Goal: Task Accomplishment & Management: Manage account settings

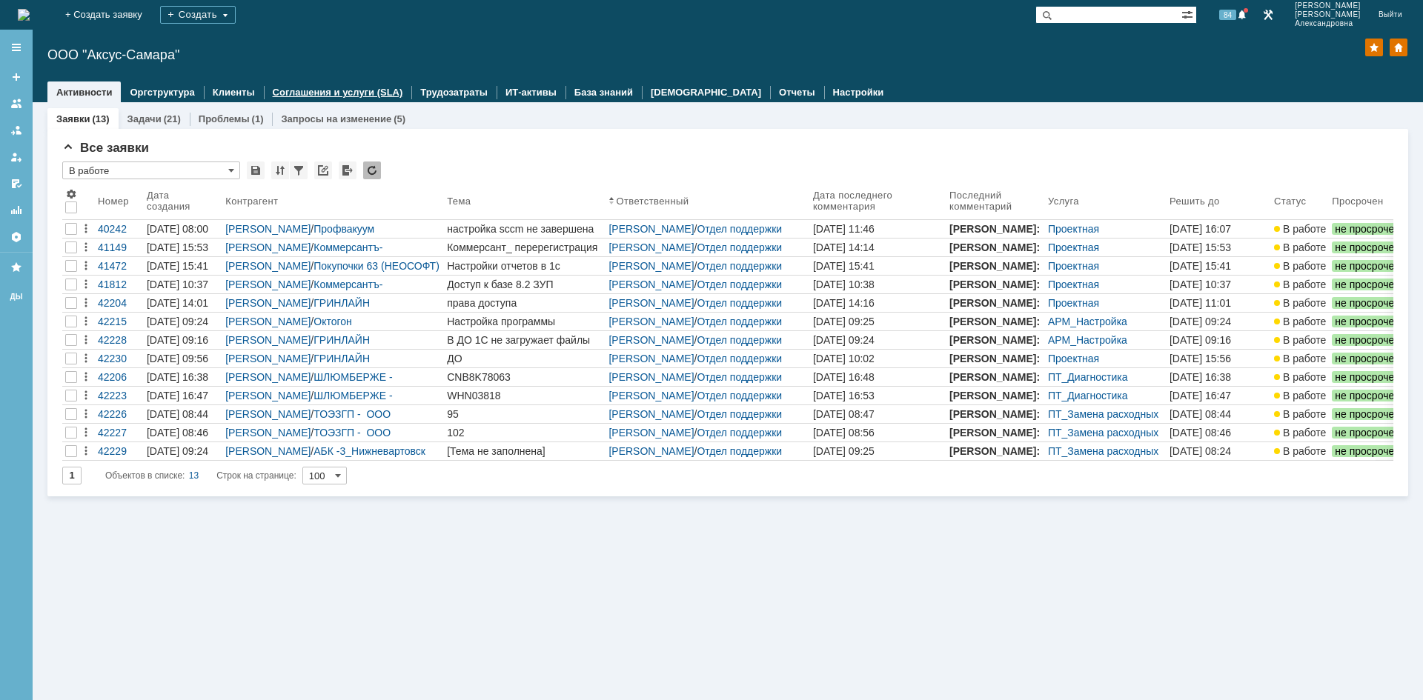
click at [323, 91] on link "Соглашения и услуги (SLA)" at bounding box center [338, 92] width 130 height 11
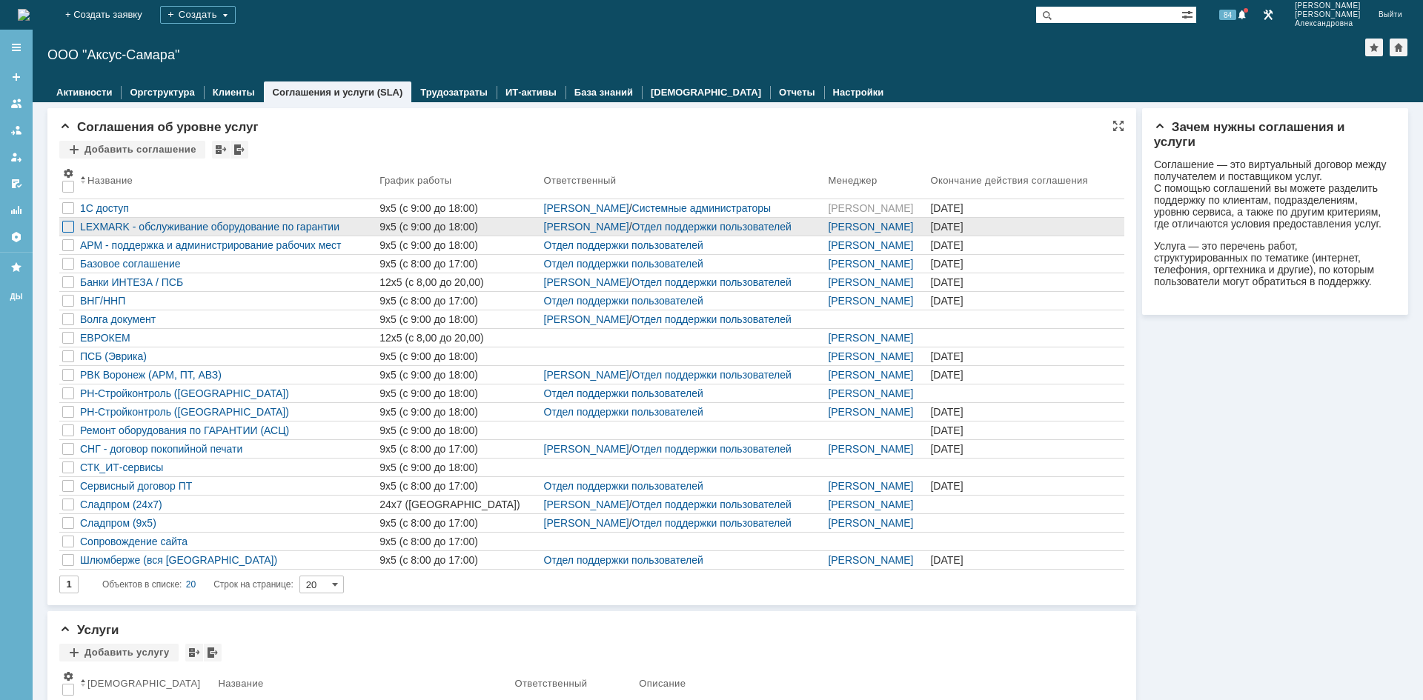
click at [68, 225] on div at bounding box center [68, 227] width 12 height 12
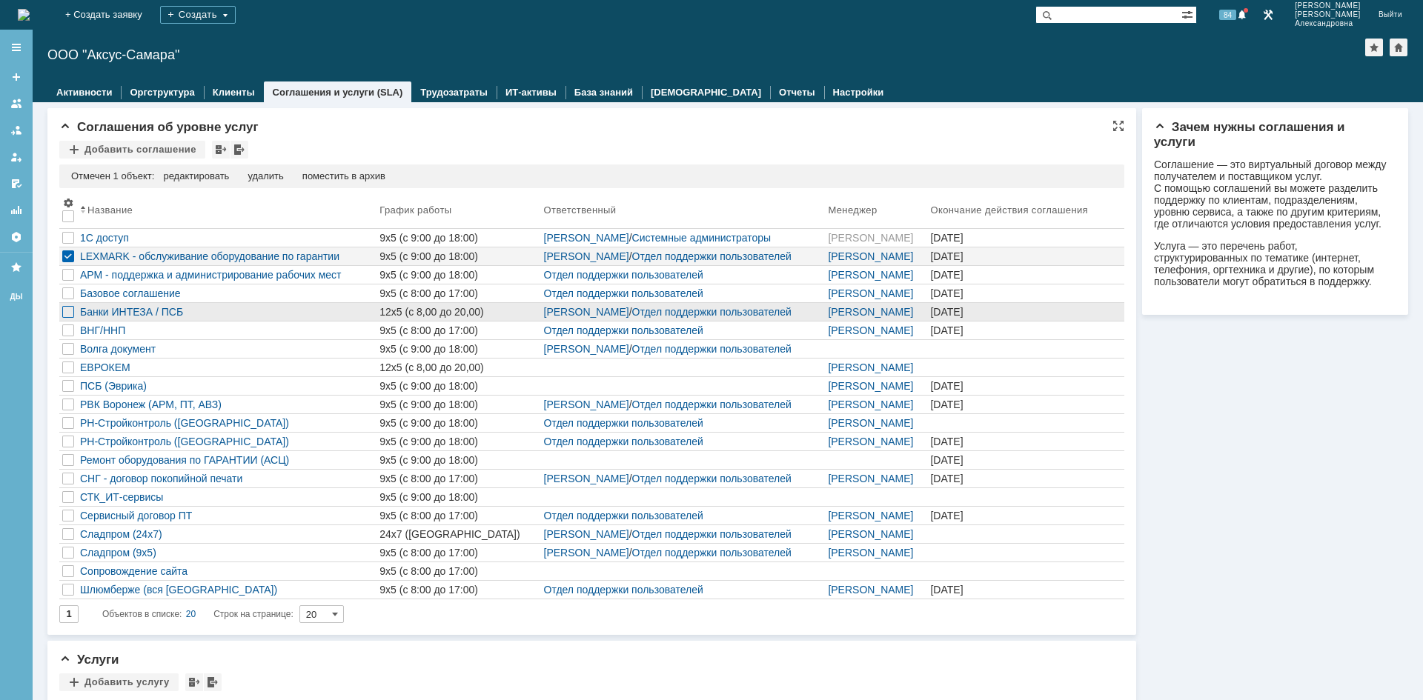
click at [64, 310] on div at bounding box center [68, 312] width 12 height 12
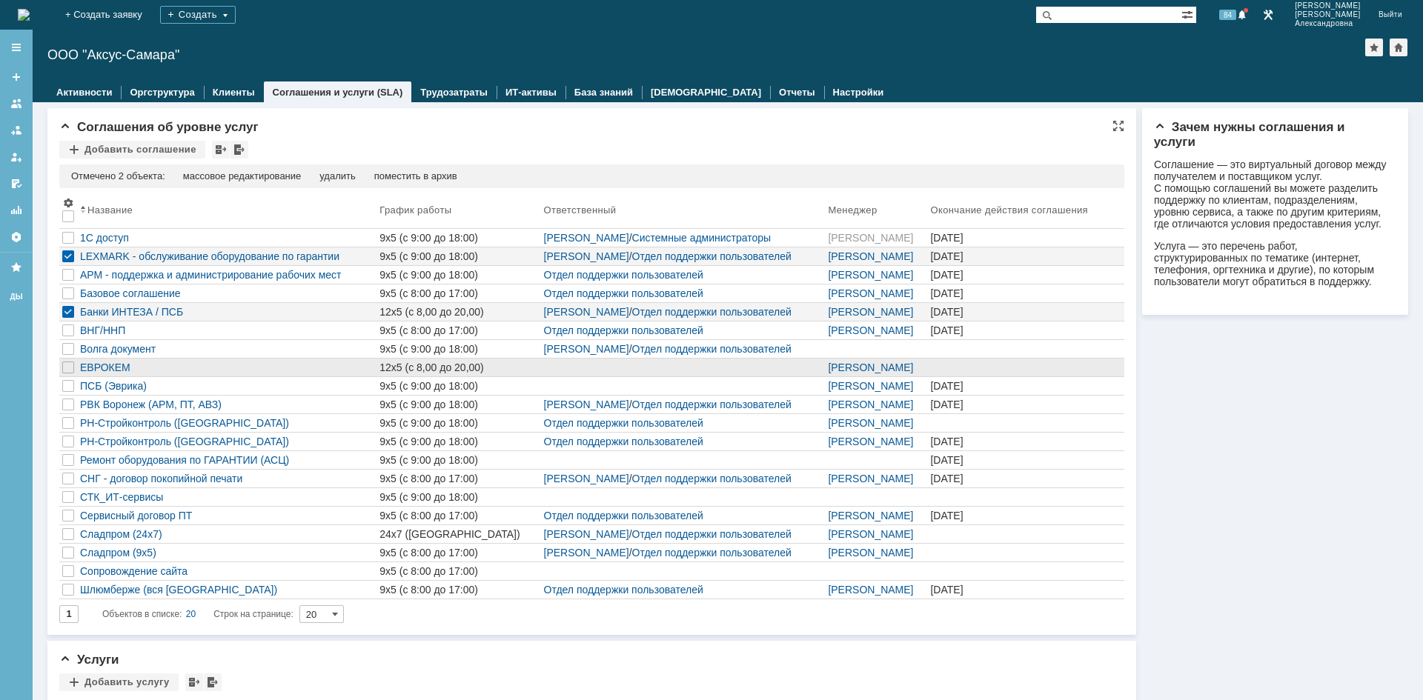
click at [62, 365] on div at bounding box center [68, 368] width 18 height 18
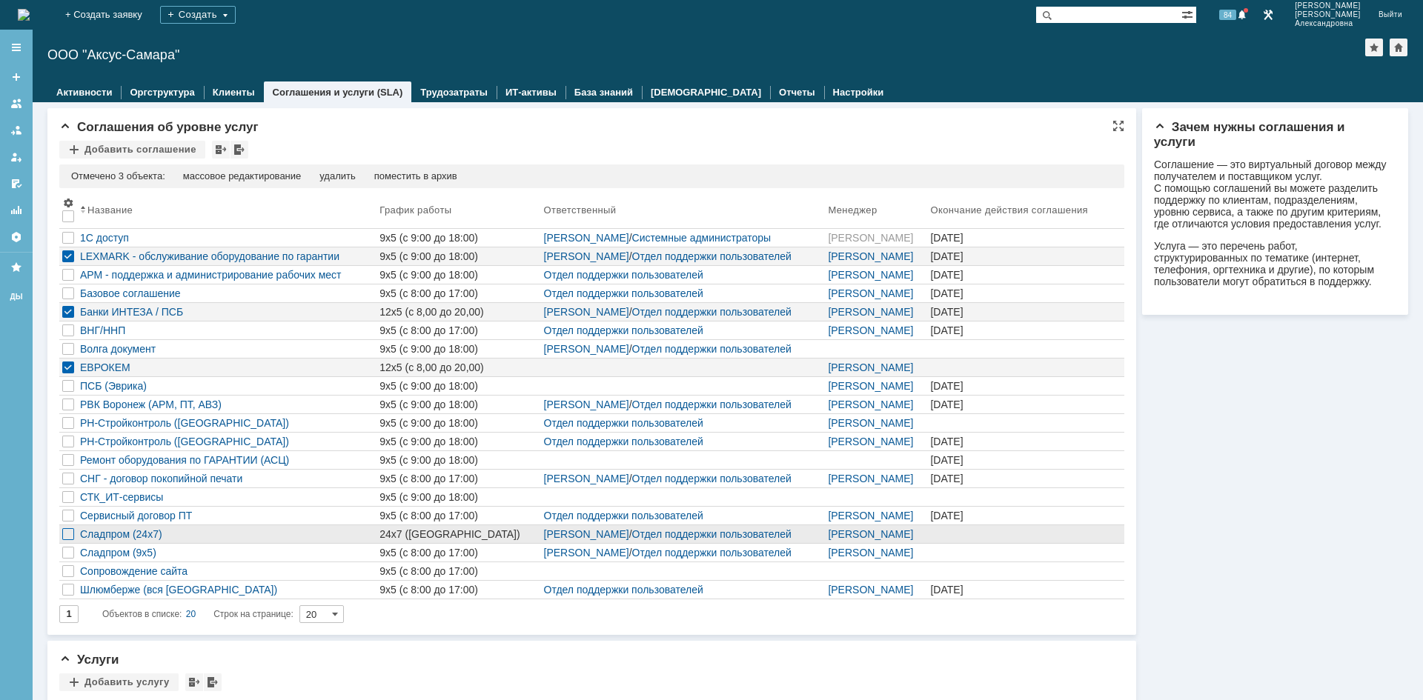
click at [65, 534] on div at bounding box center [68, 534] width 12 height 12
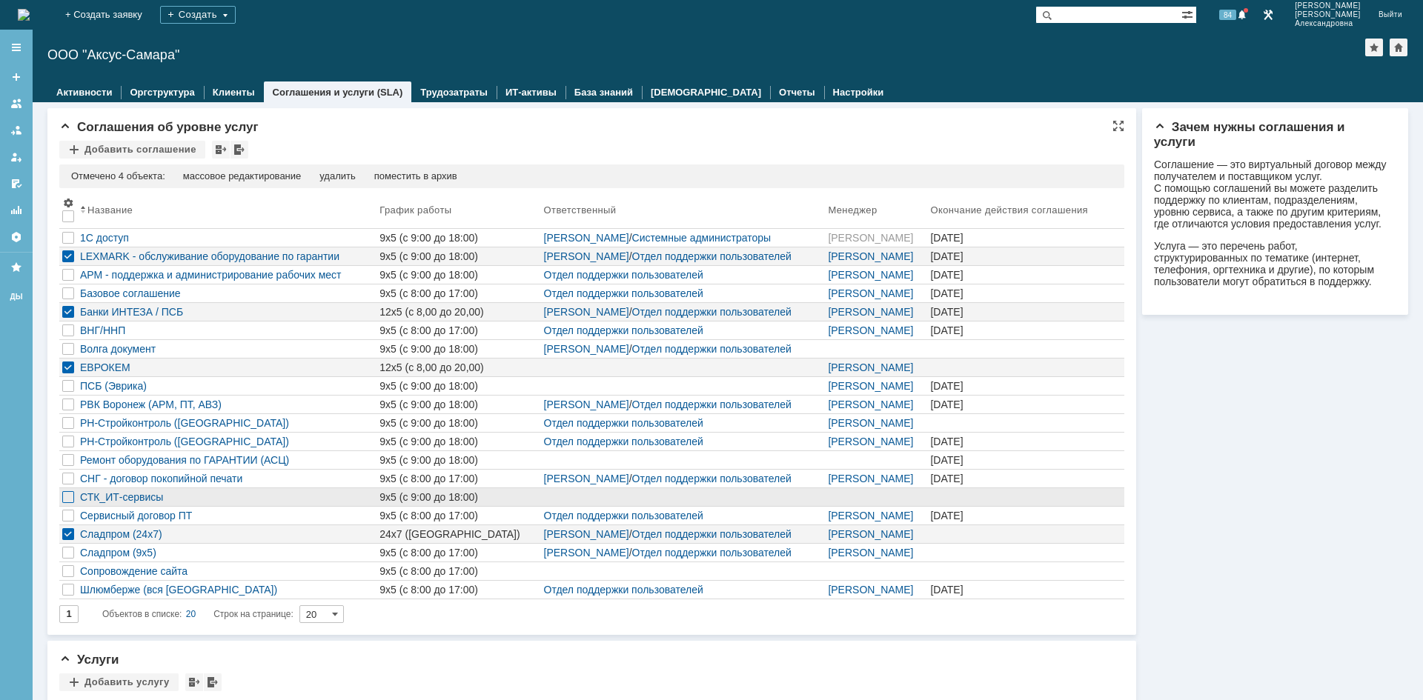
click at [67, 491] on div at bounding box center [68, 497] width 12 height 12
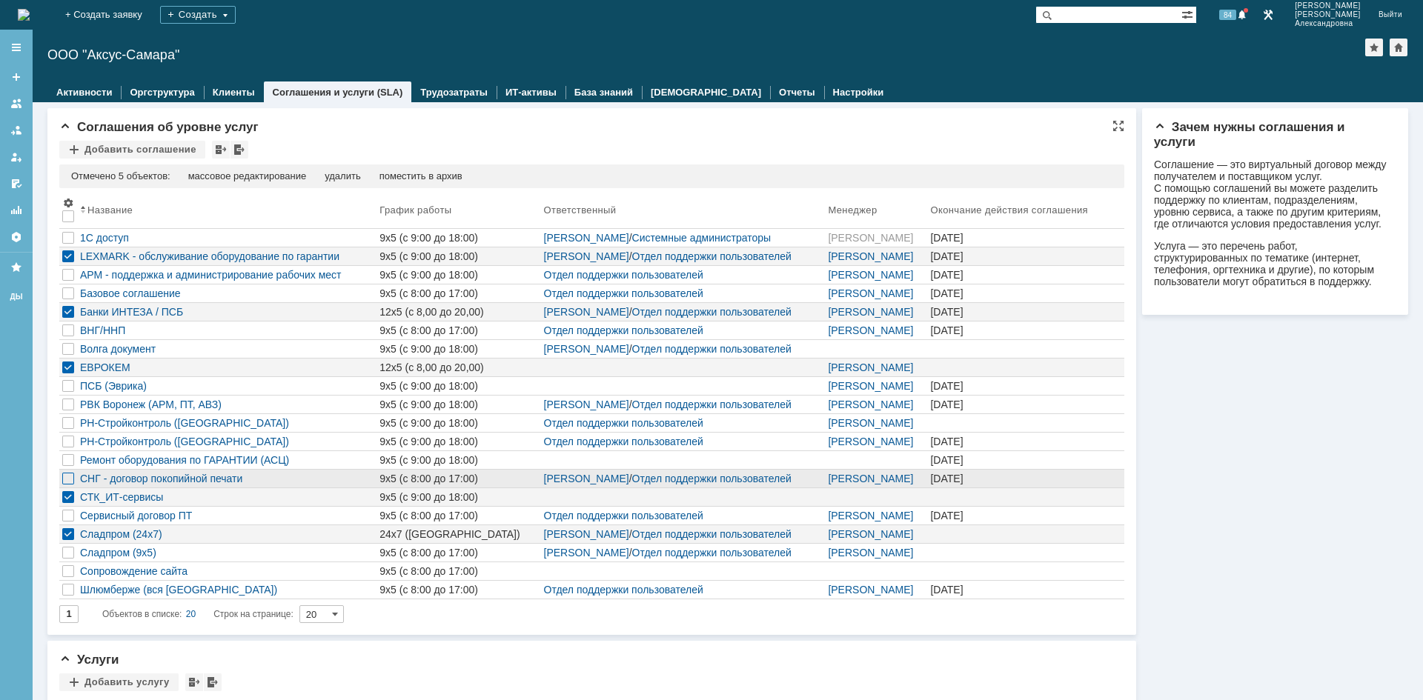
click at [69, 475] on div at bounding box center [68, 479] width 12 height 12
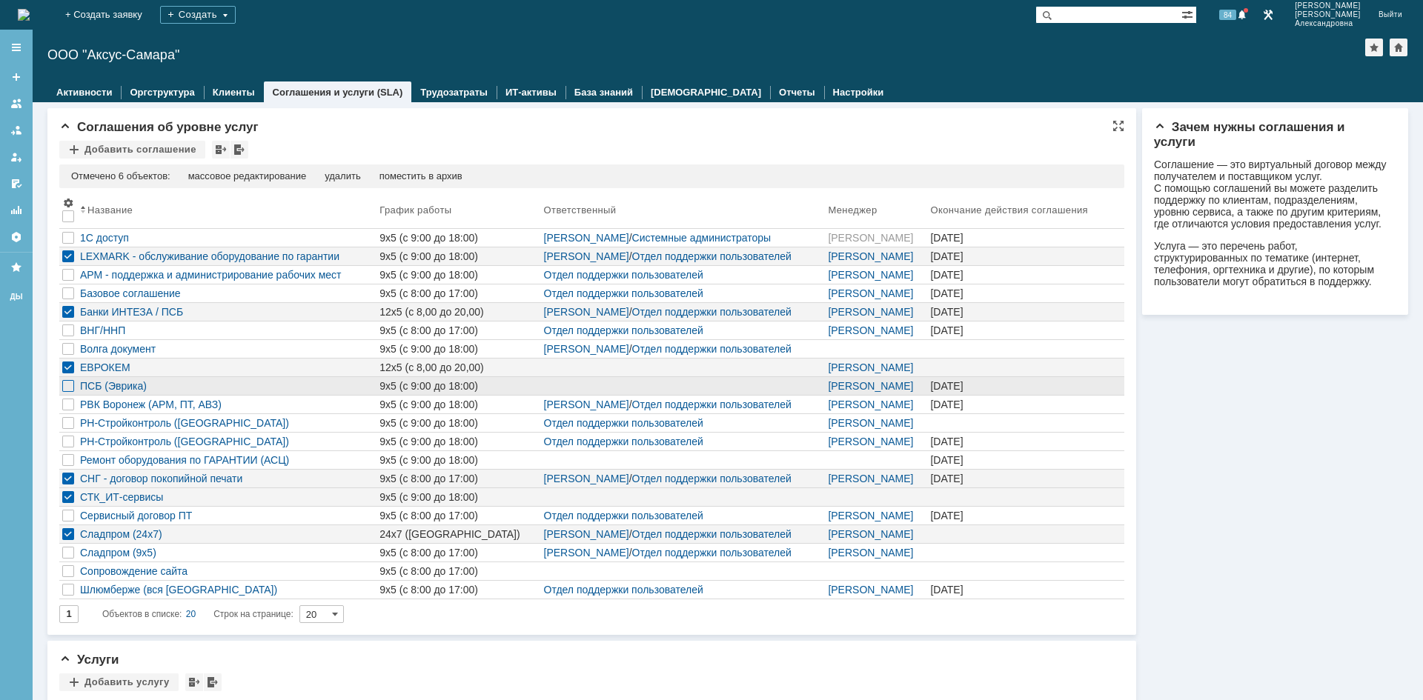
click at [73, 387] on div at bounding box center [68, 386] width 12 height 12
drag, startPoint x: 431, startPoint y: 171, endPoint x: 445, endPoint y: 169, distance: 13.5
click at [435, 171] on div "поместить в архив" at bounding box center [420, 176] width 83 height 12
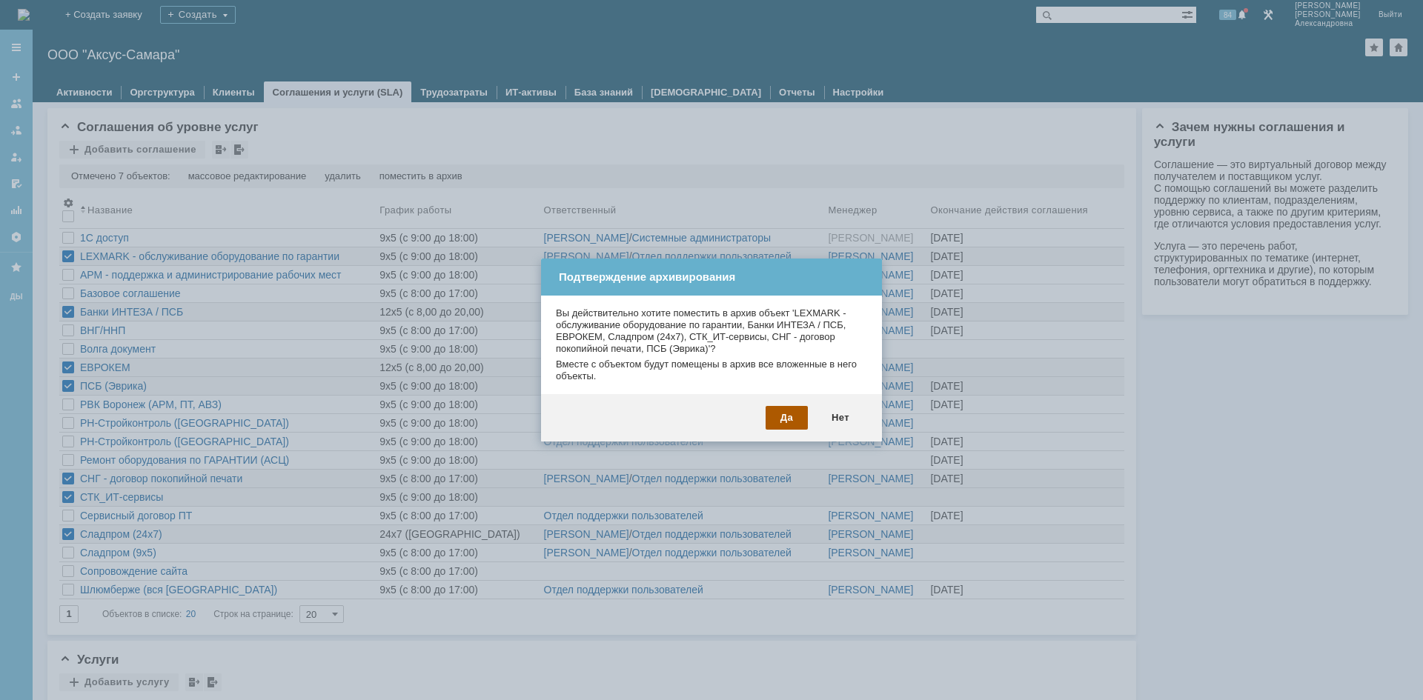
click at [782, 420] on div "Да" at bounding box center [786, 418] width 42 height 24
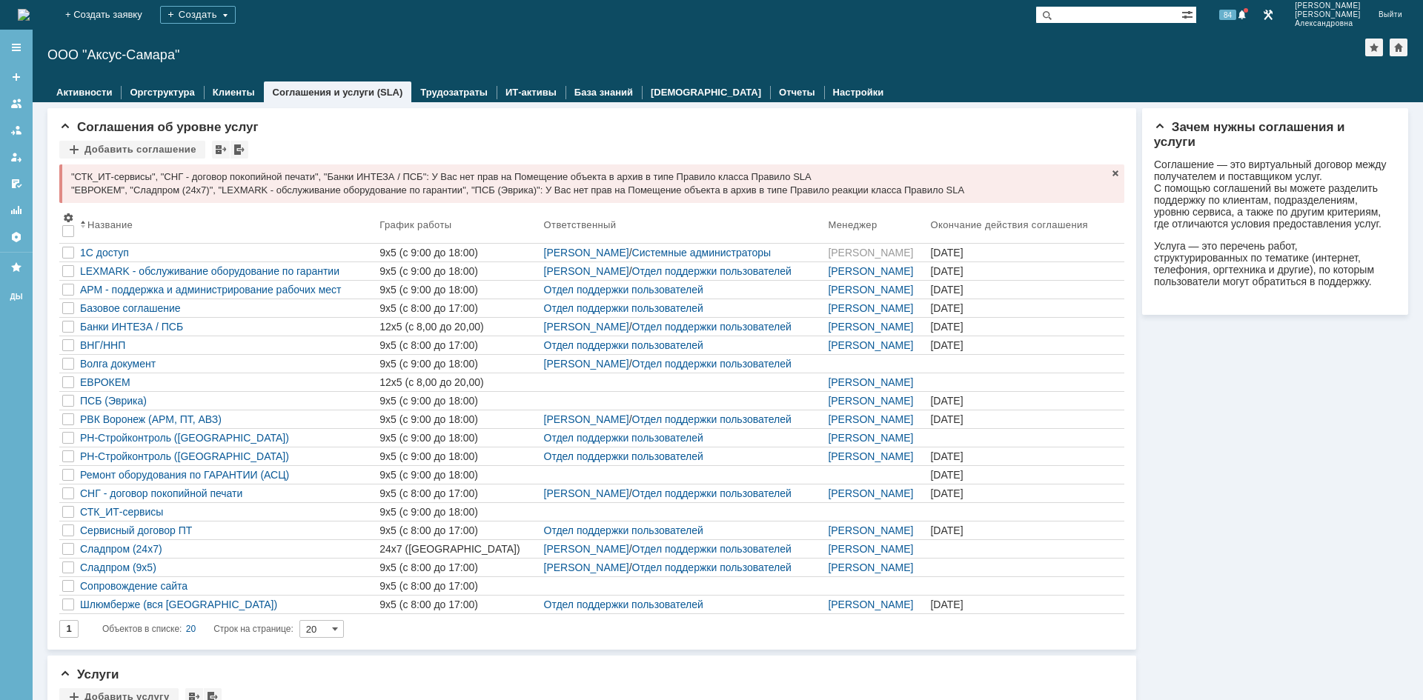
click at [1109, 170] on span at bounding box center [1115, 173] width 12 height 12
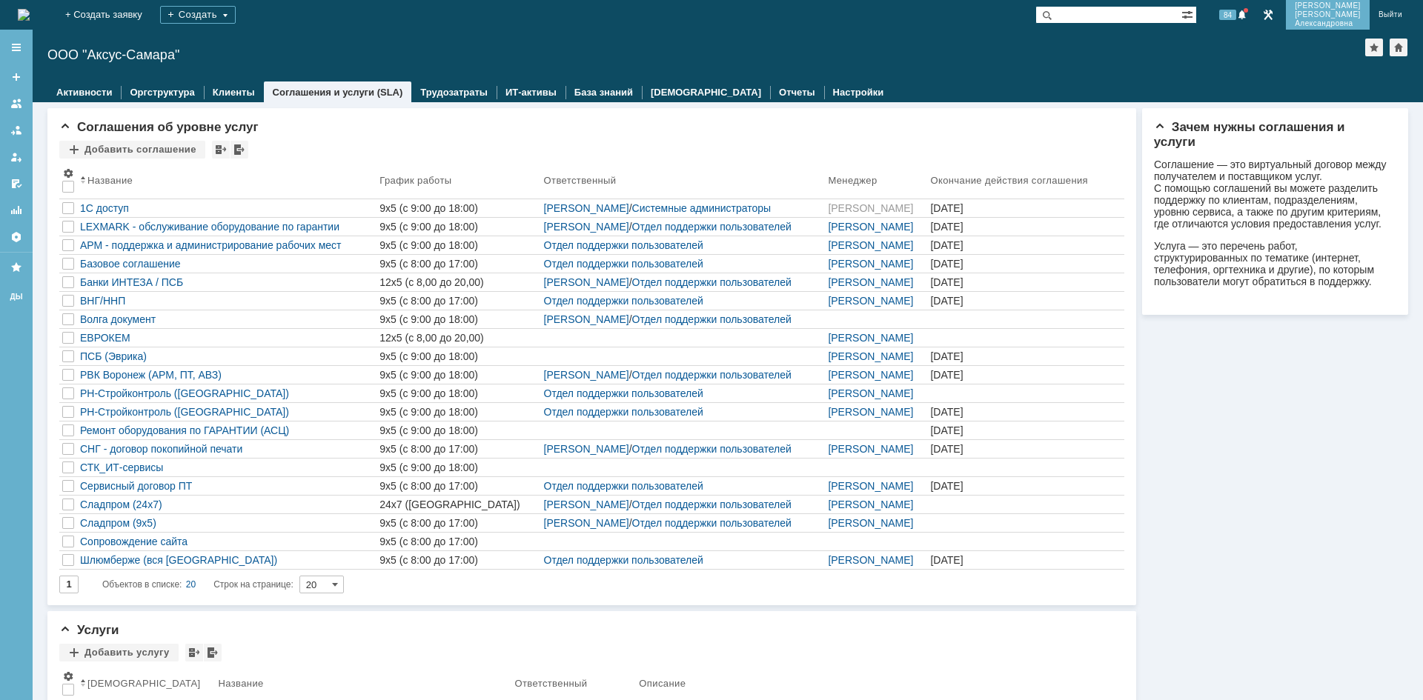
click at [1326, 13] on span "[PERSON_NAME]" at bounding box center [1328, 14] width 66 height 9
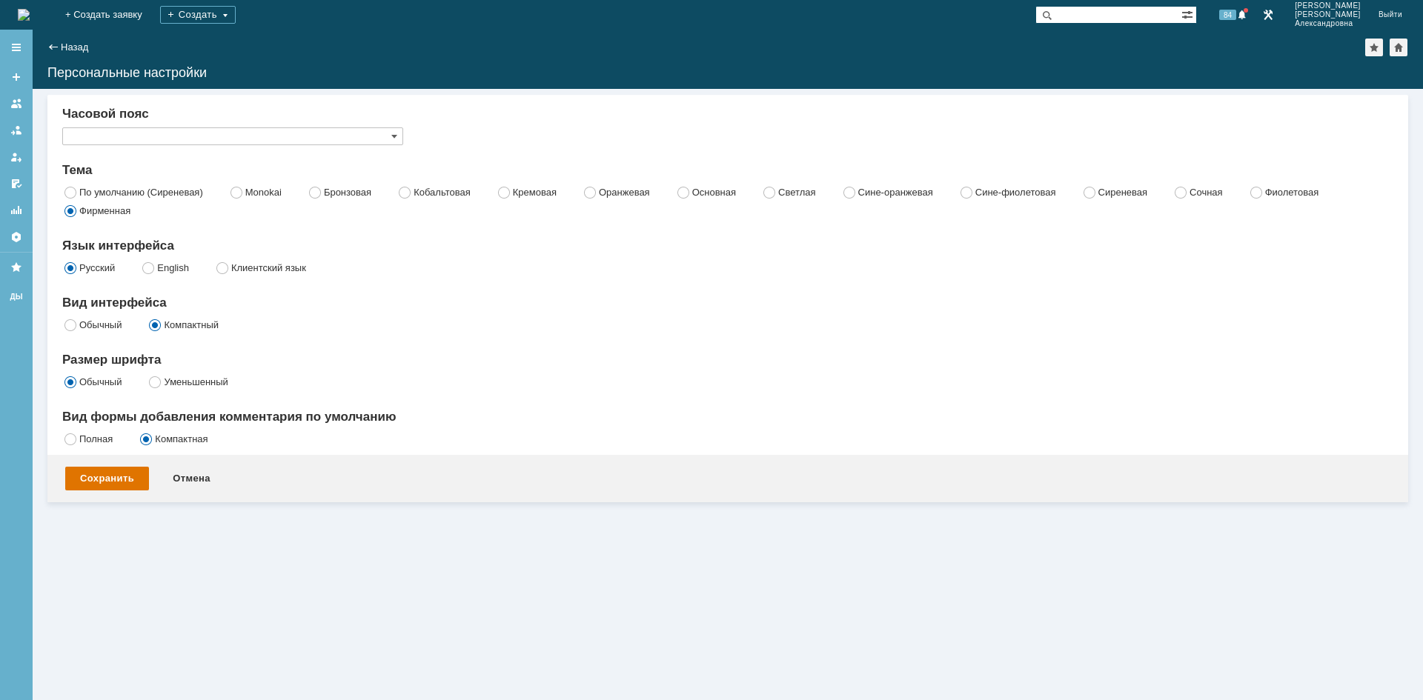
type input "Самара"
click at [1271, 15] on link at bounding box center [1268, 15] width 18 height 18
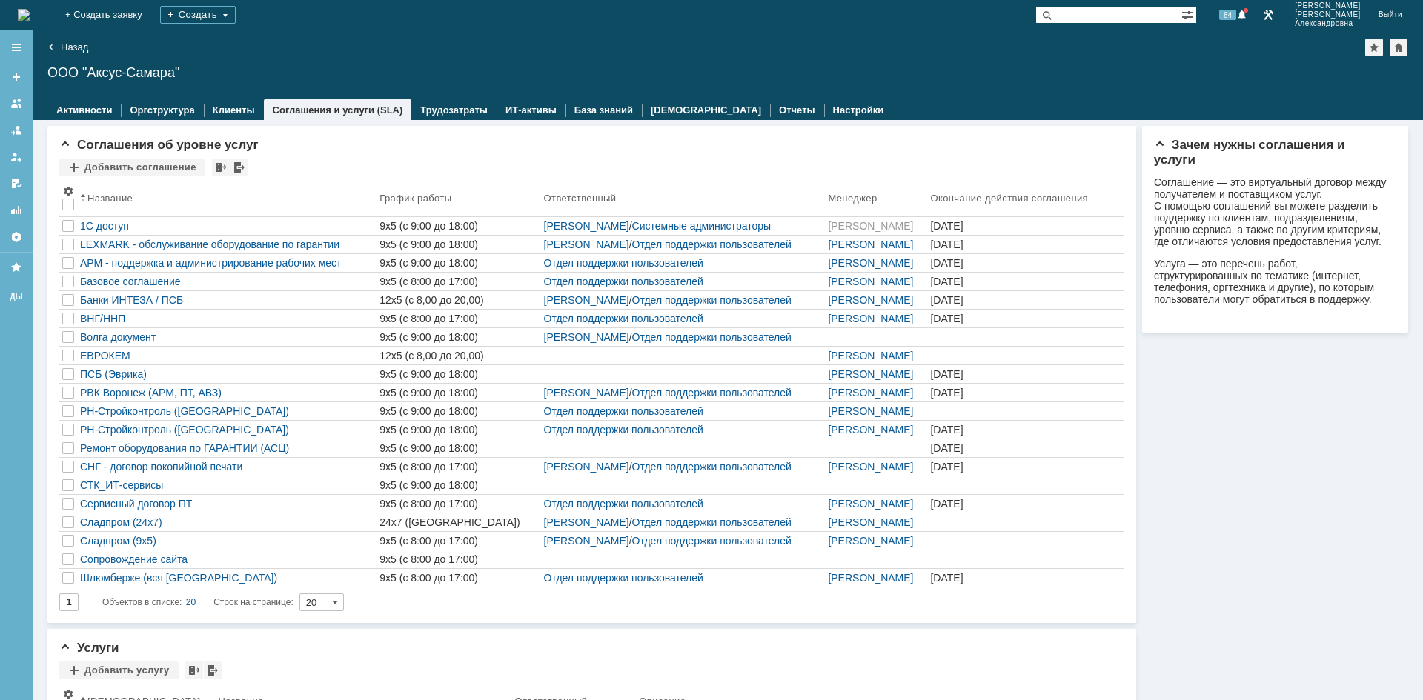
click at [30, 11] on img at bounding box center [24, 15] width 12 height 12
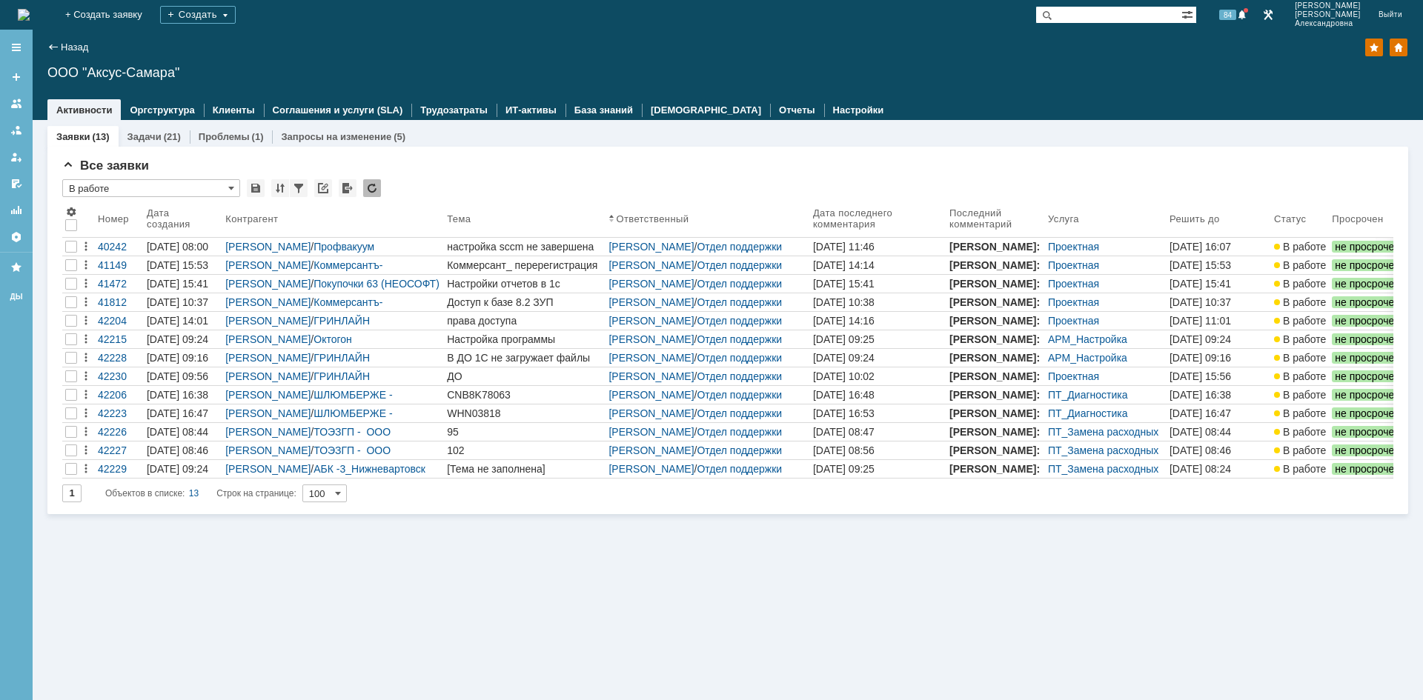
click at [1091, 17] on input "text" at bounding box center [1108, 15] width 146 height 18
type input "[PERSON_NAME]"
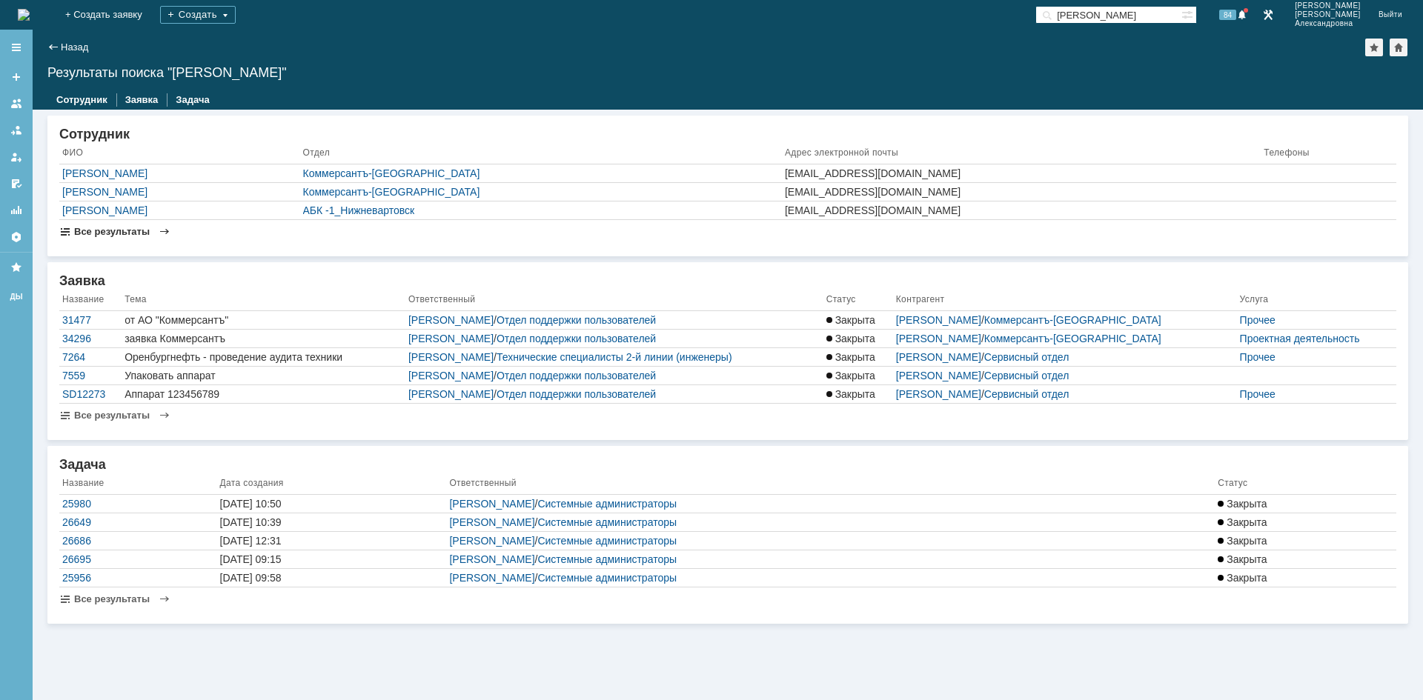
click at [130, 232] on span "Все результаты" at bounding box center [112, 231] width 76 height 11
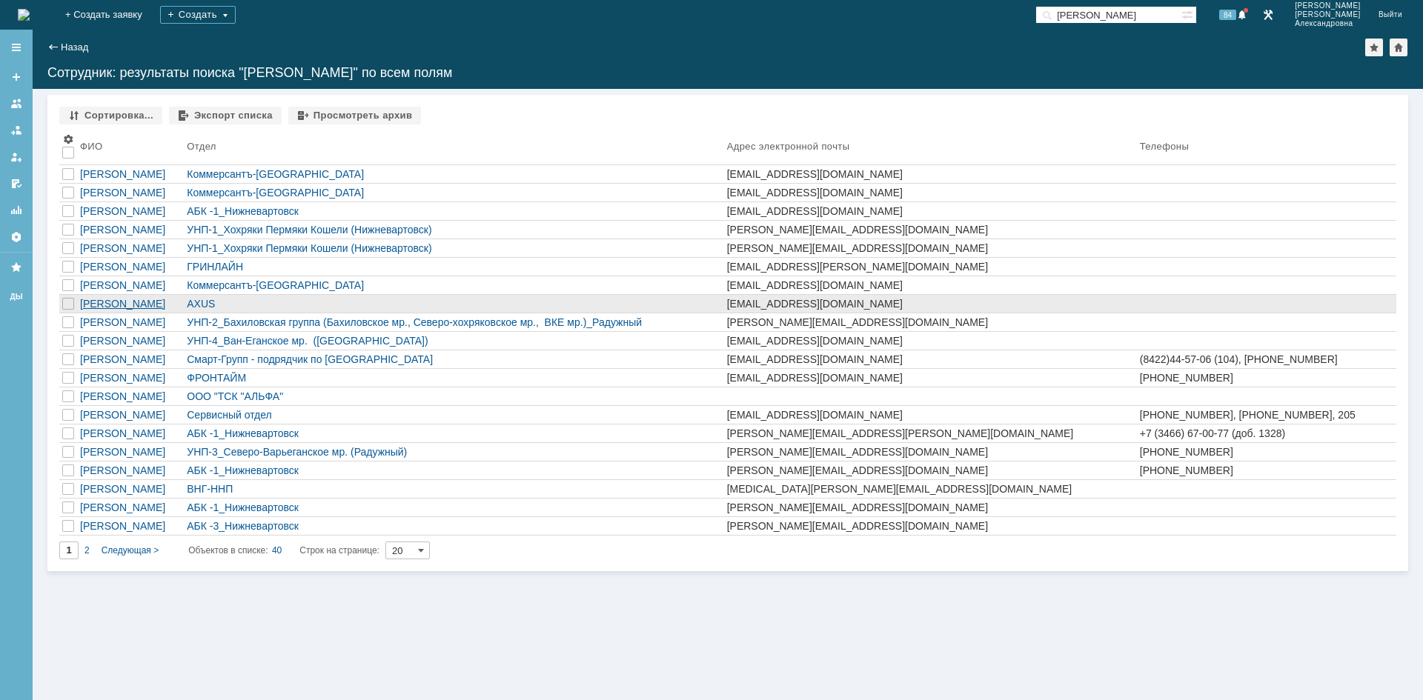
click at [154, 305] on div "[PERSON_NAME]" at bounding box center [130, 304] width 101 height 12
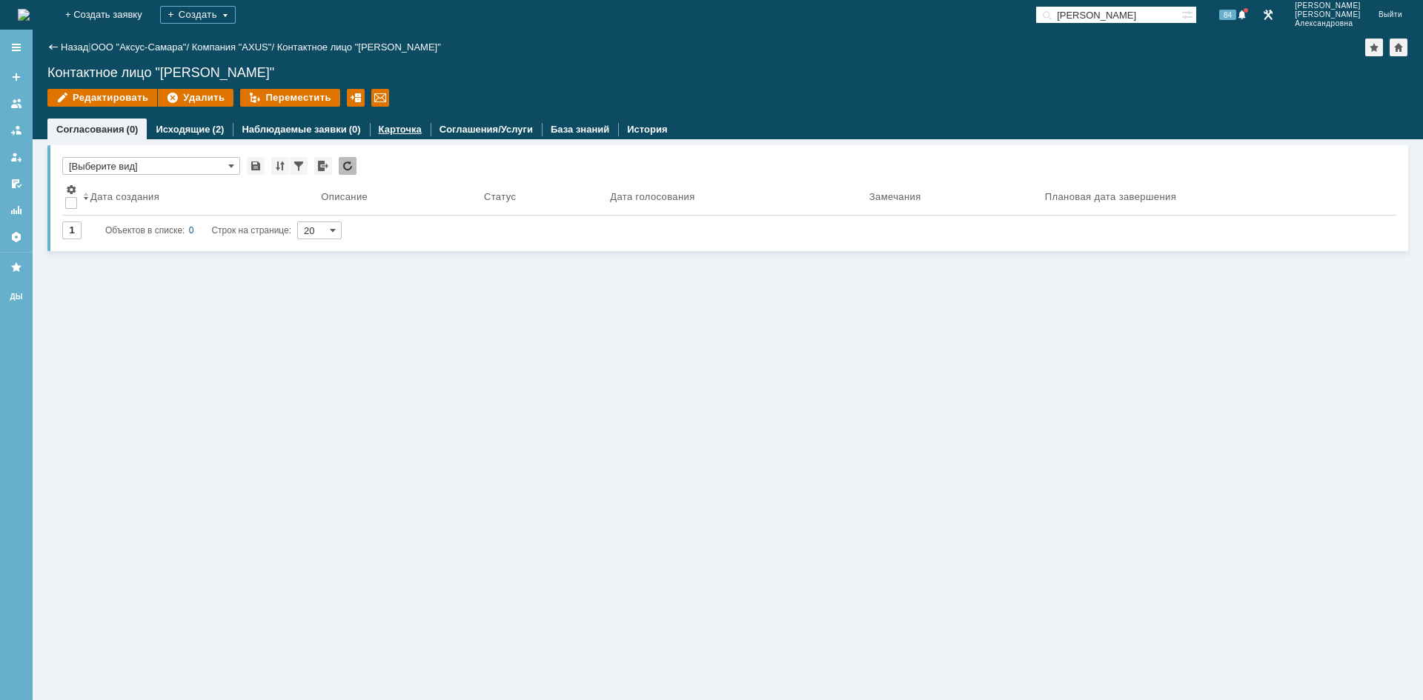
click at [384, 126] on link "Карточка" at bounding box center [400, 129] width 43 height 11
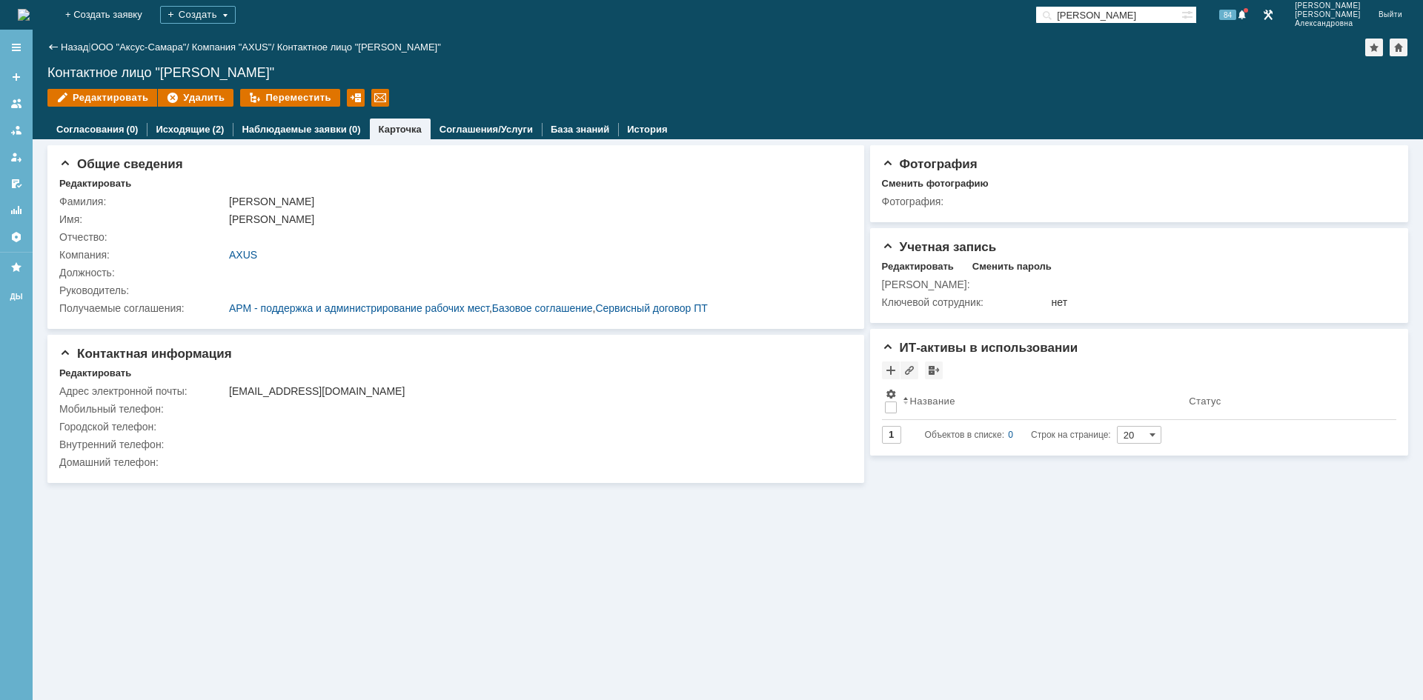
click at [24, 15] on img at bounding box center [24, 15] width 12 height 12
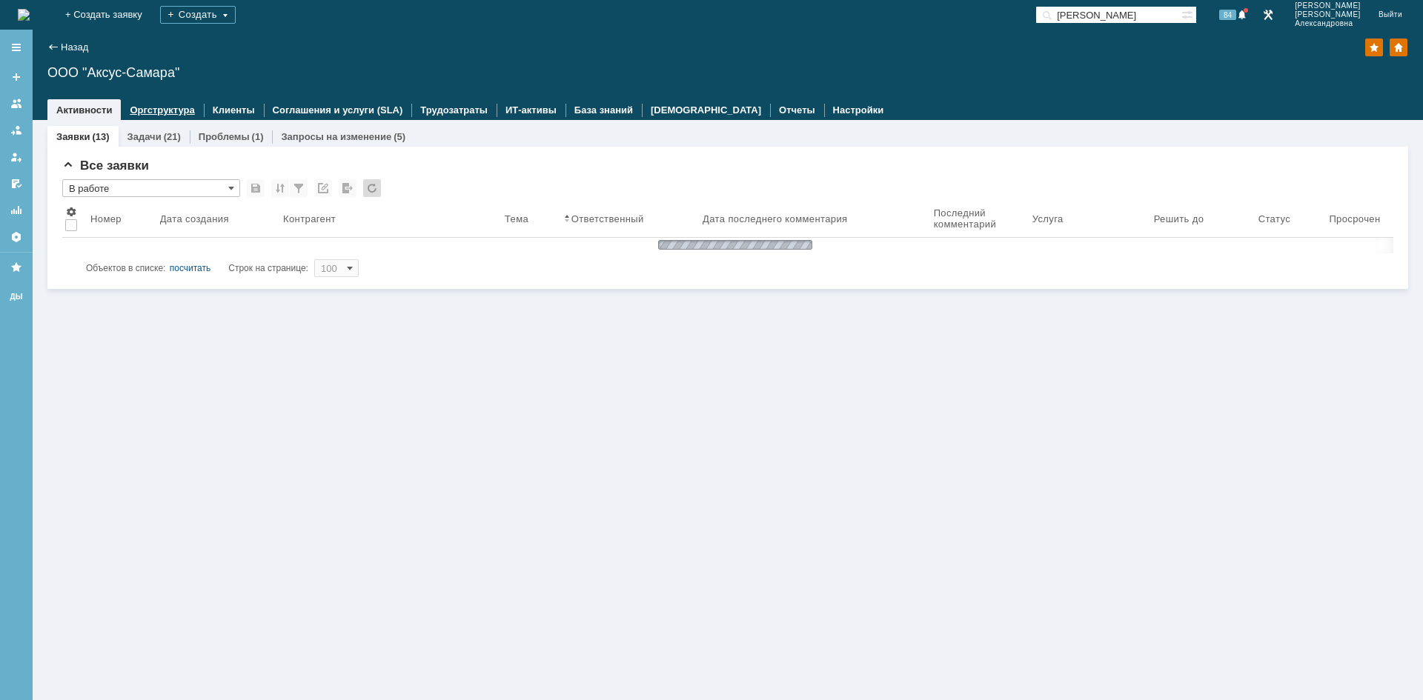
click at [142, 116] on div "Оргструктура" at bounding box center [162, 109] width 82 height 21
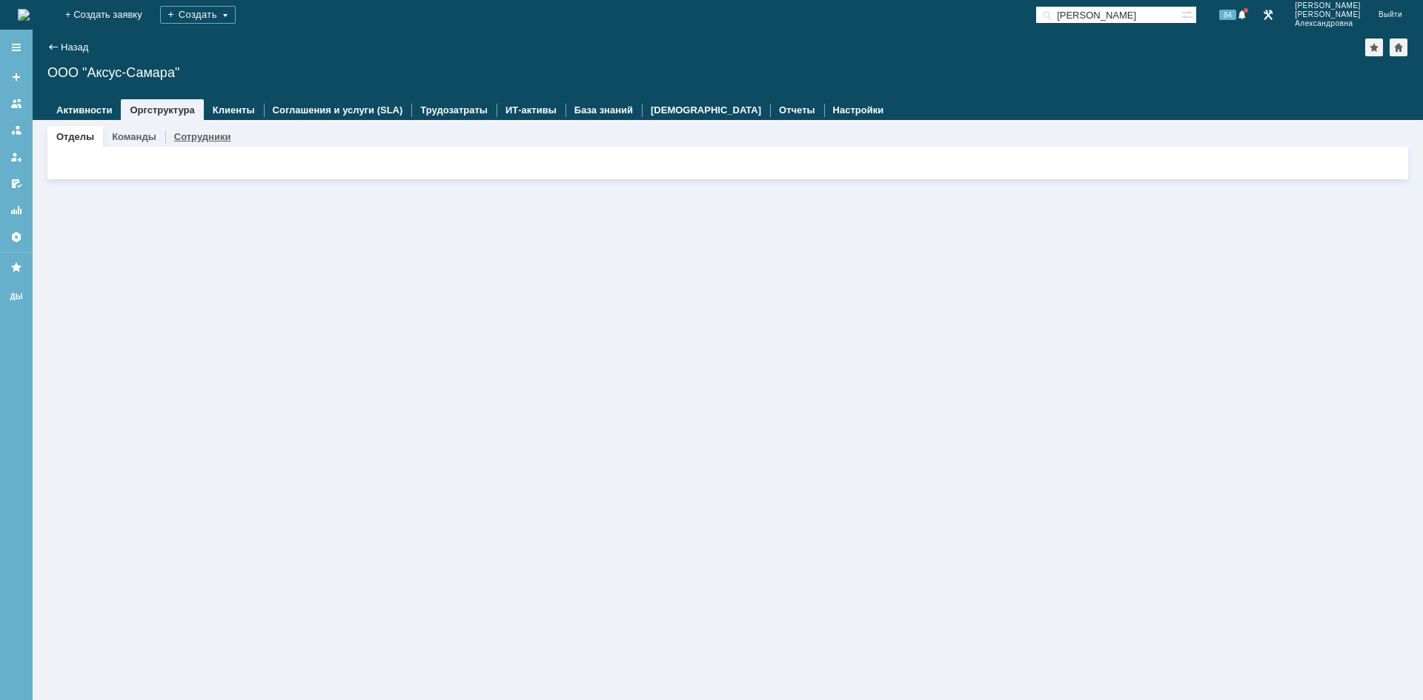
click at [202, 139] on link "Сотрудники" at bounding box center [202, 136] width 57 height 11
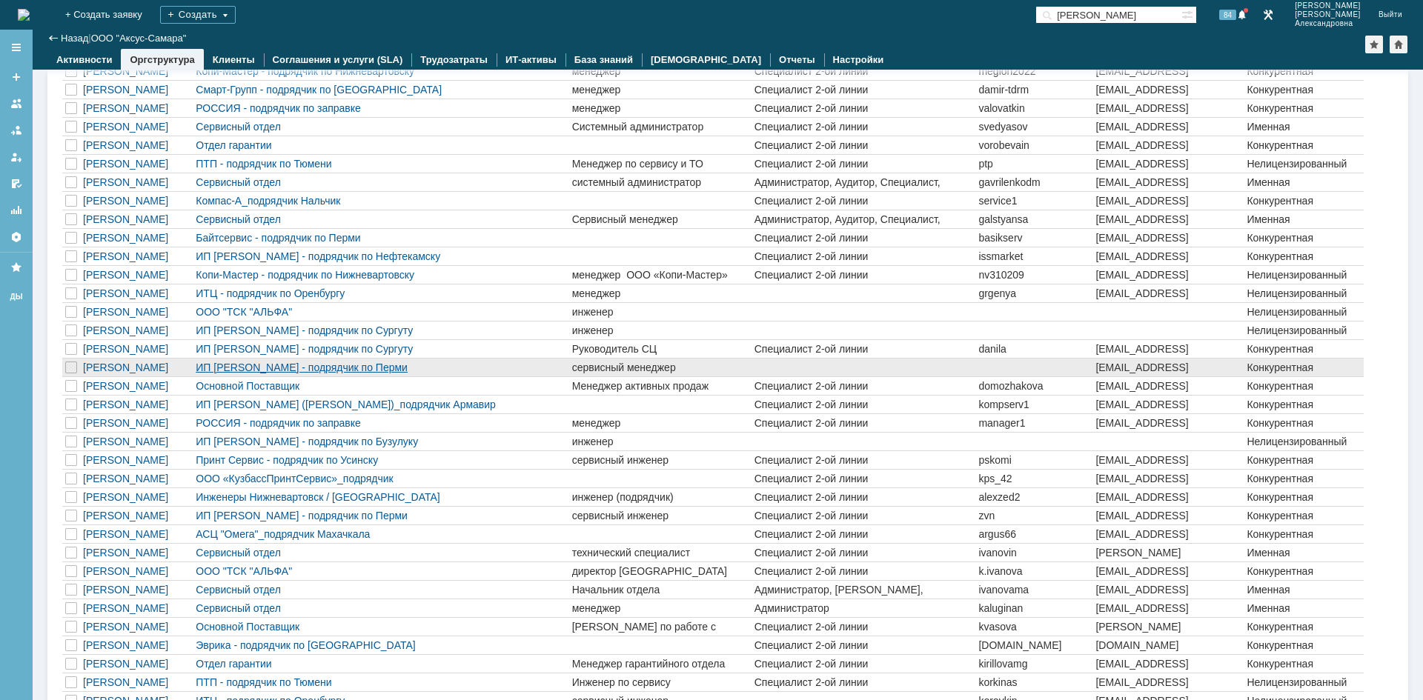
scroll to position [494, 0]
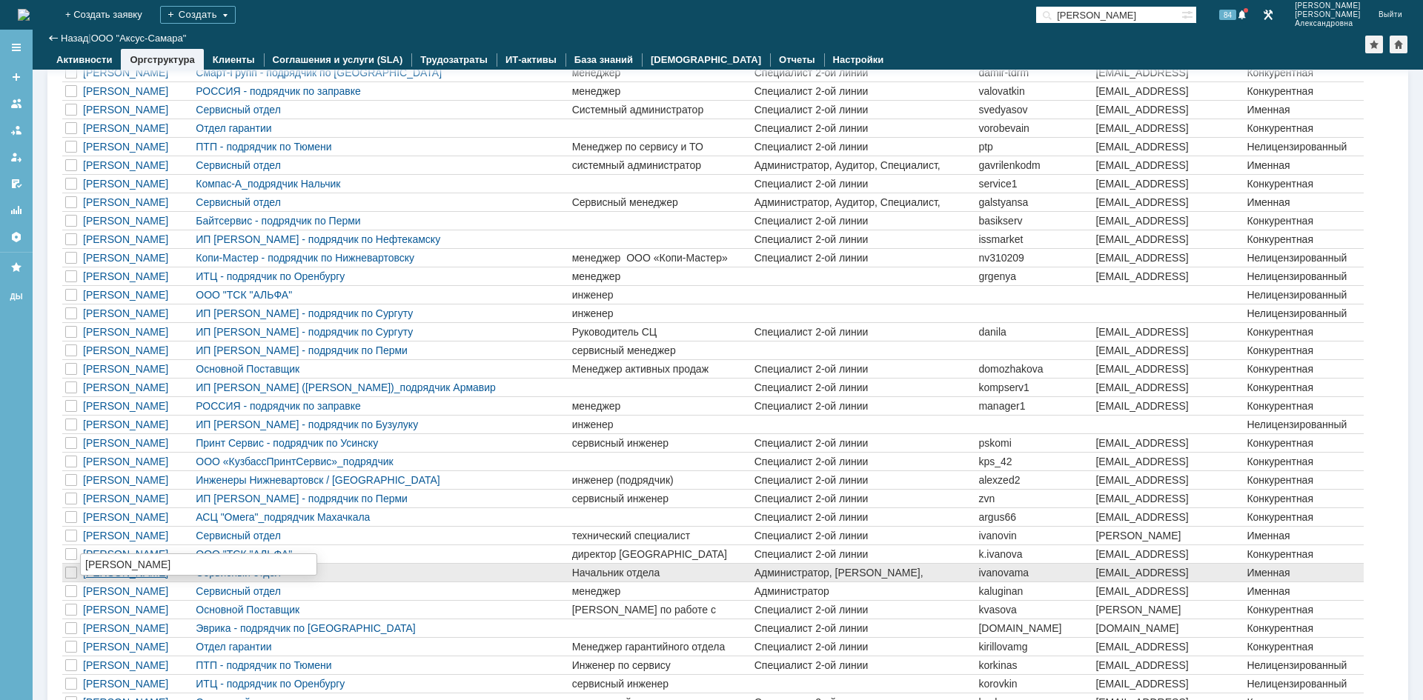
click at [115, 576] on div "[PERSON_NAME]" at bounding box center [136, 573] width 107 height 12
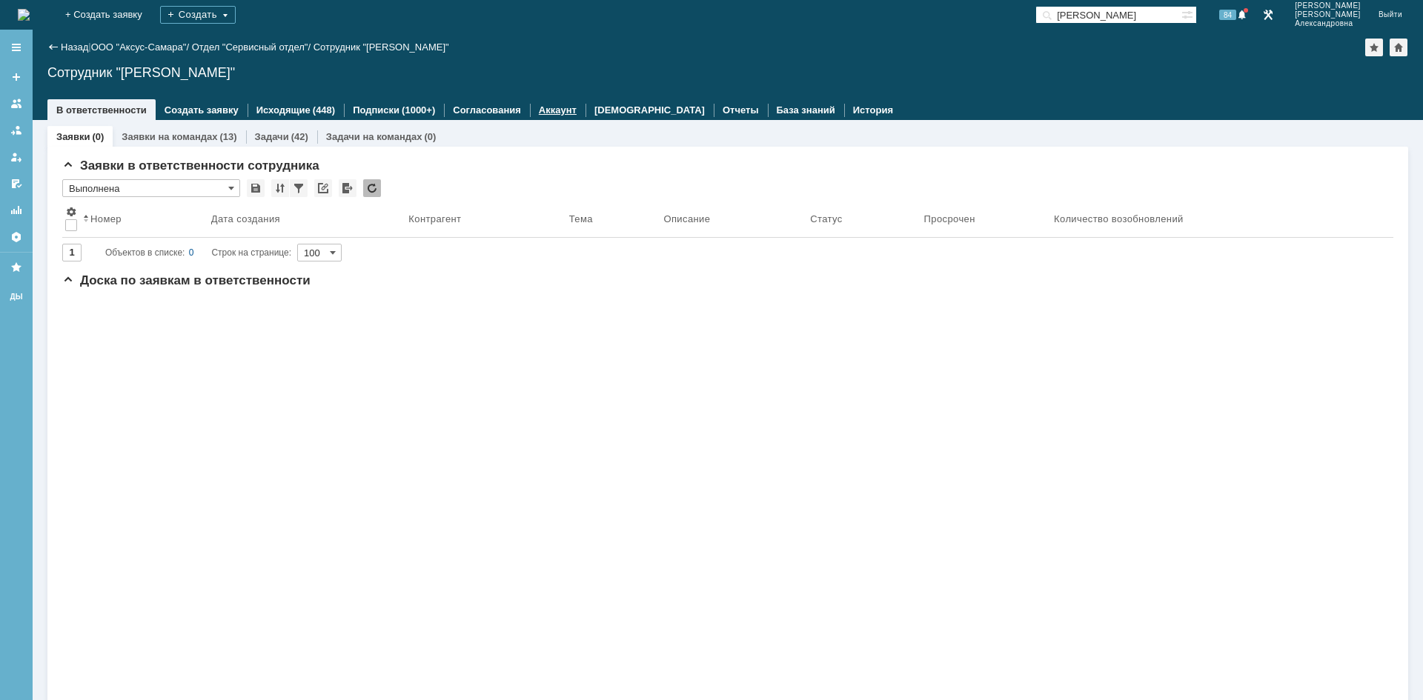
click at [550, 109] on link "Аккаунт" at bounding box center [558, 109] width 38 height 11
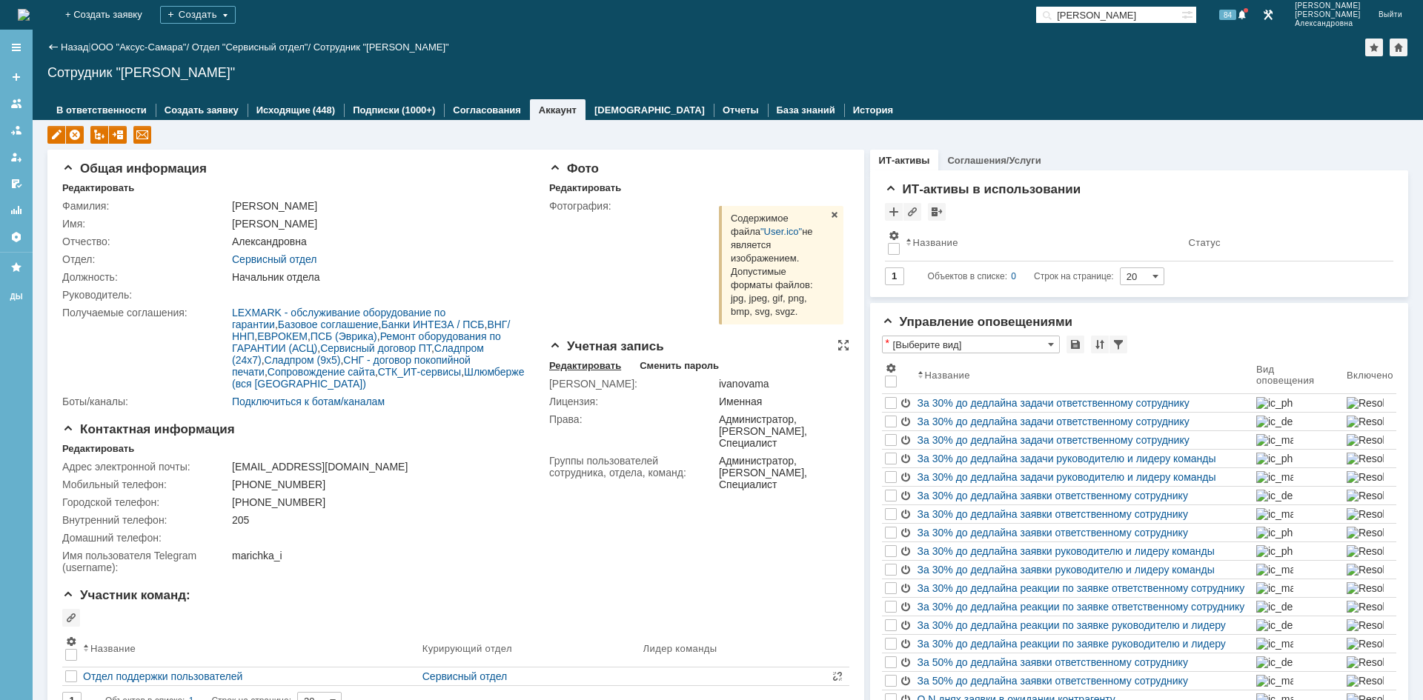
click at [582, 367] on div "Редактировать" at bounding box center [585, 366] width 72 height 12
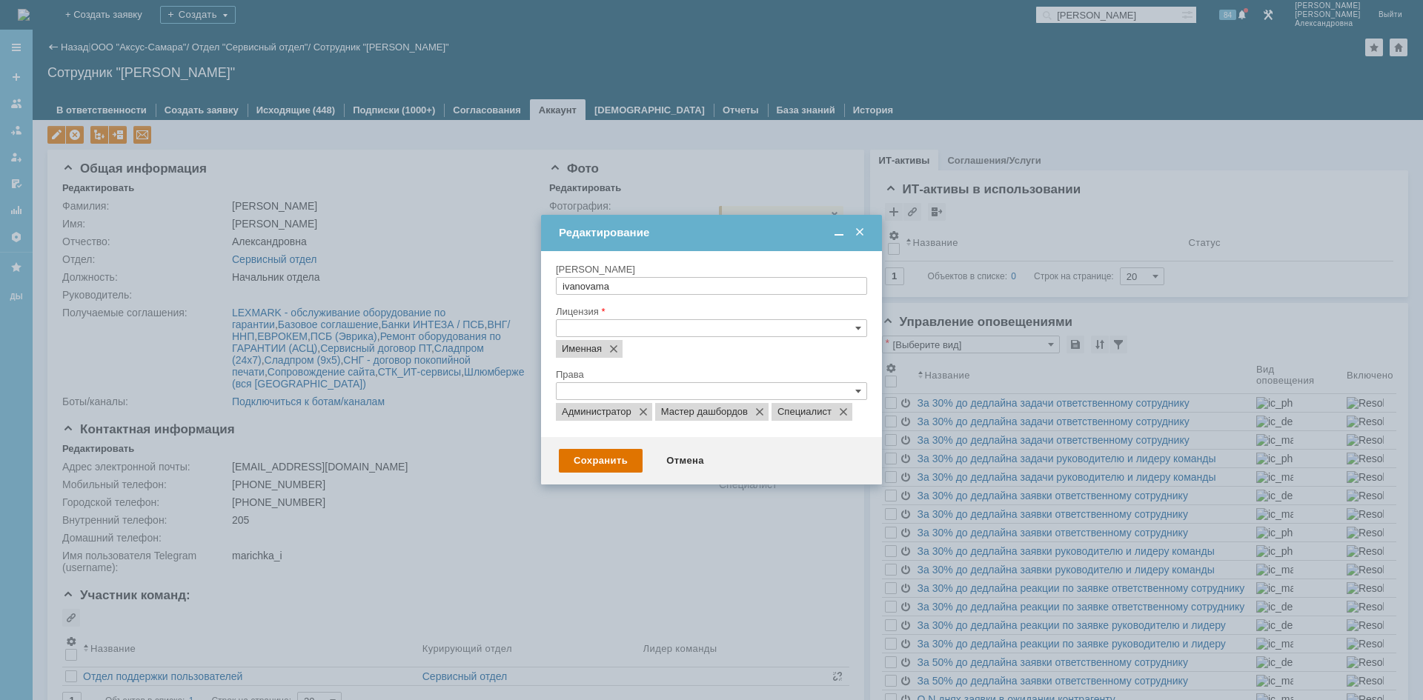
click at [660, 381] on div "Права" at bounding box center [711, 375] width 311 height 14
click at [656, 389] on div "Права Администратор Мастер дашбордов Специалист" at bounding box center [711, 399] width 311 height 63
click at [656, 391] on input "text" at bounding box center [711, 391] width 311 height 18
click at [576, 429] on div "Аудитор" at bounding box center [712, 429] width 310 height 16
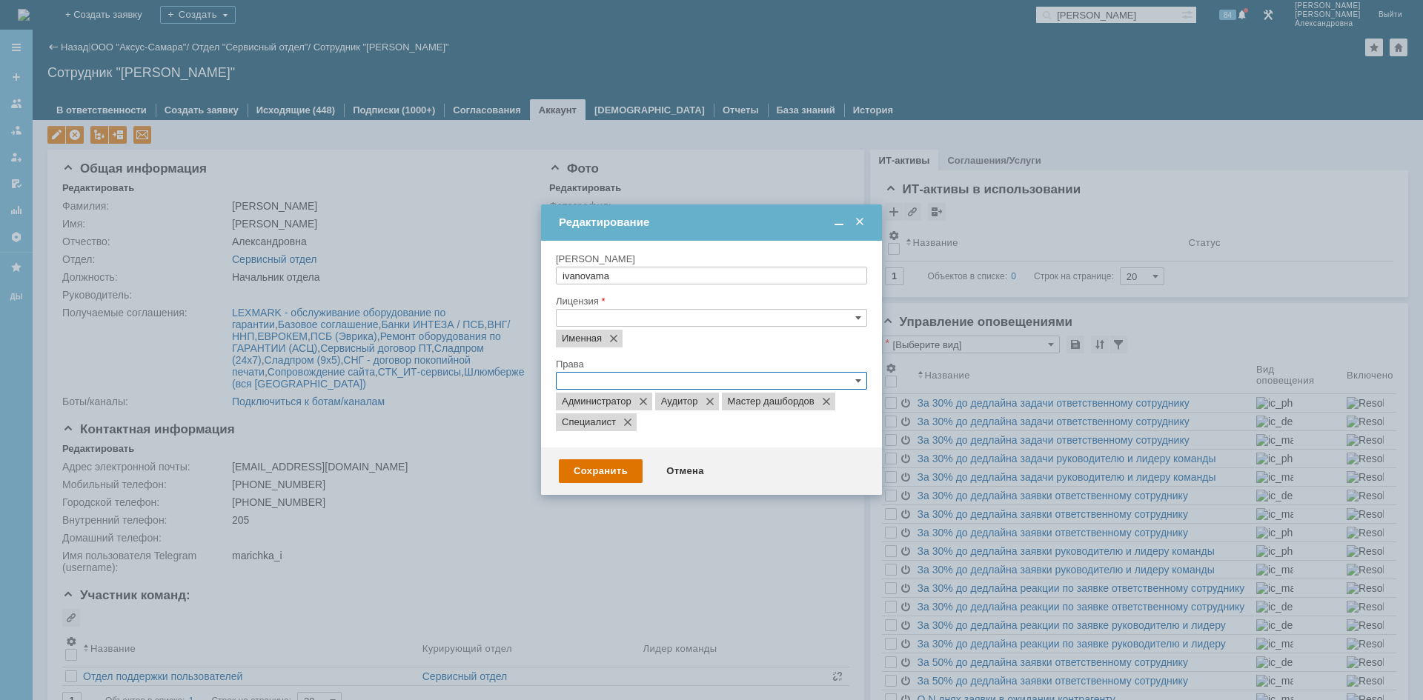
click at [622, 573] on div at bounding box center [711, 350] width 1423 height 700
click at [591, 464] on div "Сохранить" at bounding box center [601, 471] width 84 height 24
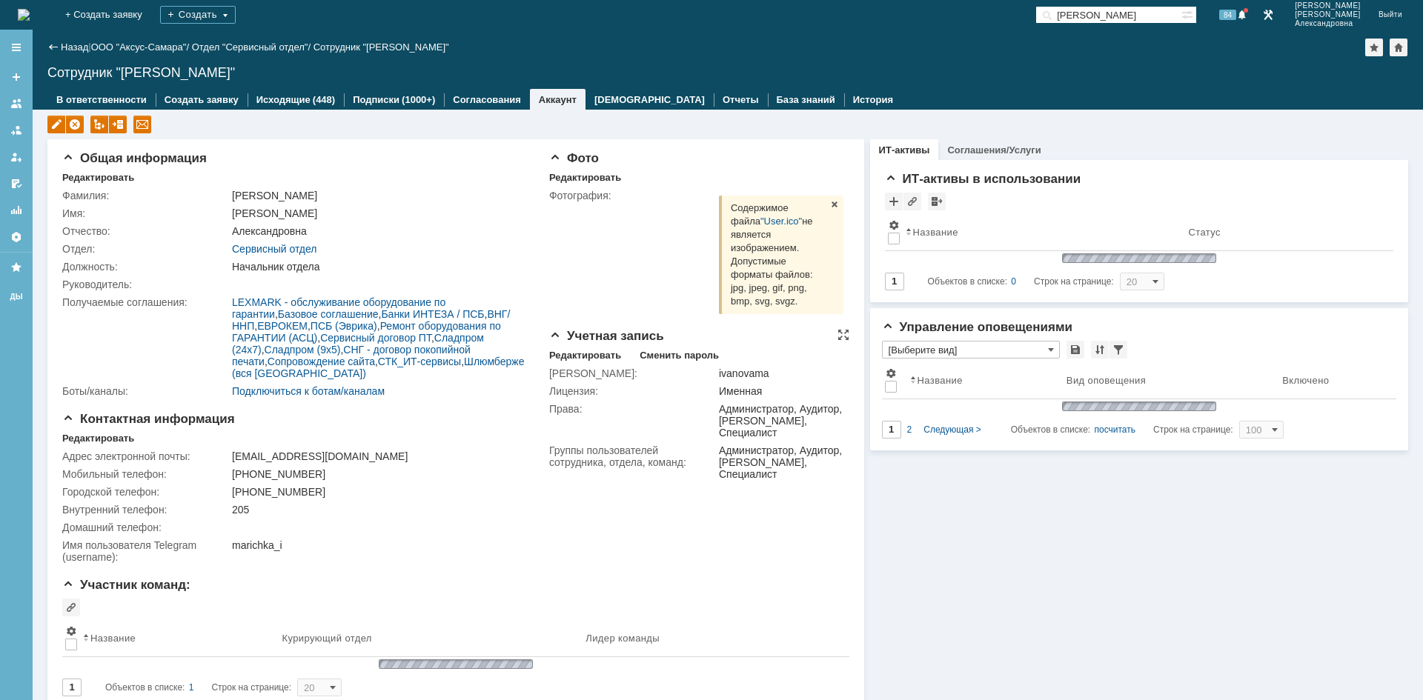
type input "[Выберите вид]"
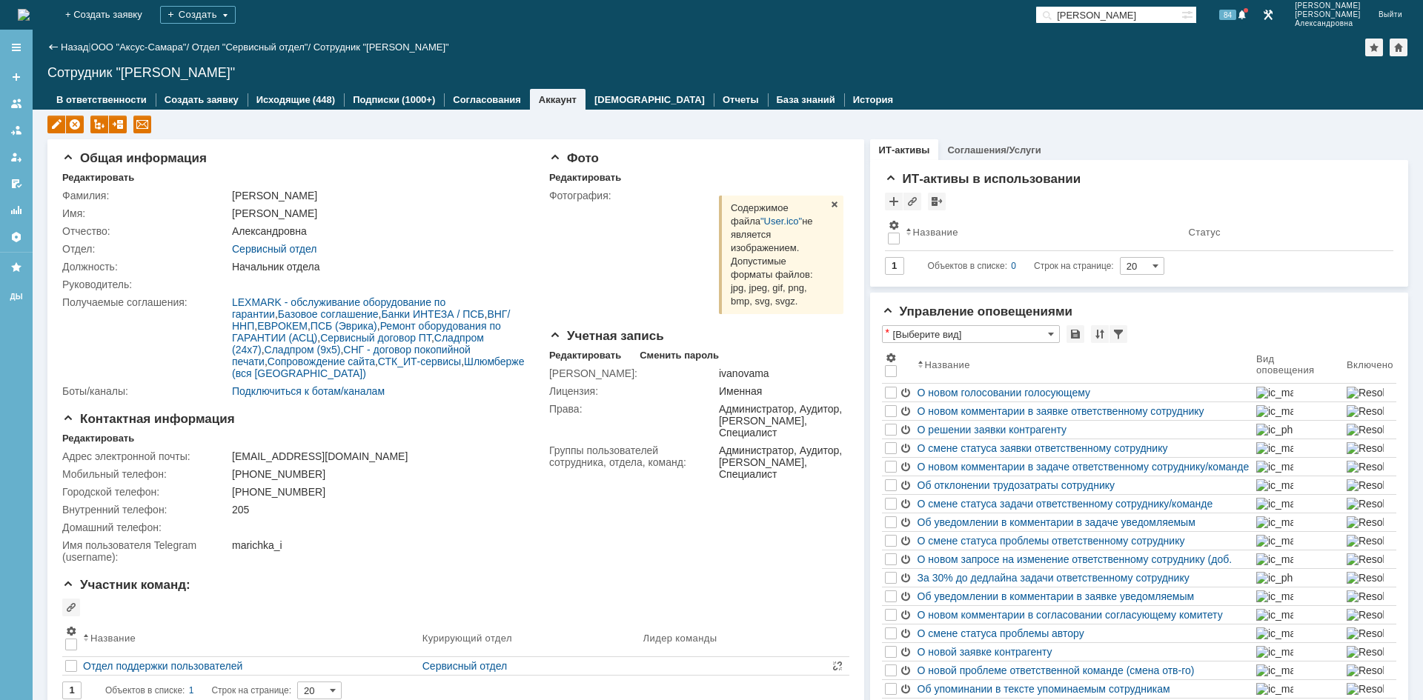
click at [30, 13] on img at bounding box center [24, 15] width 12 height 12
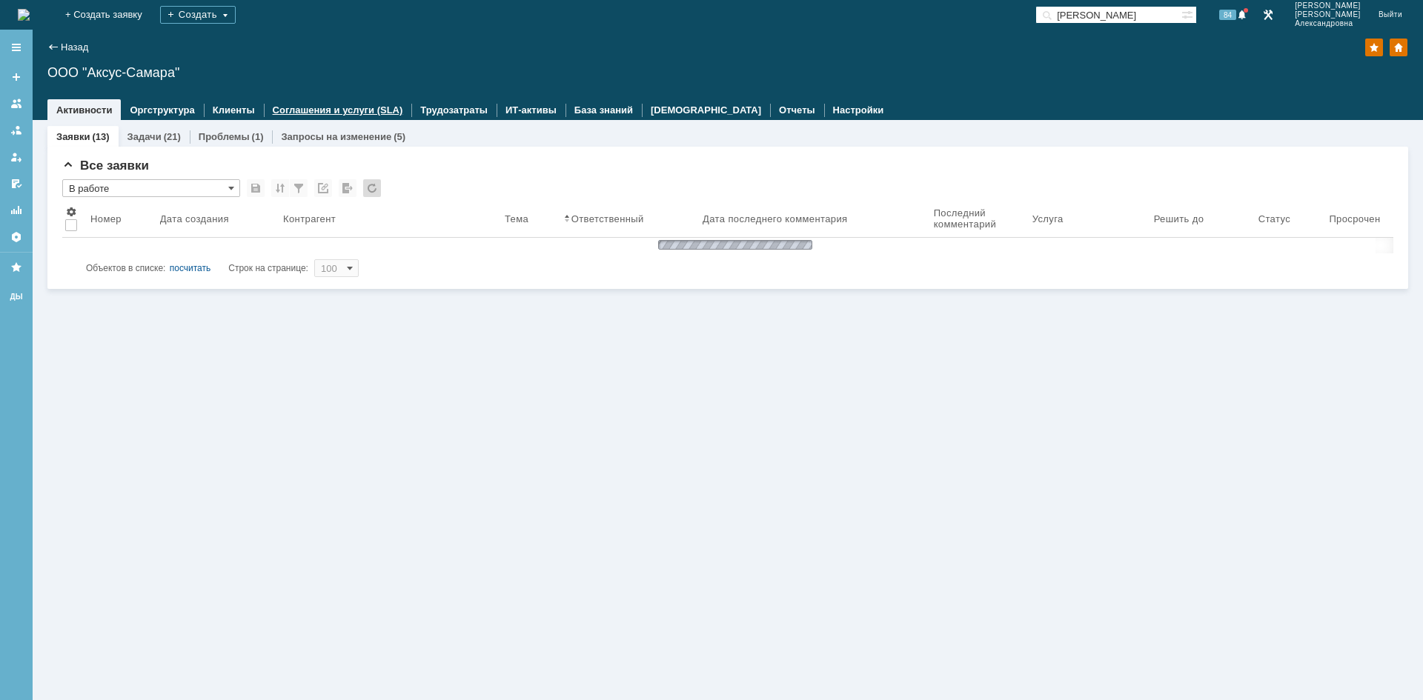
click at [329, 109] on link "Соглашения и услуги (SLA)" at bounding box center [338, 109] width 130 height 11
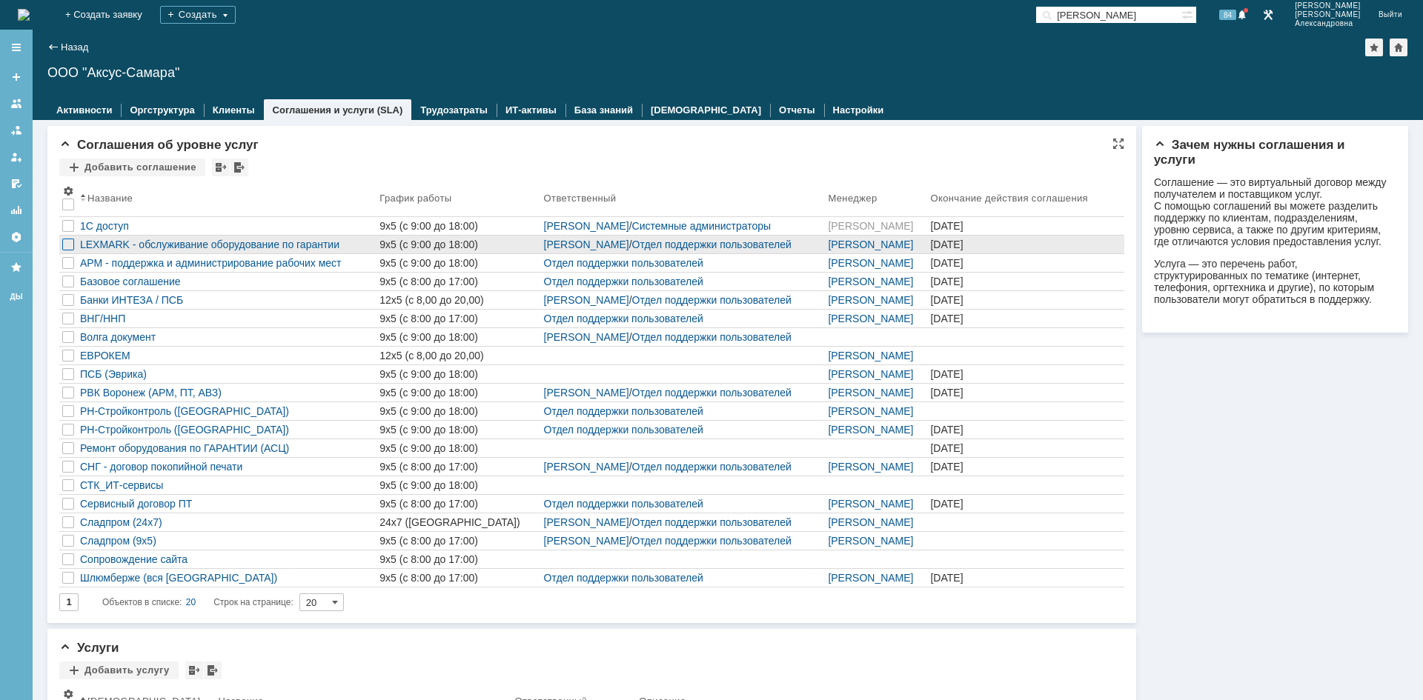
click at [68, 246] on div at bounding box center [68, 245] width 12 height 12
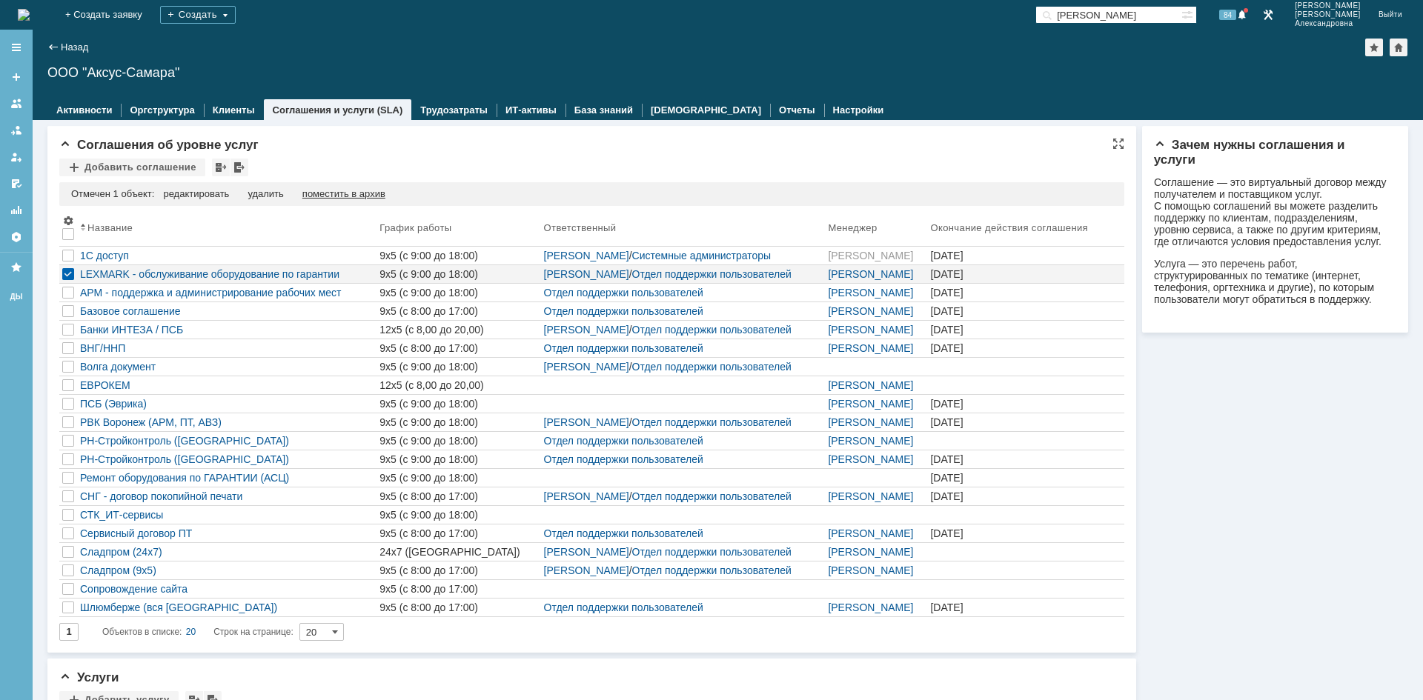
click at [324, 191] on div "поместить в архив" at bounding box center [343, 194] width 83 height 12
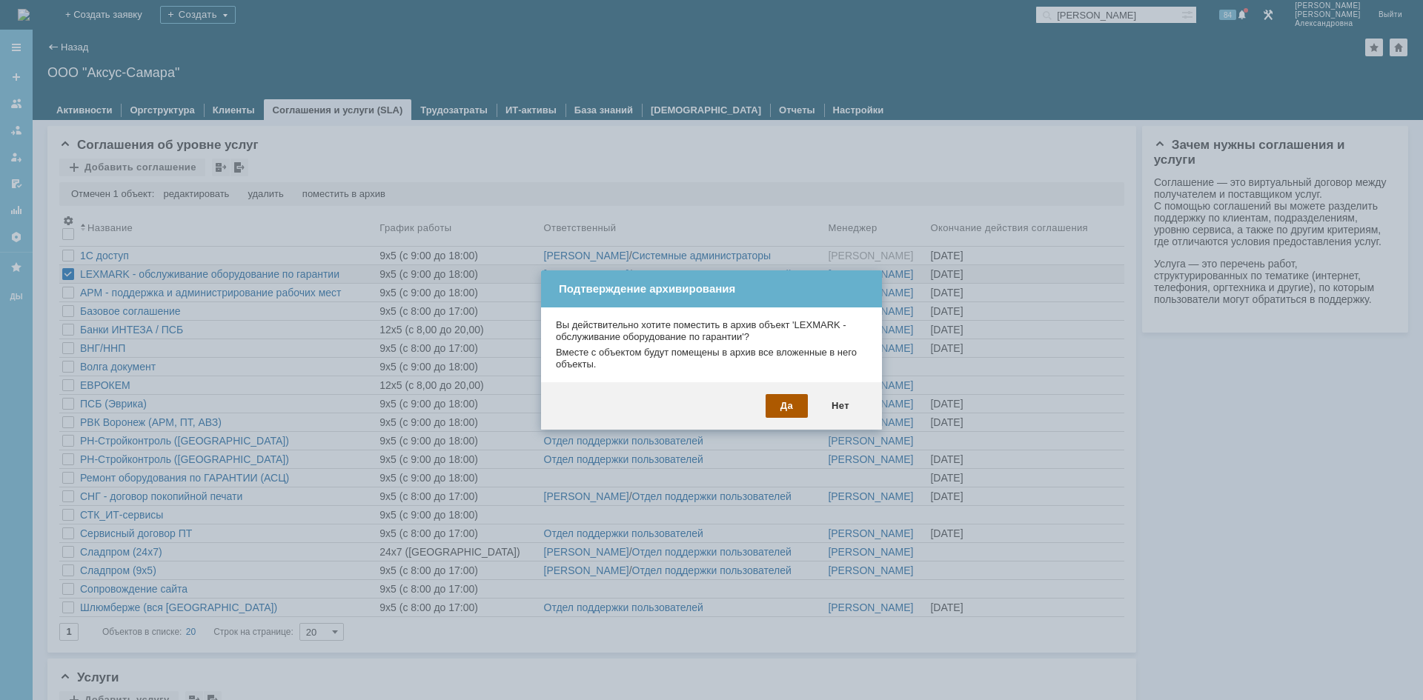
click at [784, 400] on div "Да" at bounding box center [786, 406] width 42 height 24
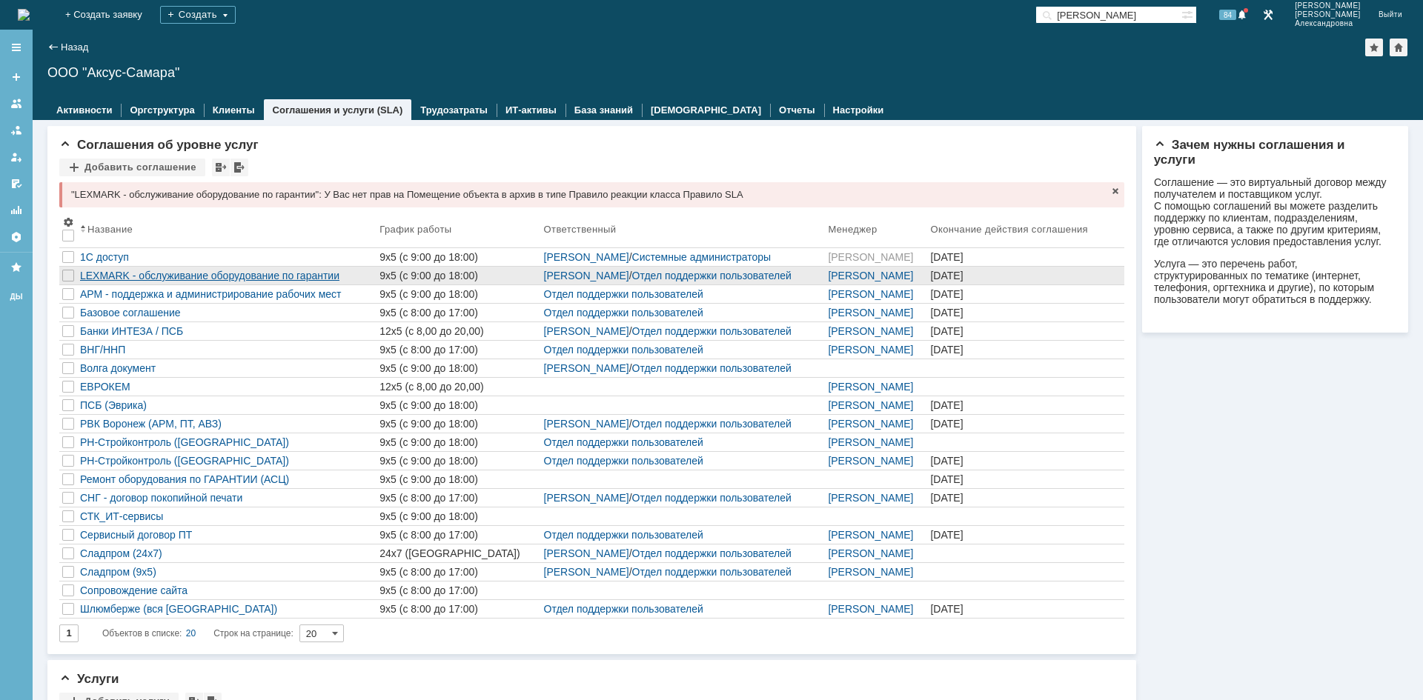
click at [134, 276] on div "LEXMARK - обслуживание оборудование по гарантии" at bounding box center [226, 276] width 293 height 12
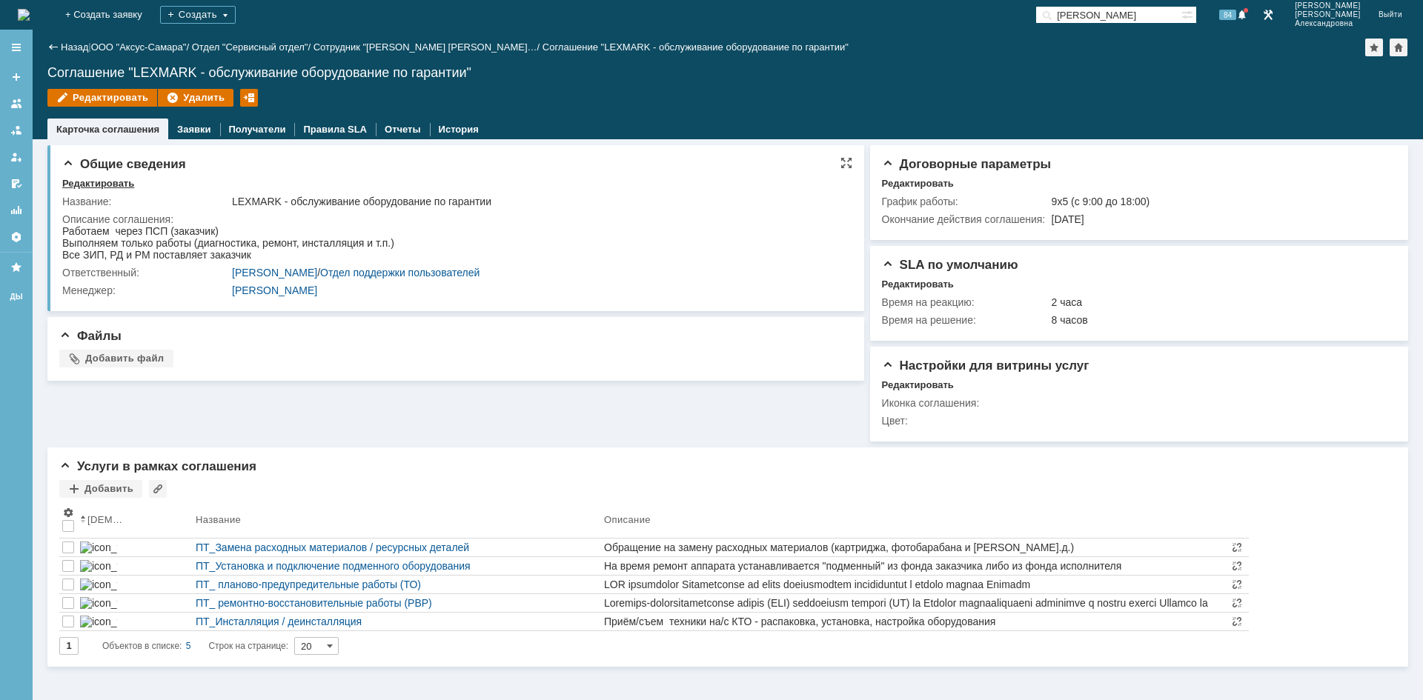
click at [118, 185] on div "Редактировать" at bounding box center [98, 184] width 72 height 12
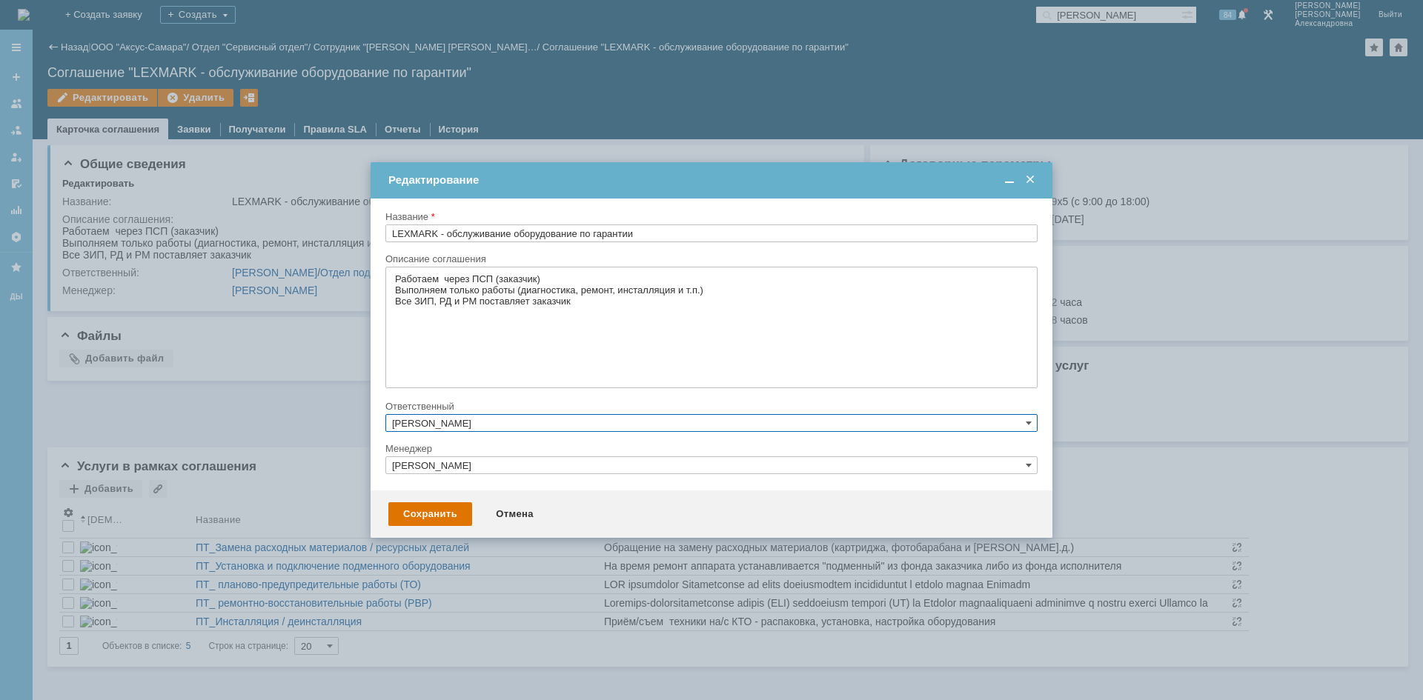
click at [485, 428] on input "[PERSON_NAME]" at bounding box center [711, 423] width 652 height 18
click at [471, 554] on span "[PERSON_NAME]" at bounding box center [470, 552] width 79 height 11
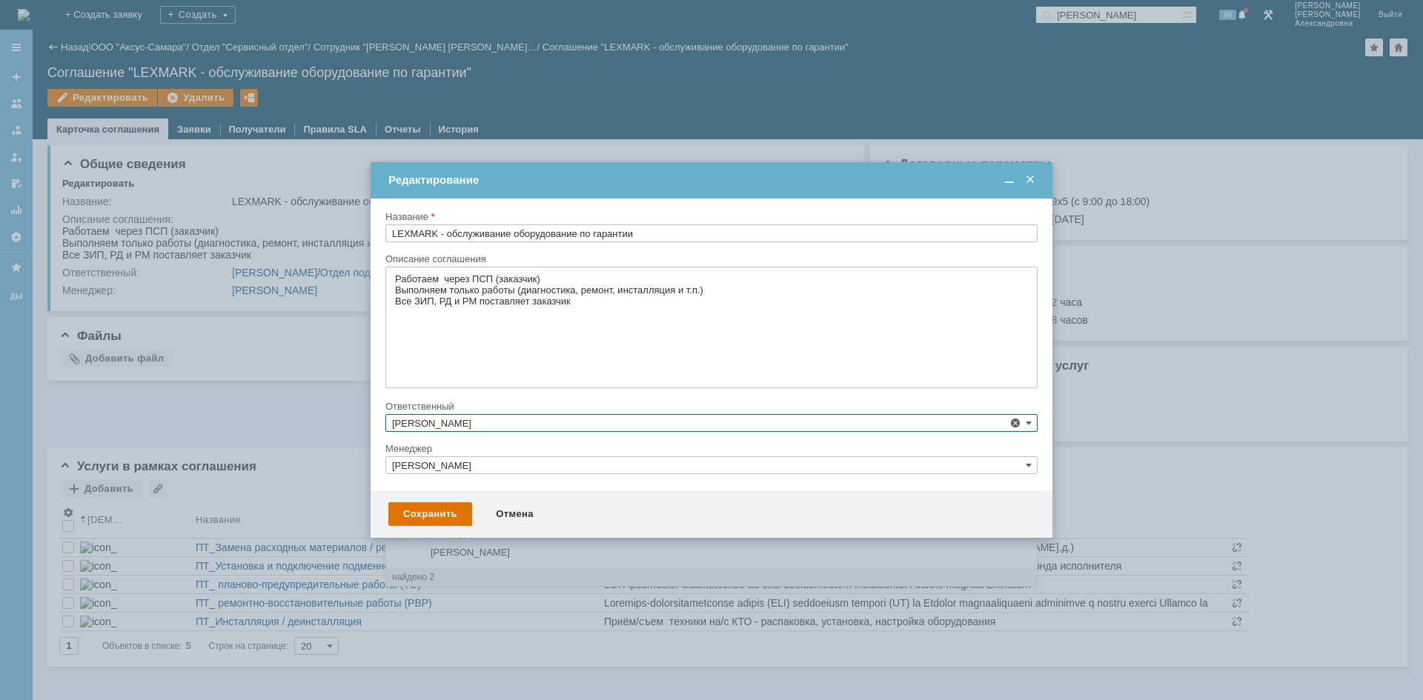
type input "[PERSON_NAME]"
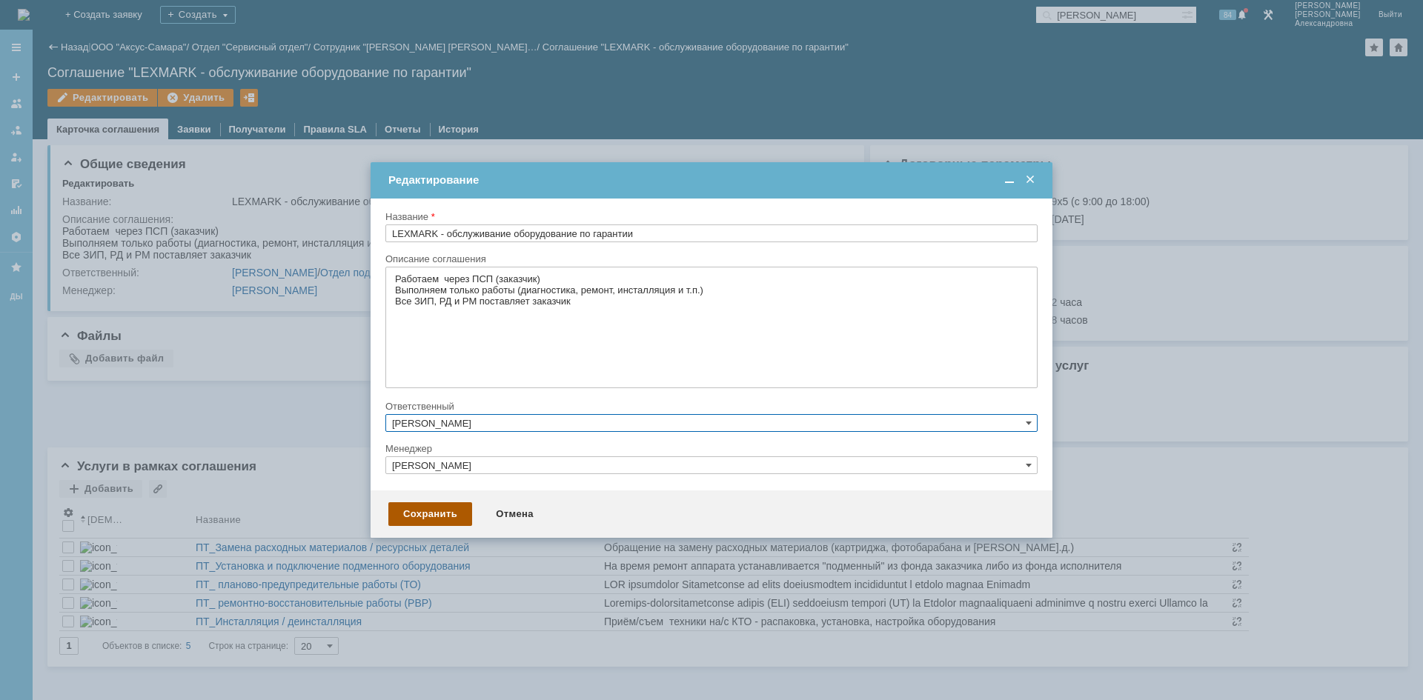
click at [407, 516] on div "Сохранить" at bounding box center [430, 514] width 84 height 24
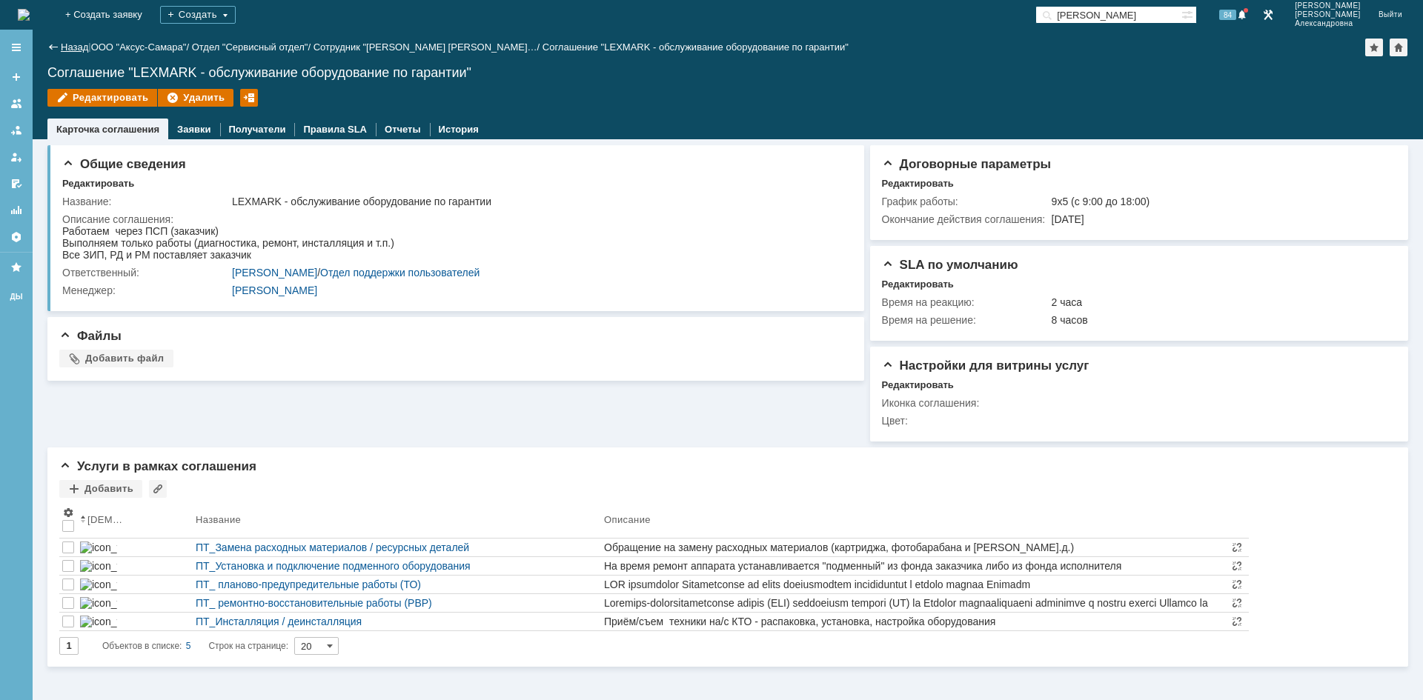
click at [73, 50] on link "Назад" at bounding box center [74, 46] width 27 height 11
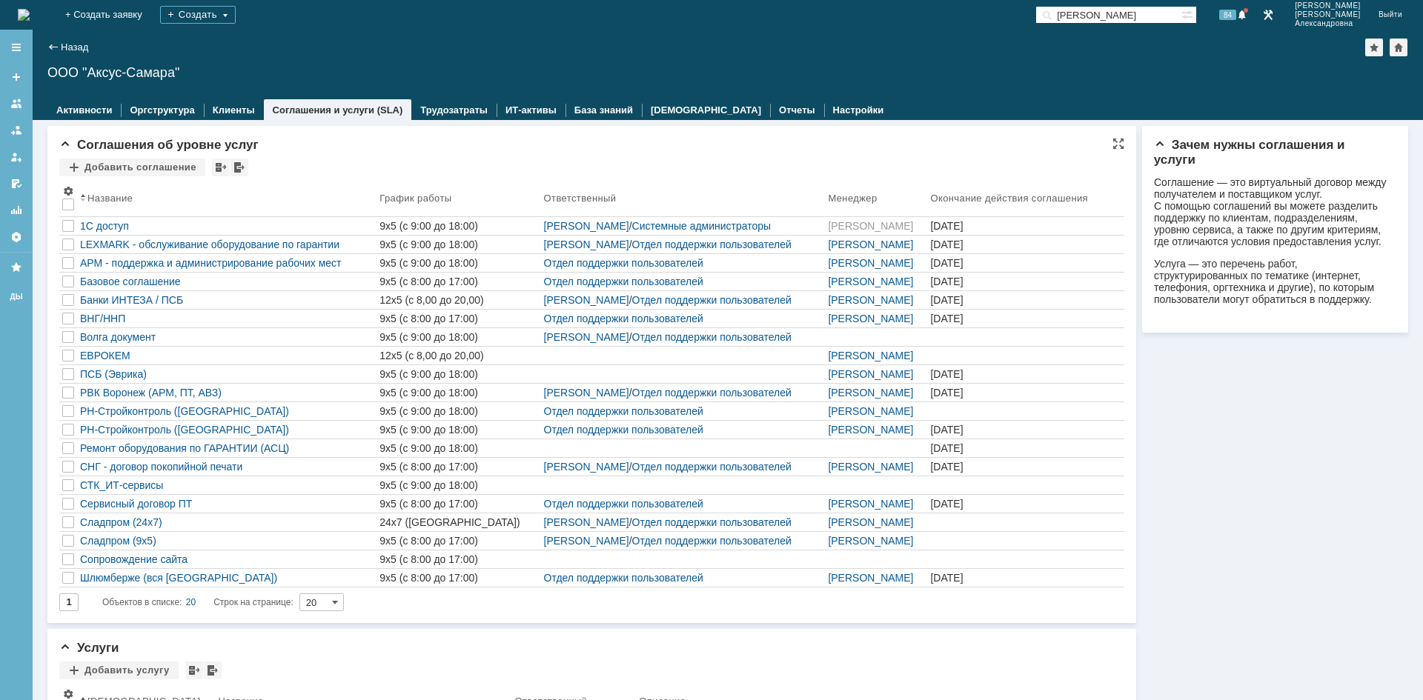
click at [57, 241] on div "Соглашения об уровне услуг Добавить соглашение Просмотреть архив Результаты пои…" at bounding box center [591, 374] width 1089 height 497
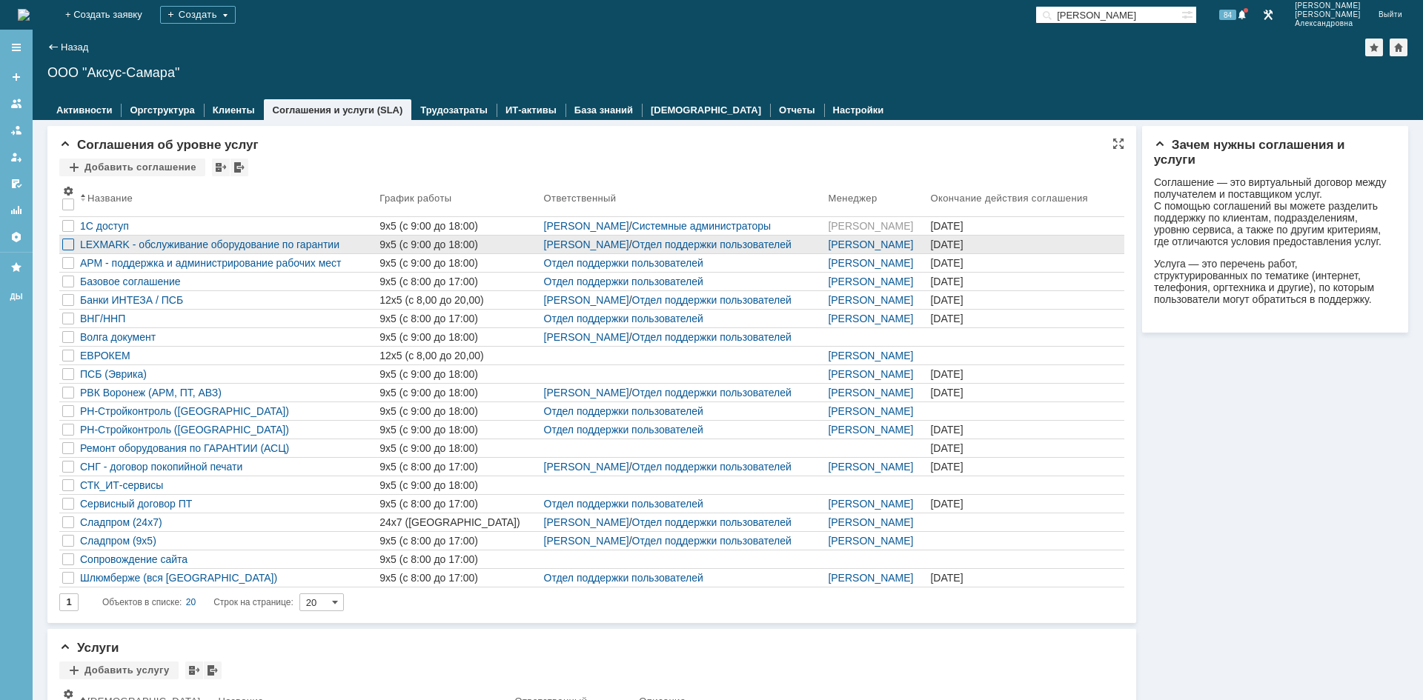
click at [70, 241] on div at bounding box center [68, 245] width 12 height 12
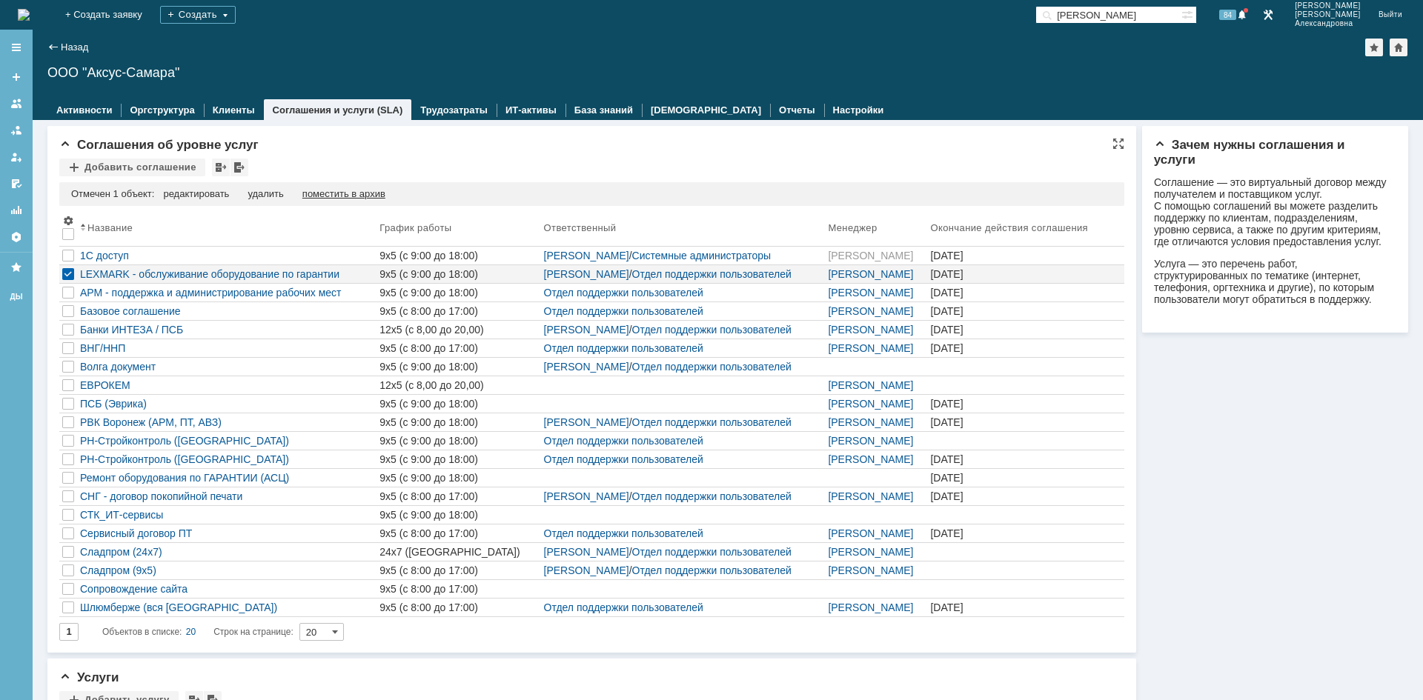
click at [358, 196] on div "поместить в архив" at bounding box center [343, 194] width 83 height 12
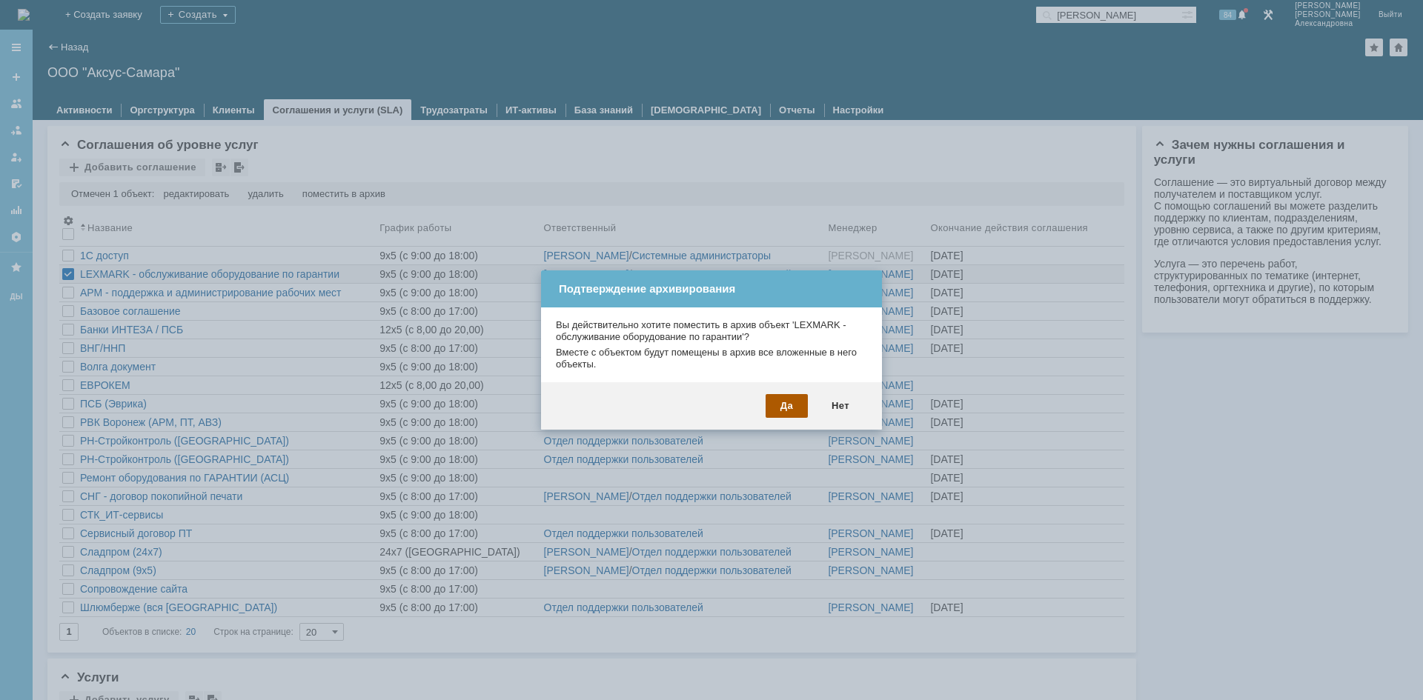
click at [788, 412] on div "Да" at bounding box center [786, 406] width 42 height 24
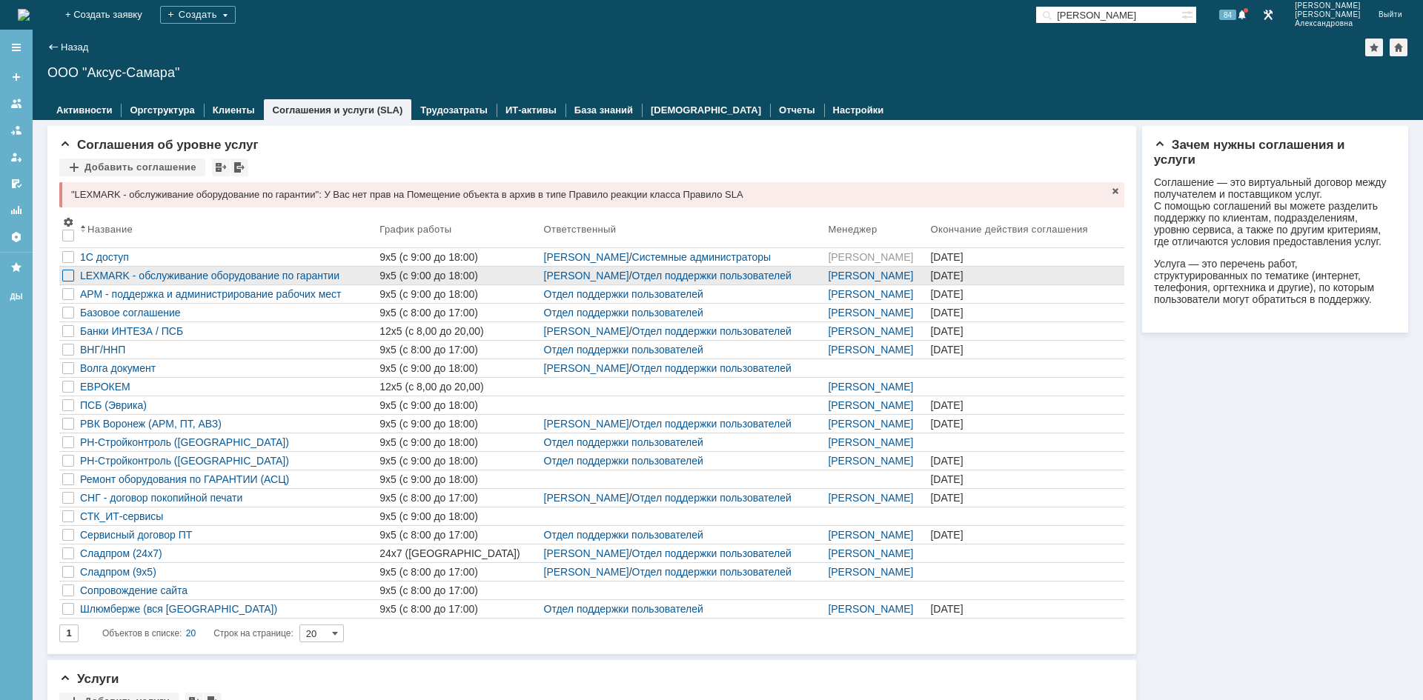
click at [66, 279] on div at bounding box center [68, 276] width 12 height 12
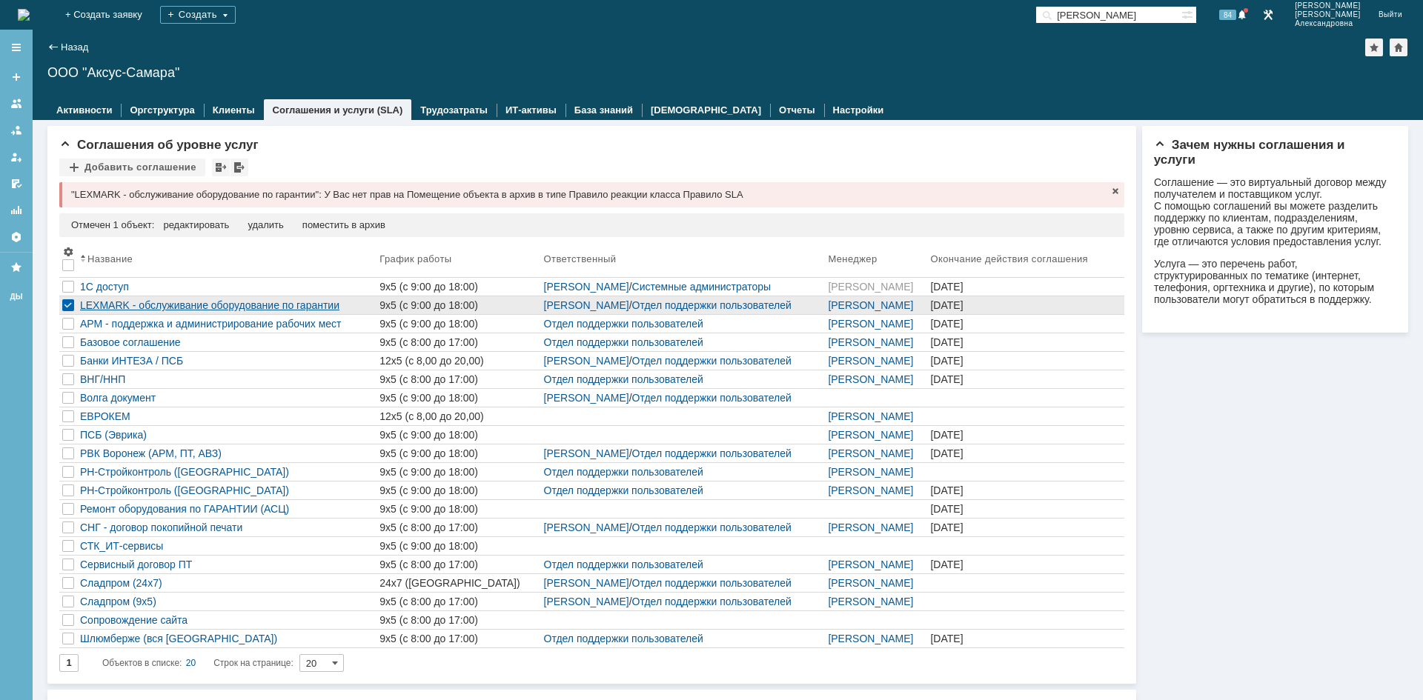
click at [153, 302] on div "LEXMARK - обслуживание оборудование по гарантии" at bounding box center [226, 305] width 293 height 12
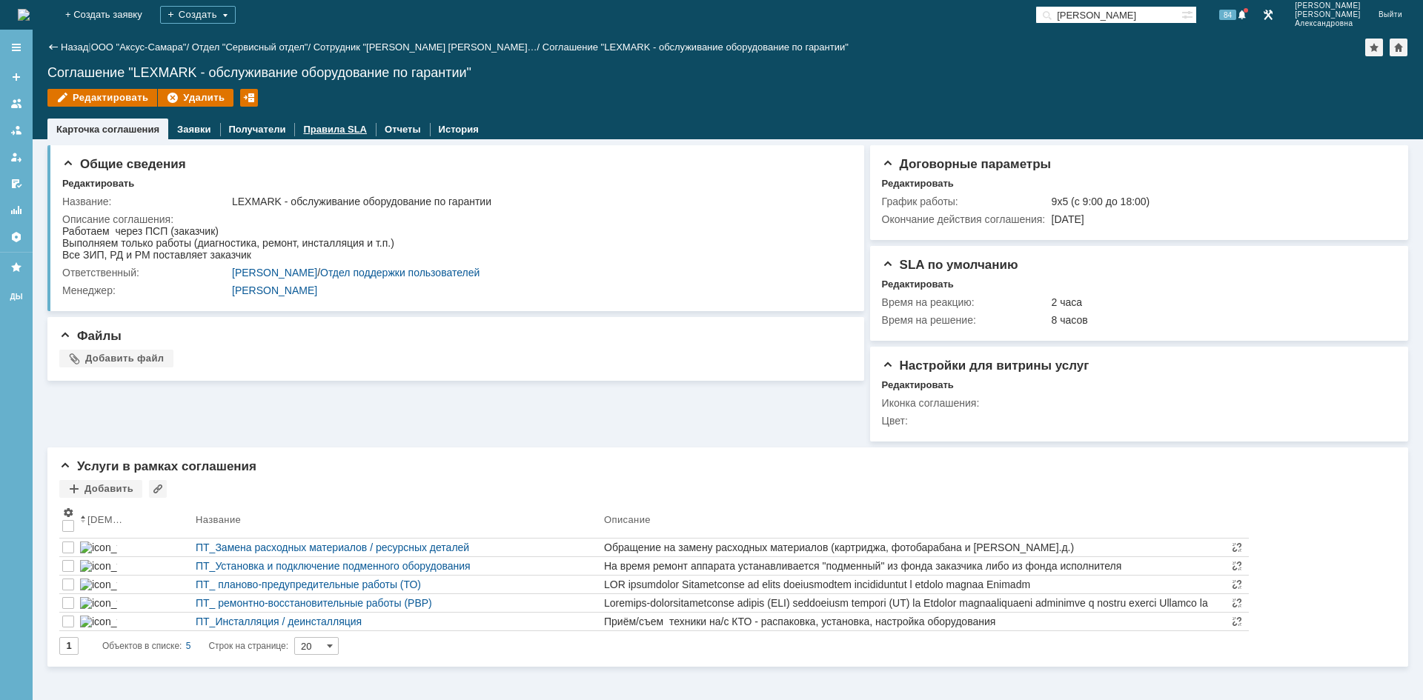
click at [328, 129] on link "Правила SLA" at bounding box center [335, 129] width 64 height 11
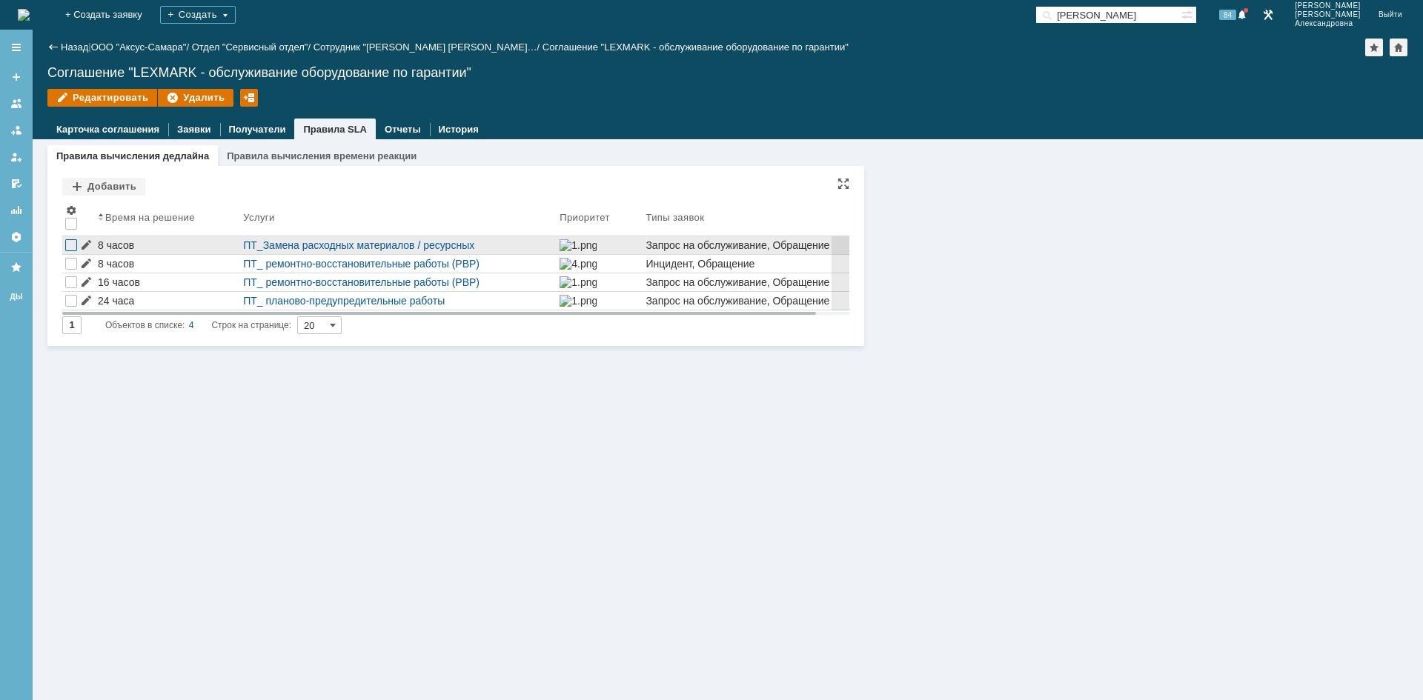
click at [76, 245] on div at bounding box center [71, 245] width 12 height 12
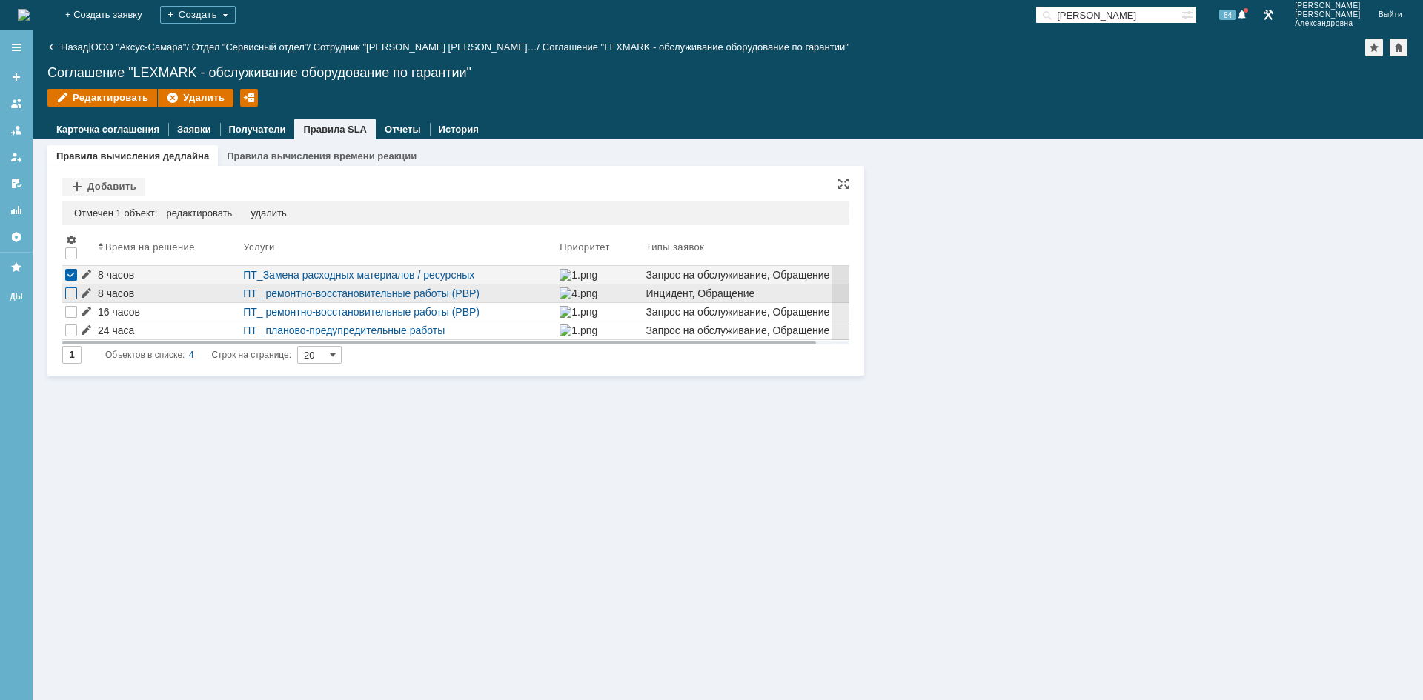
click at [75, 262] on th at bounding box center [71, 248] width 18 height 35
click at [197, 216] on div "удалить" at bounding box center [204, 213] width 36 height 12
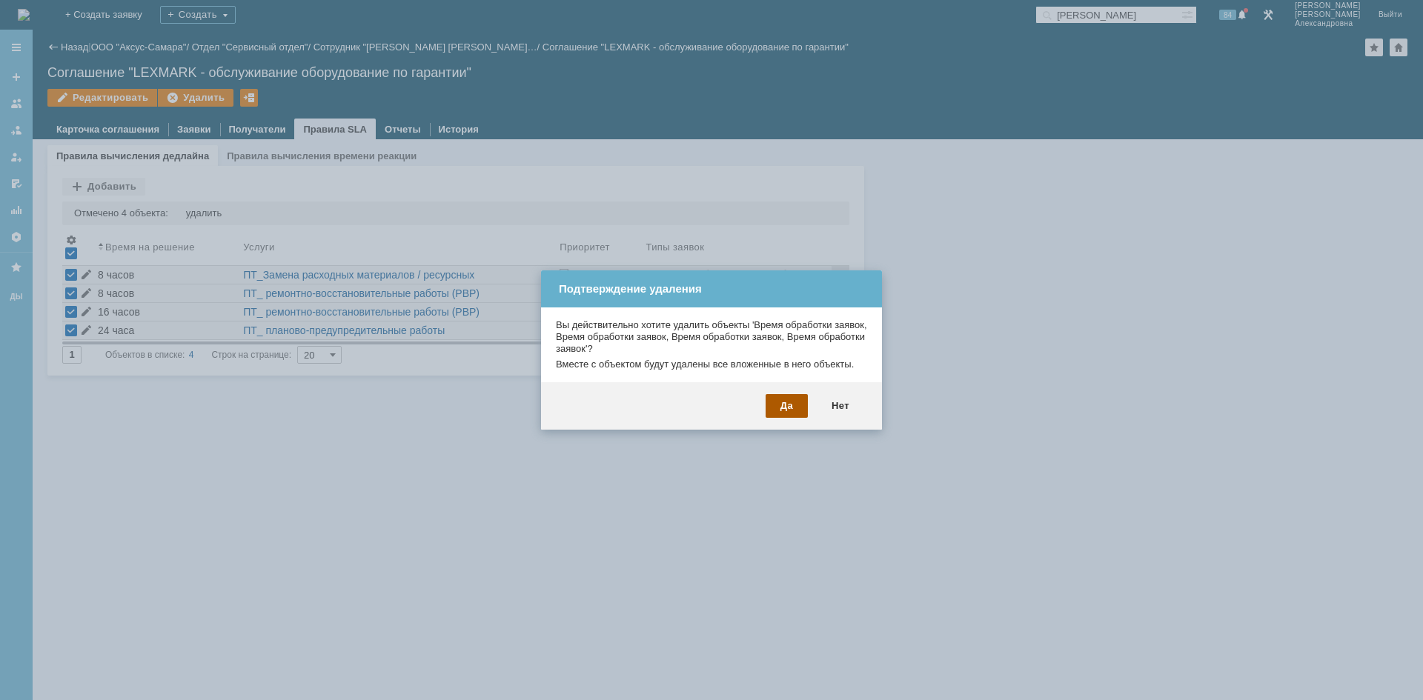
click at [800, 405] on div "Да" at bounding box center [786, 406] width 42 height 24
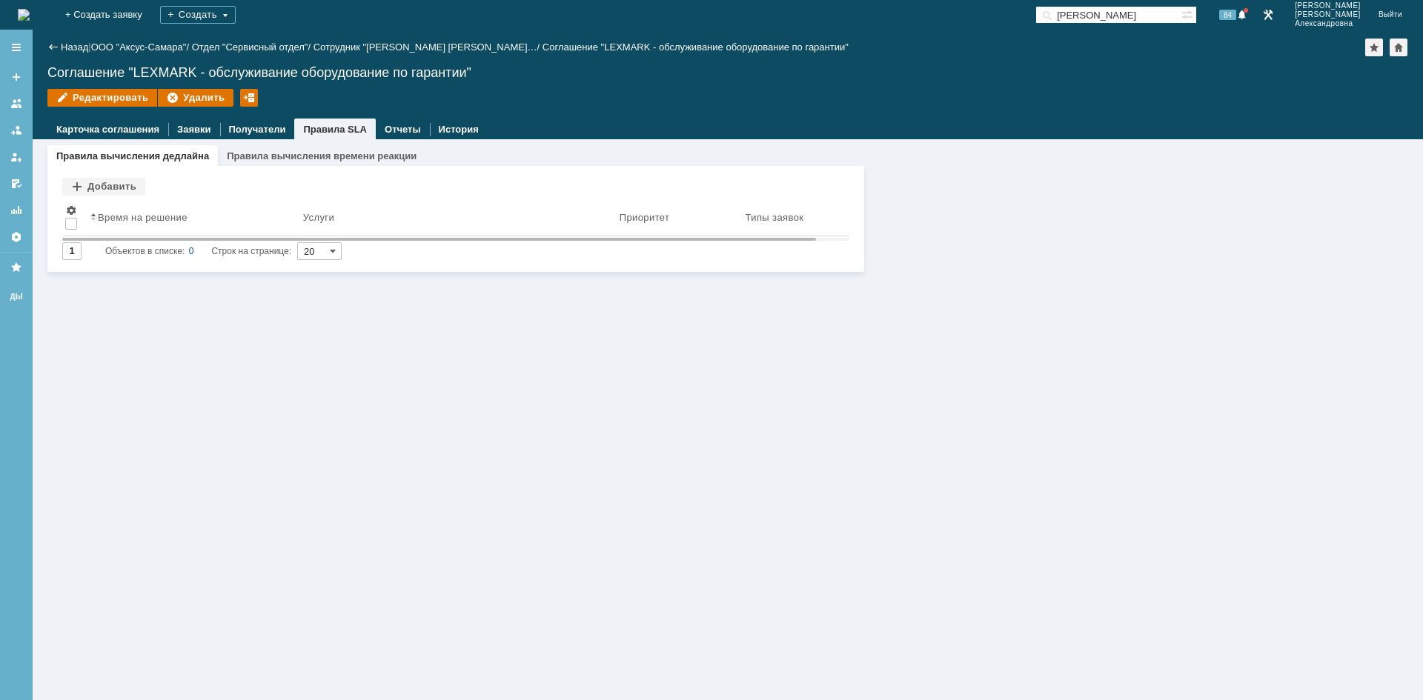
click at [71, 53] on div "Назад | ООО "Аксус-Самара" / Отдел "Сервисный отдел" / Сотрудник "[PERSON_NAME]…" at bounding box center [727, 48] width 1361 height 18
click at [84, 47] on link "Назад" at bounding box center [74, 46] width 27 height 11
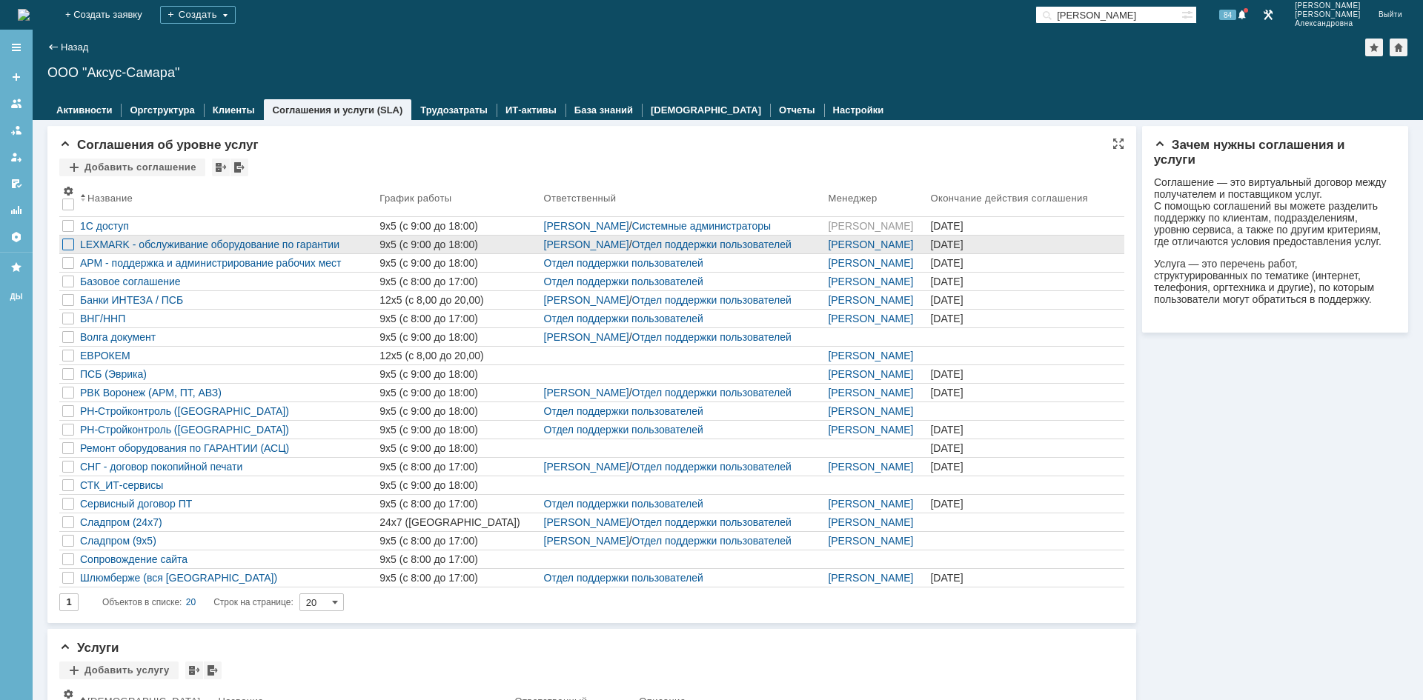
click at [70, 248] on div at bounding box center [68, 245] width 12 height 12
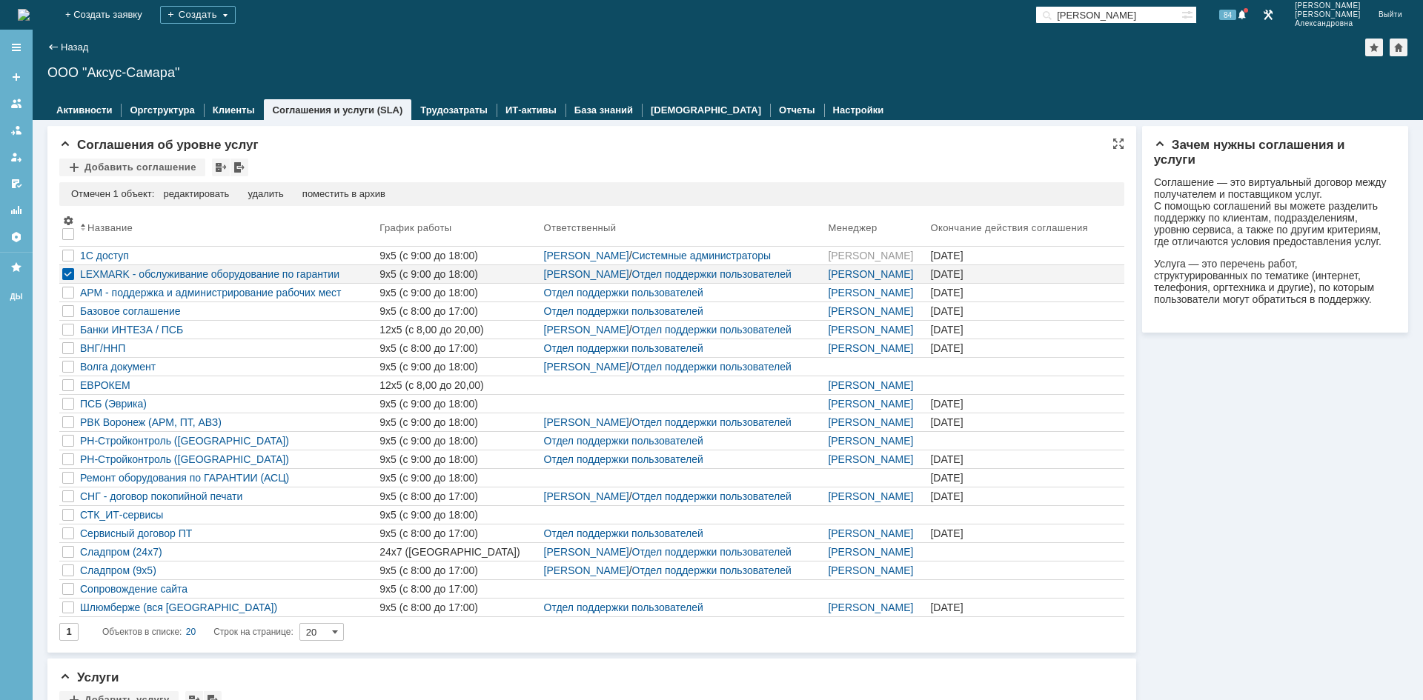
click at [353, 187] on div "Отмечен 1 объект: редактировать массовое редактирование удалить поместить в арх…" at bounding box center [591, 194] width 1065 height 24
click at [359, 196] on div "поместить в архив" at bounding box center [343, 194] width 83 height 12
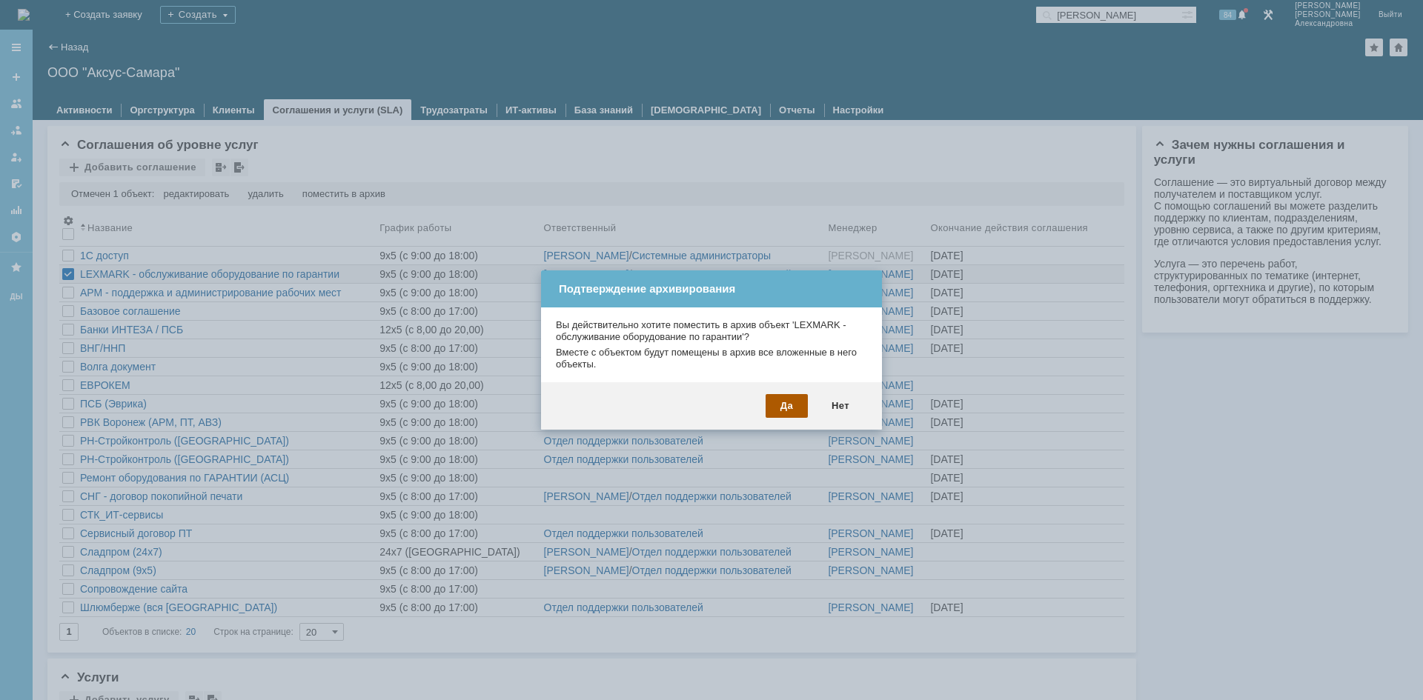
click at [783, 401] on div "Да" at bounding box center [786, 406] width 42 height 24
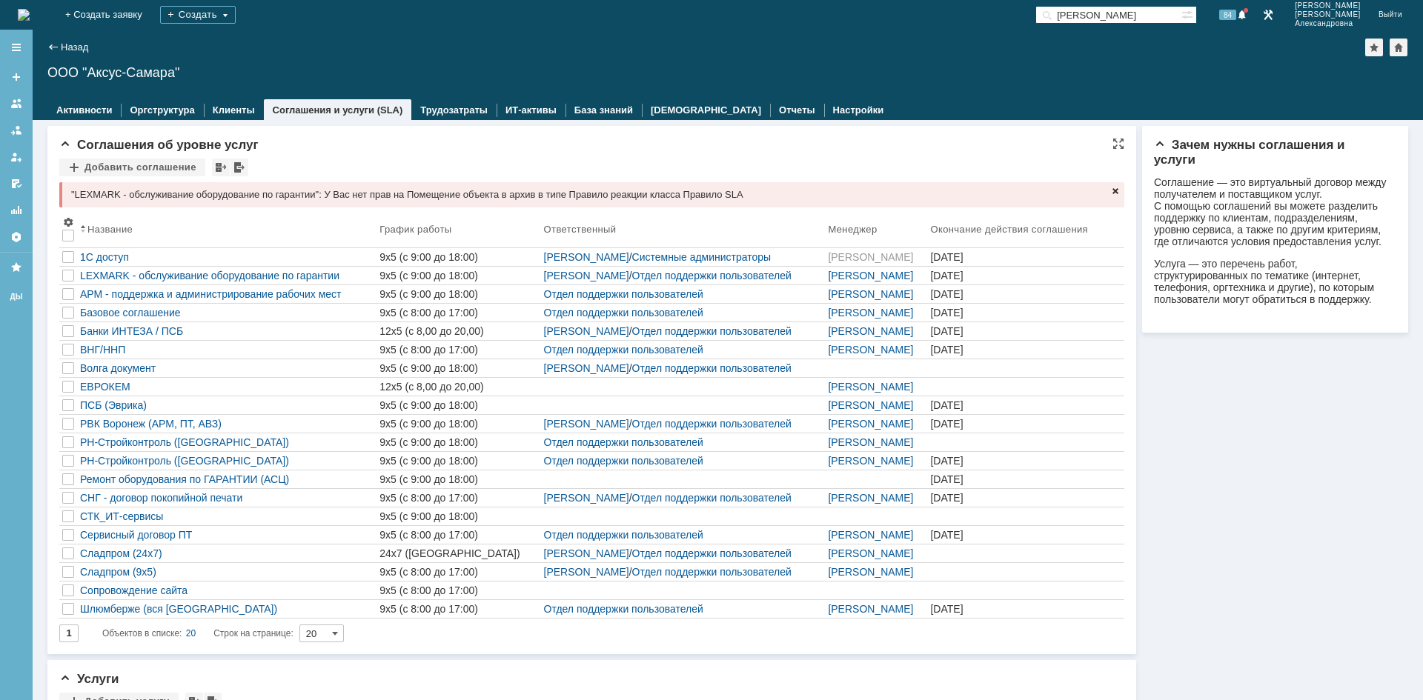
click at [1109, 191] on span at bounding box center [1115, 191] width 12 height 12
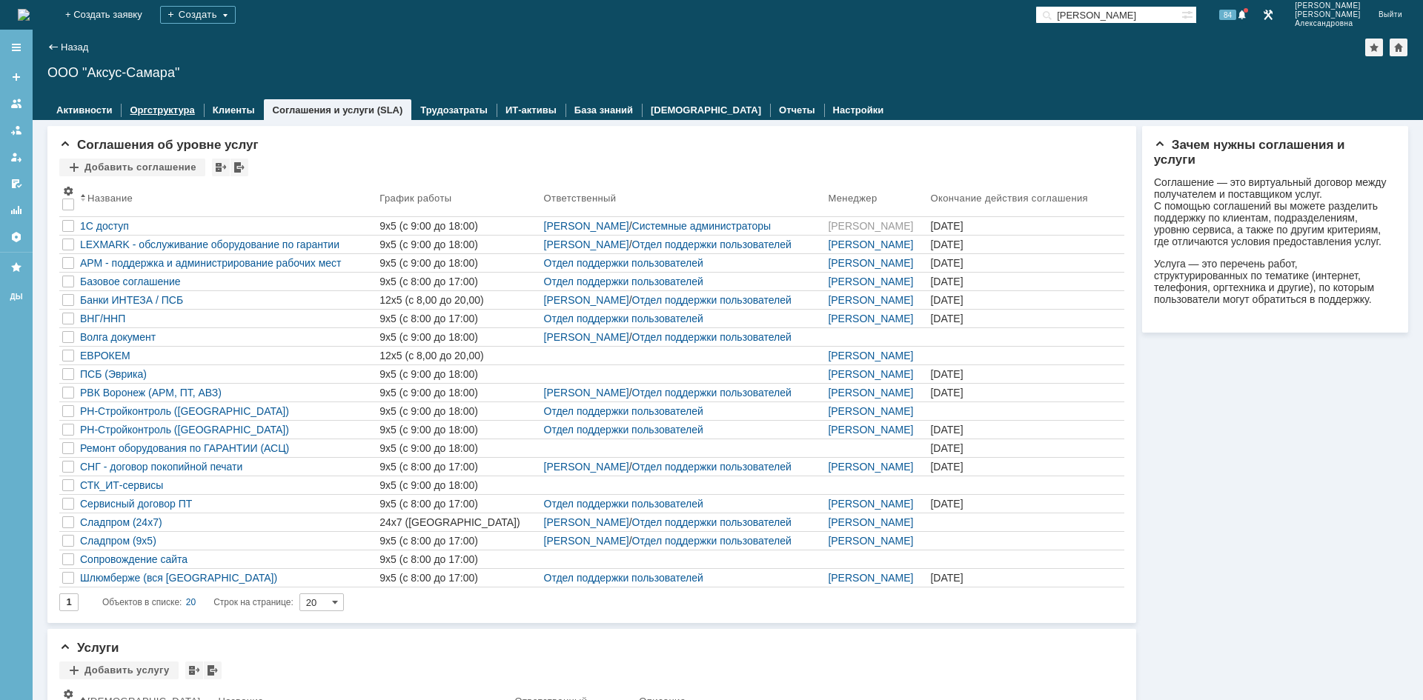
click at [166, 110] on link "Оргструктура" at bounding box center [162, 109] width 64 height 11
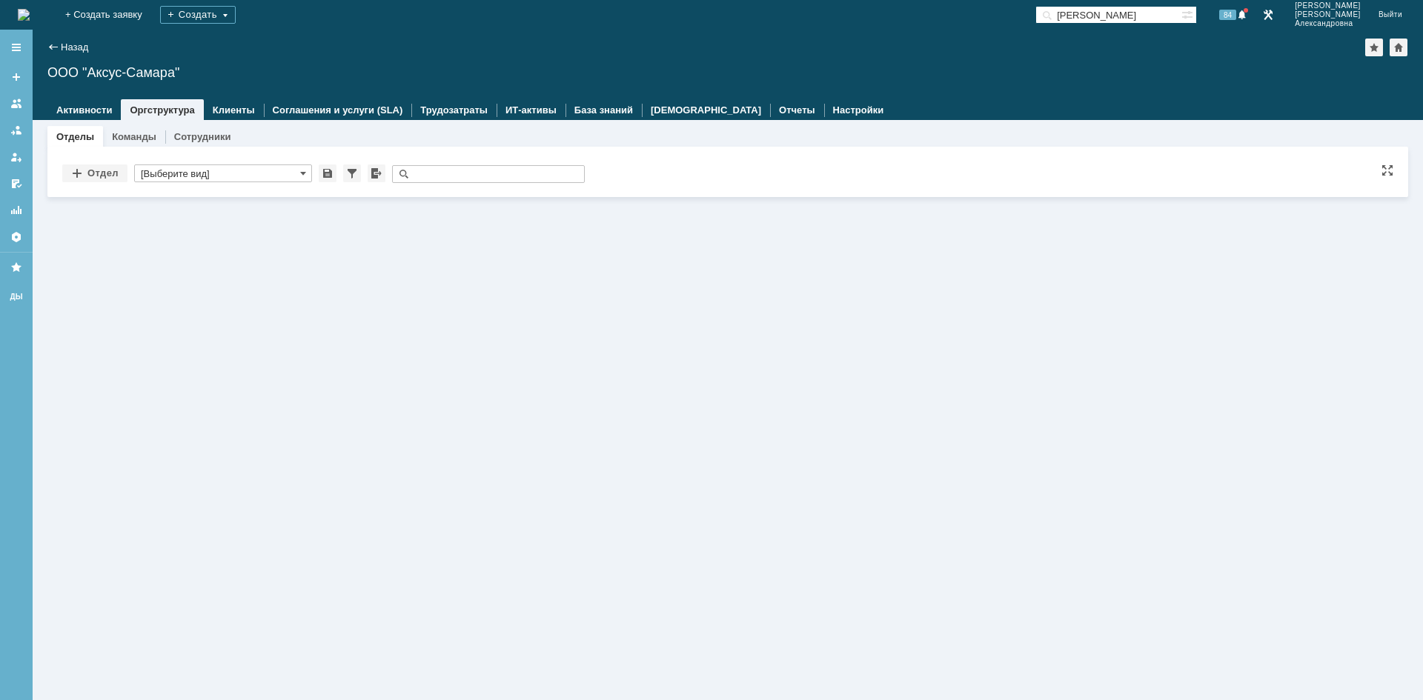
type input "[Выберите вид]"
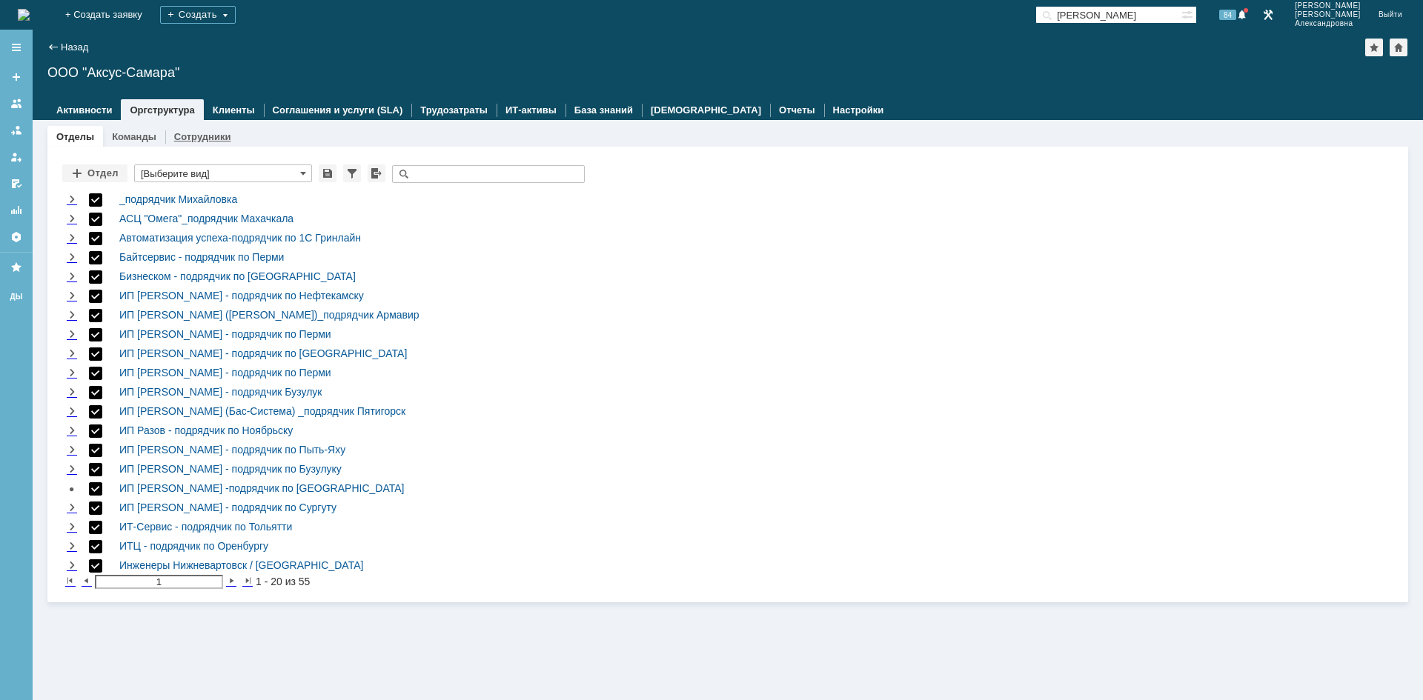
click at [204, 139] on link "Сотрудники" at bounding box center [202, 136] width 57 height 11
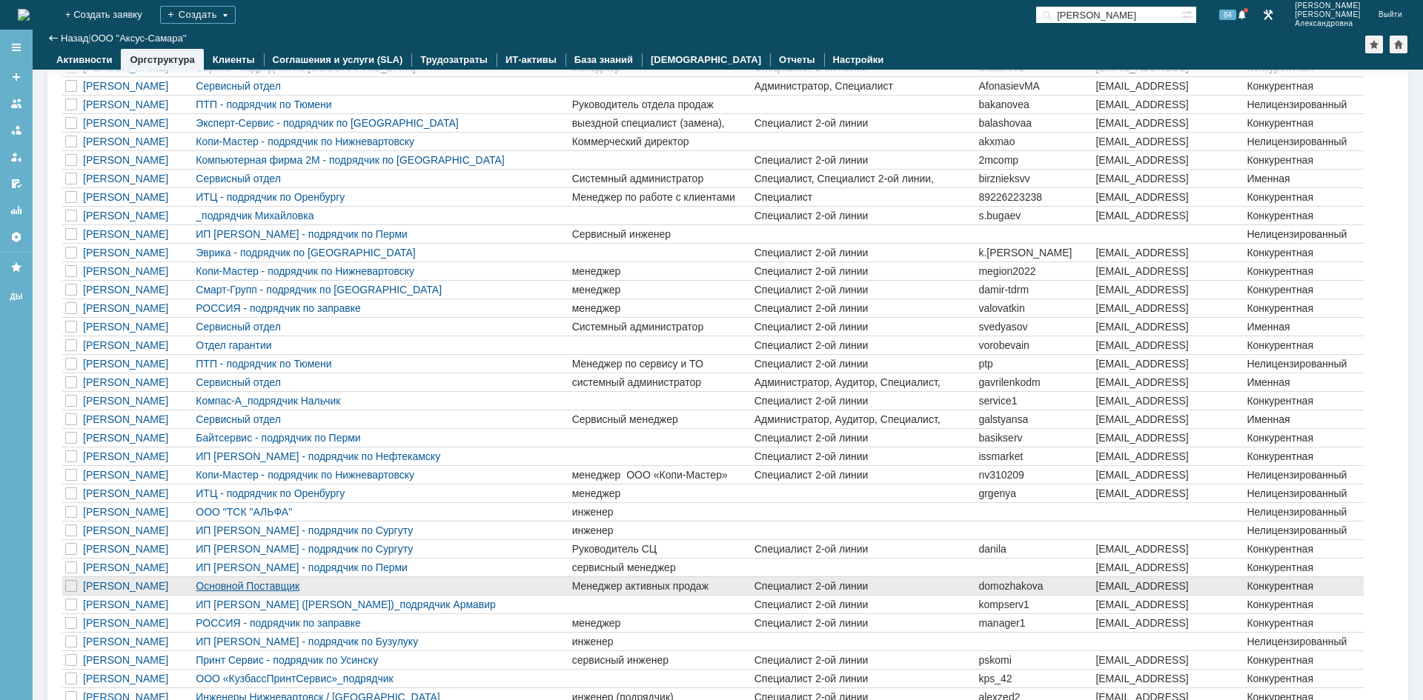
scroll to position [395, 0]
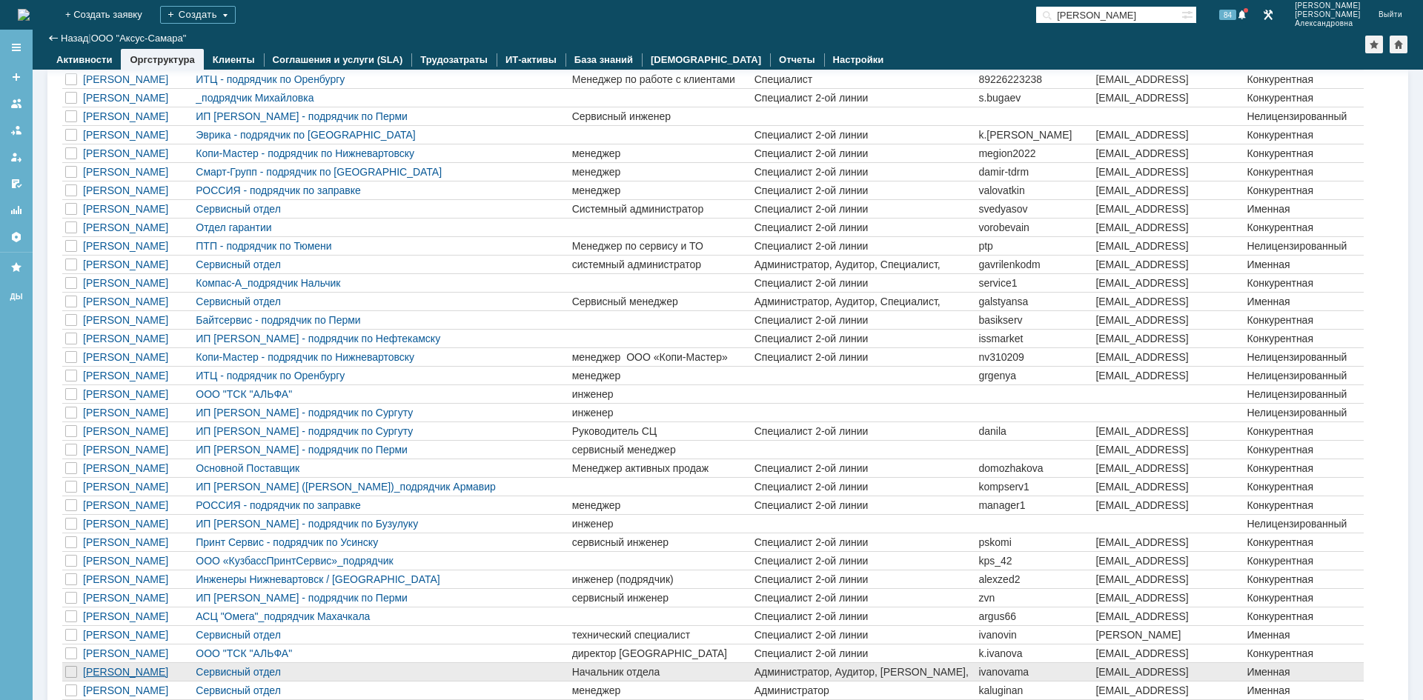
click at [102, 669] on div "[PERSON_NAME]" at bounding box center [136, 672] width 107 height 12
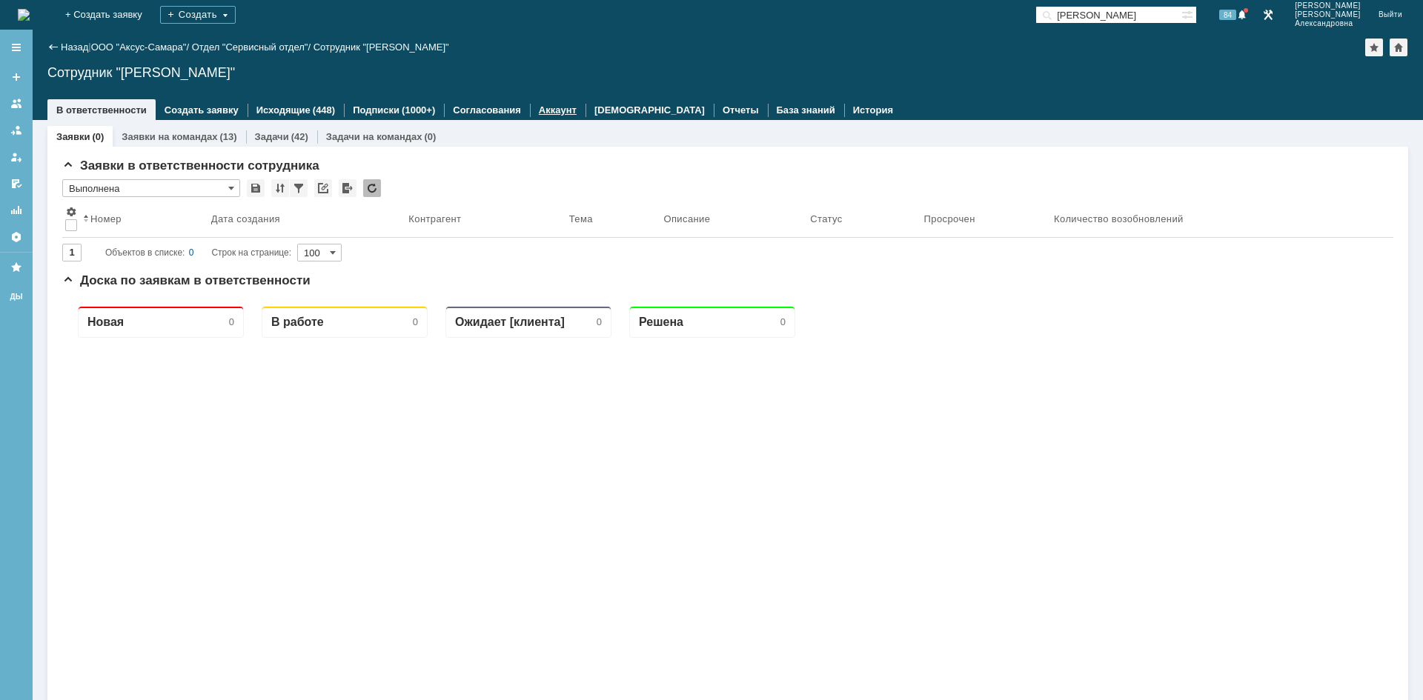
click at [539, 113] on link "Аккаунт" at bounding box center [558, 109] width 38 height 11
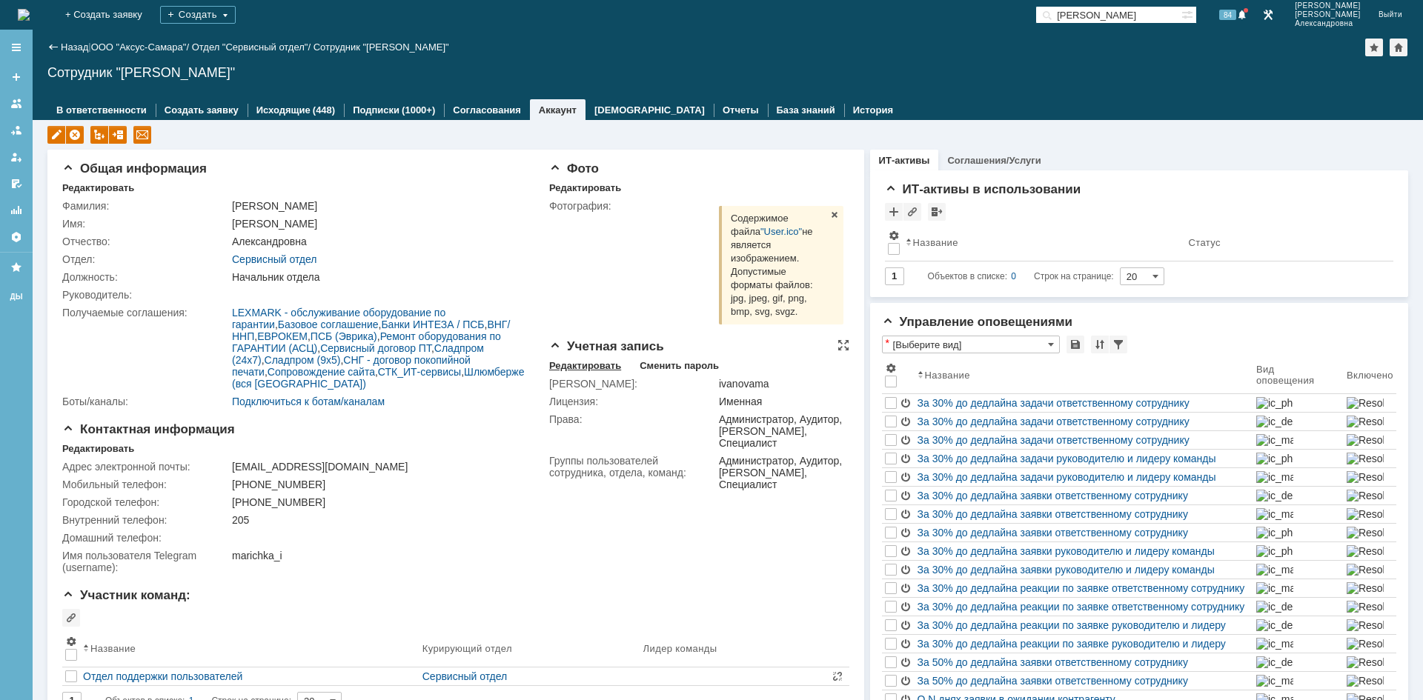
click at [577, 369] on div "Редактировать" at bounding box center [585, 366] width 72 height 12
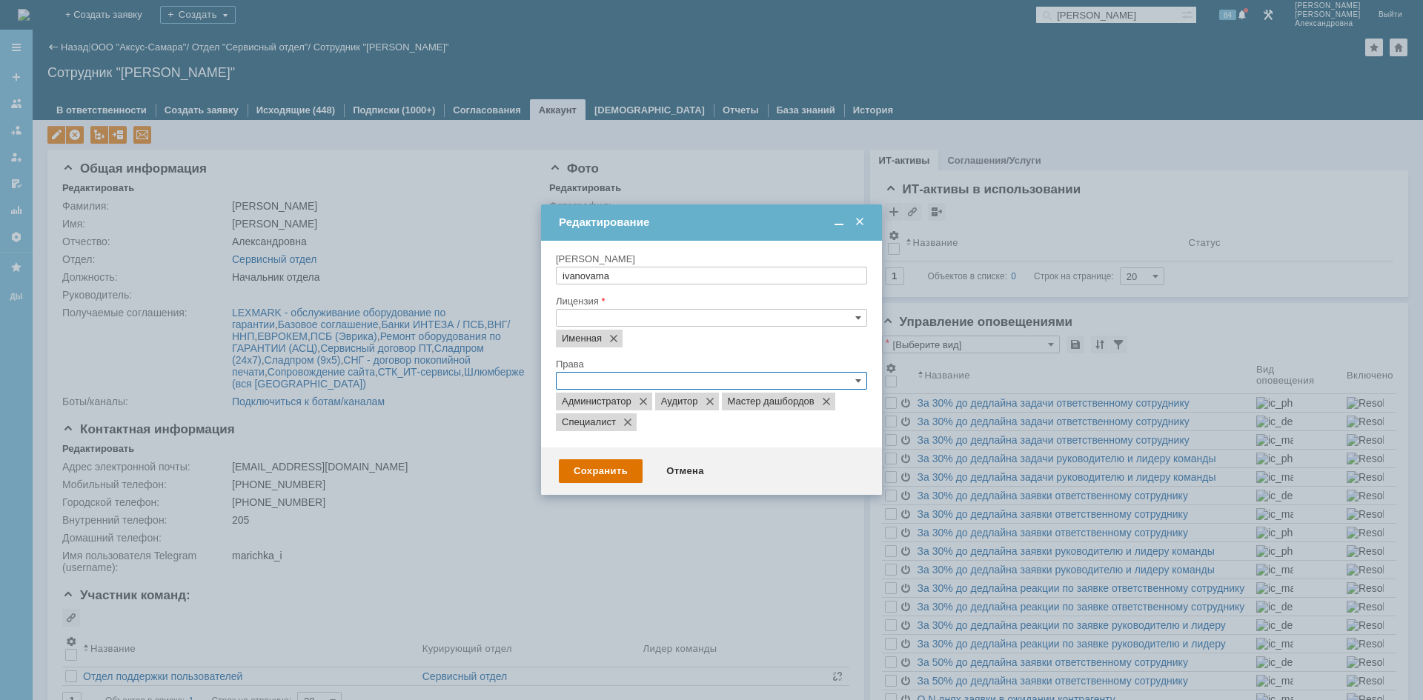
click at [602, 379] on input "text" at bounding box center [711, 381] width 311 height 18
drag, startPoint x: 571, startPoint y: 461, endPoint x: 577, endPoint y: 494, distance: 33.1
click at [569, 476] on div "Специалист 2-ой линии" at bounding box center [712, 469] width 310 height 17
click at [575, 494] on div "Специалист по работе с запросами на изменение" at bounding box center [712, 487] width 310 height 16
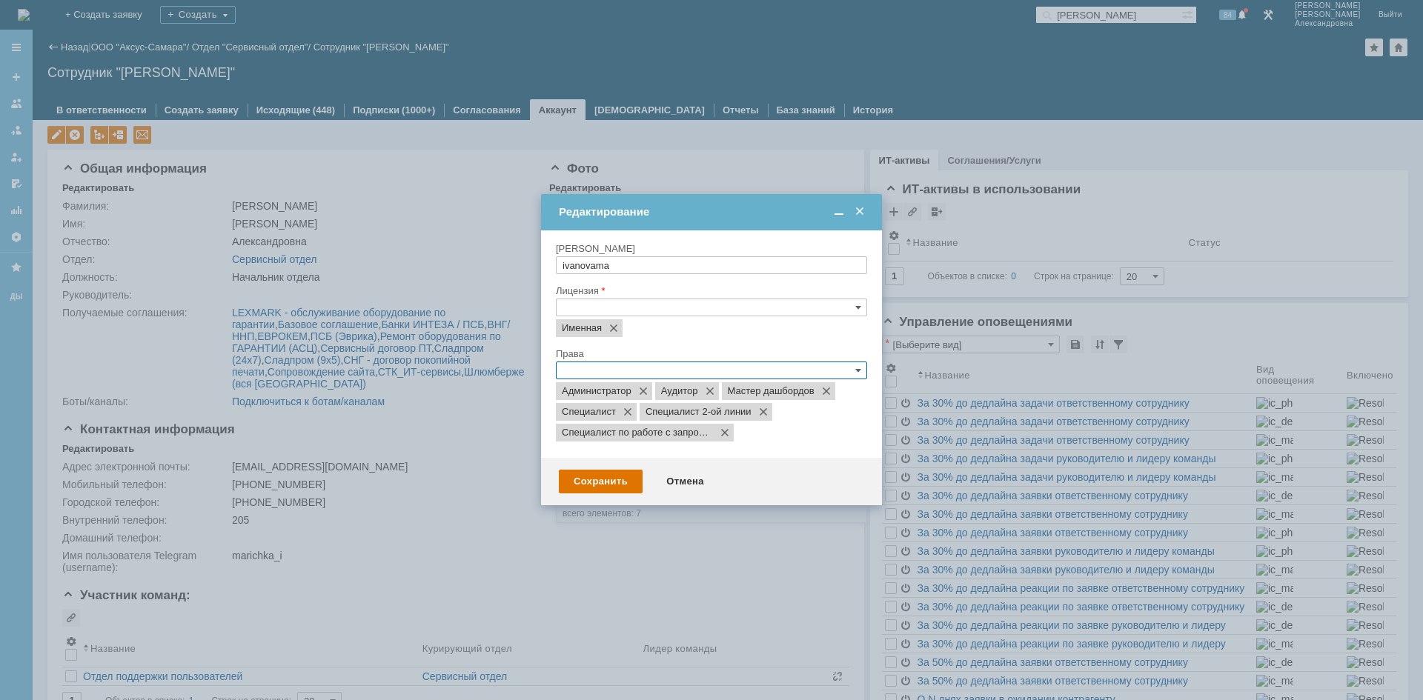
click at [575, 496] on img at bounding box center [570, 494] width 12 height 12
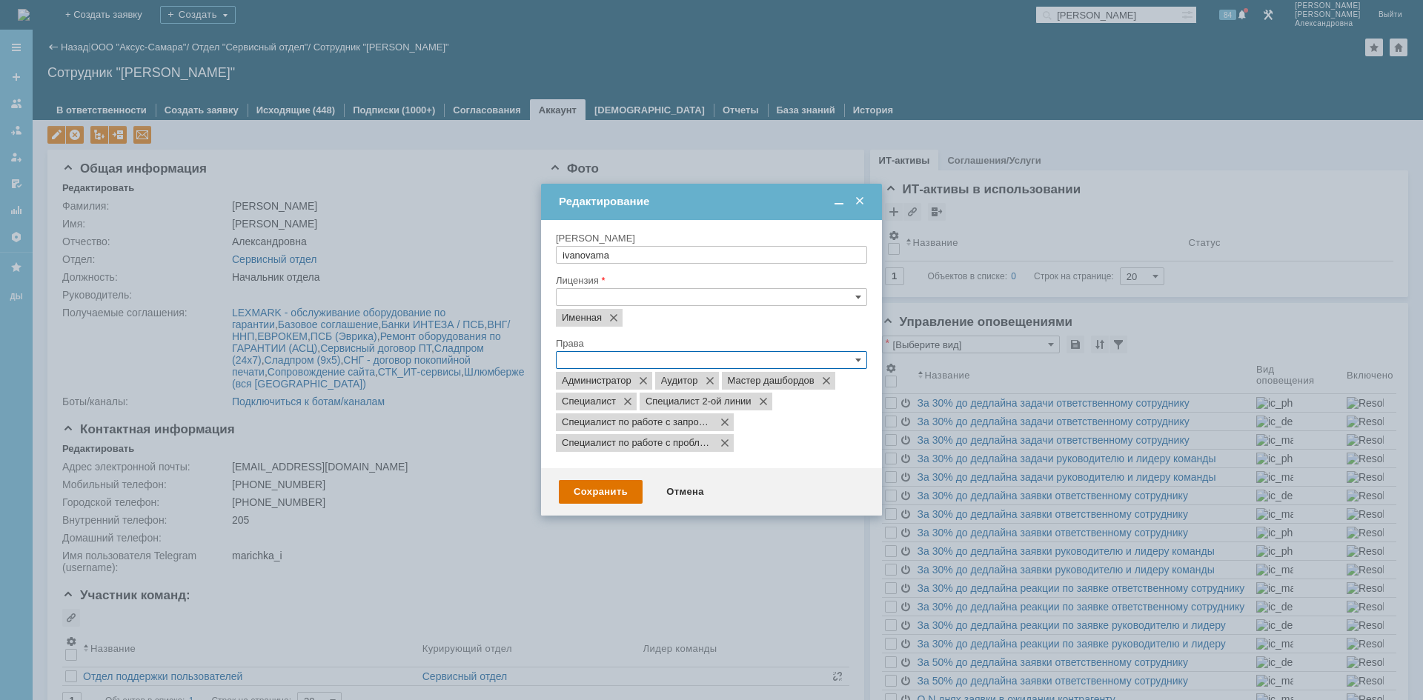
click at [571, 555] on div at bounding box center [711, 350] width 1423 height 700
click at [582, 478] on div "Сохранить Отмена" at bounding box center [711, 491] width 341 height 47
click at [545, 480] on div "Сохранить Отмена" at bounding box center [711, 491] width 341 height 47
click at [594, 491] on div "Сохранить" at bounding box center [601, 492] width 84 height 24
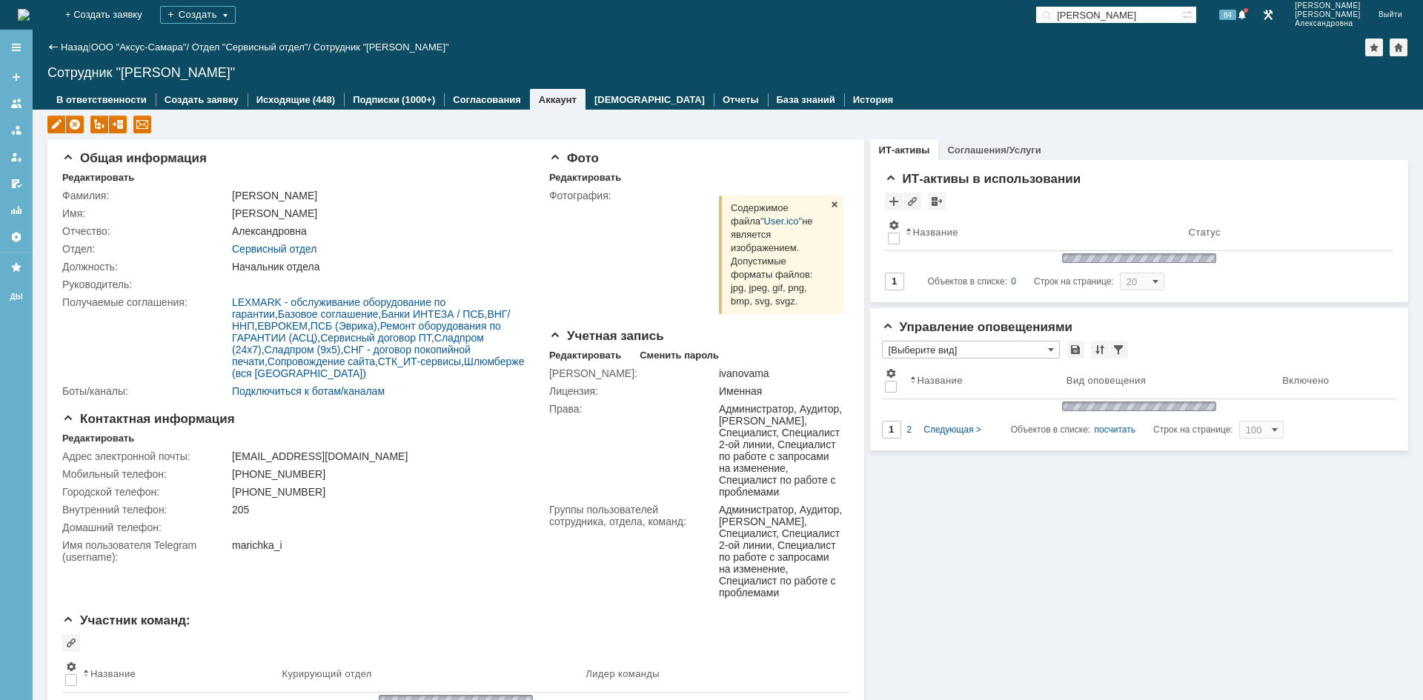
type input "[Выберите вид]"
click at [30, 11] on img at bounding box center [24, 15] width 12 height 12
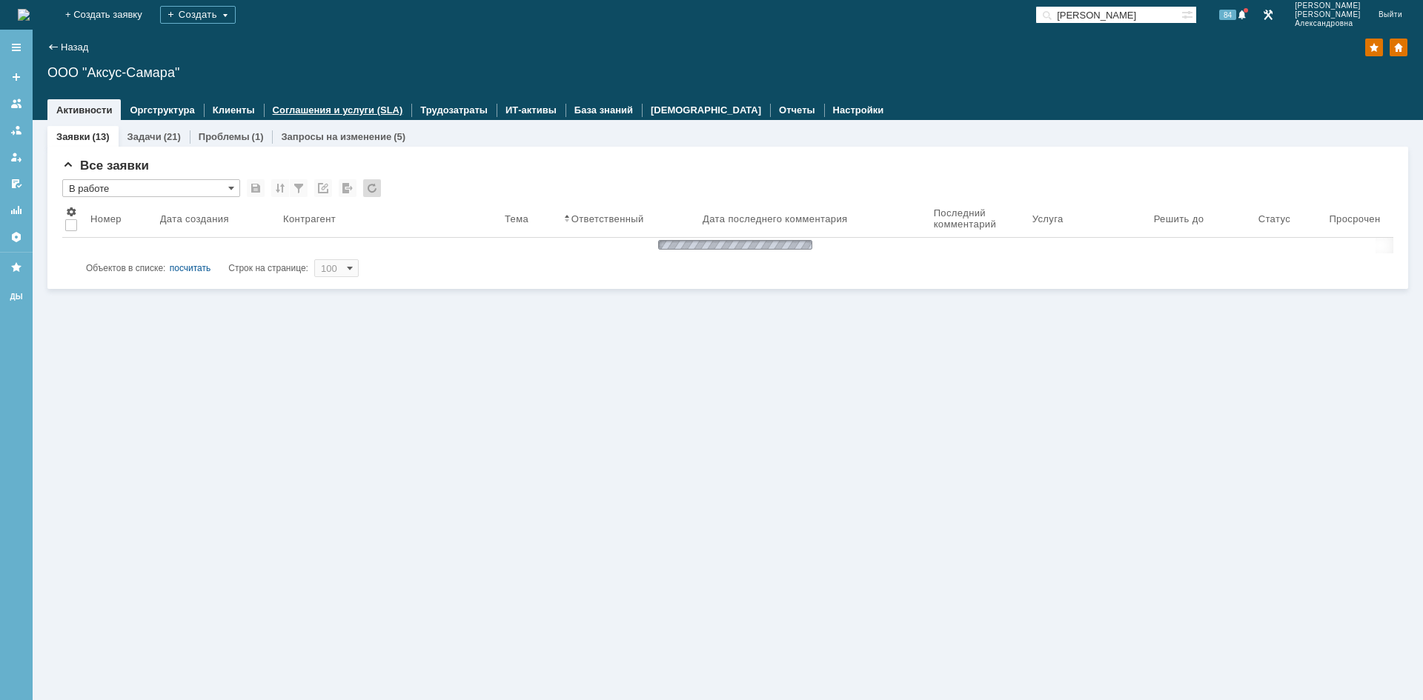
click at [306, 109] on link "Соглашения и услуги (SLA)" at bounding box center [338, 109] width 130 height 11
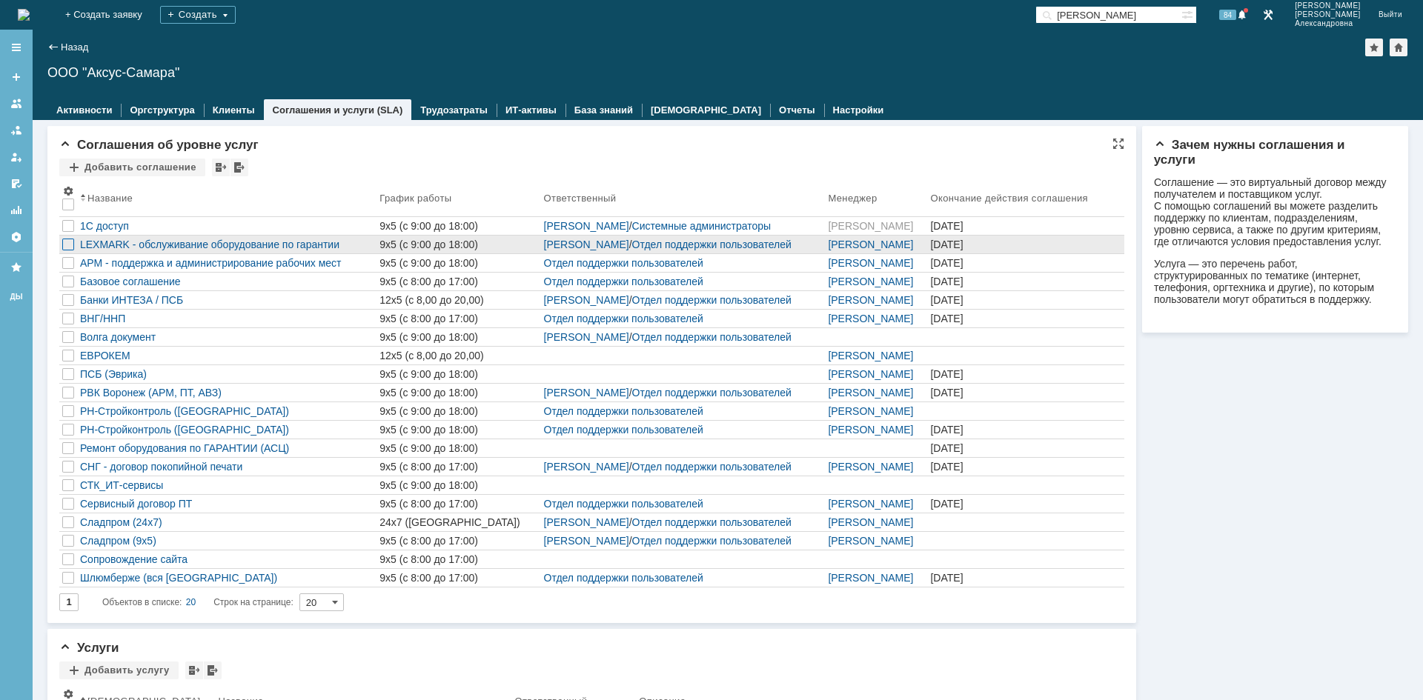
click at [66, 241] on div at bounding box center [68, 245] width 12 height 12
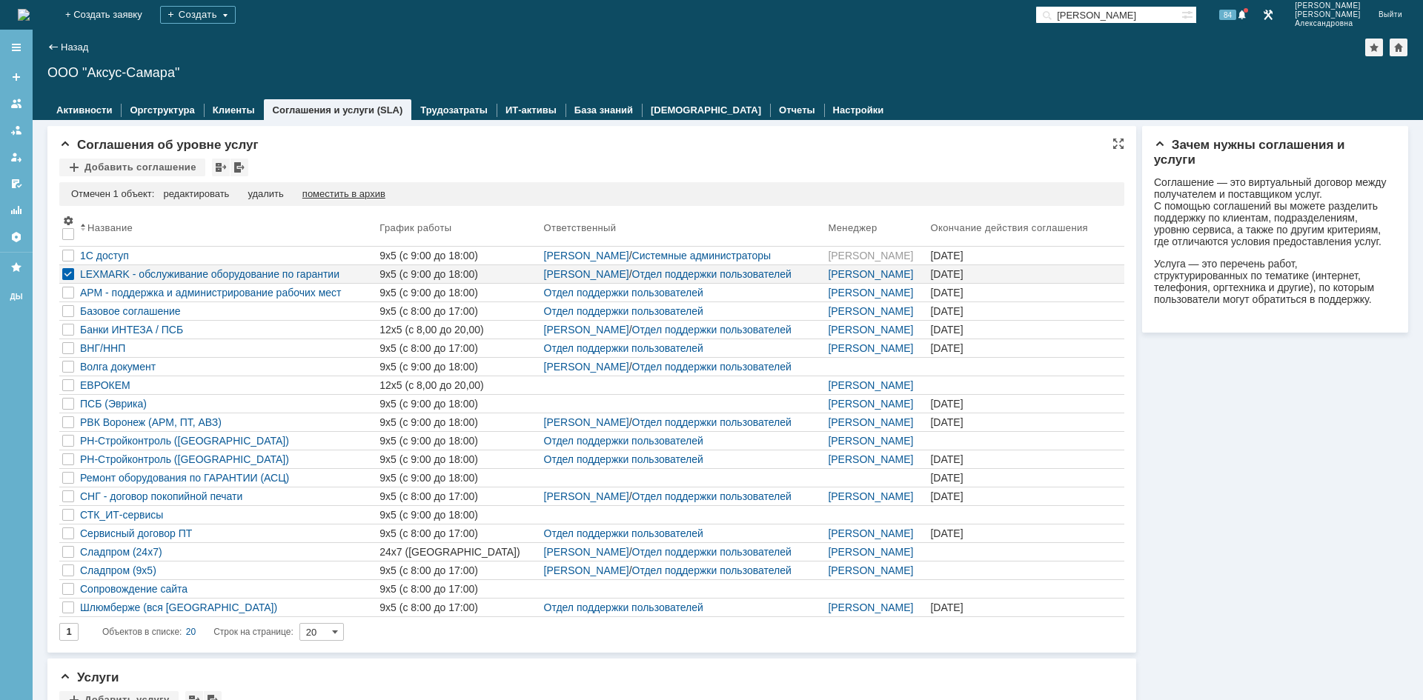
click at [352, 193] on div "поместить в архив" at bounding box center [343, 194] width 83 height 12
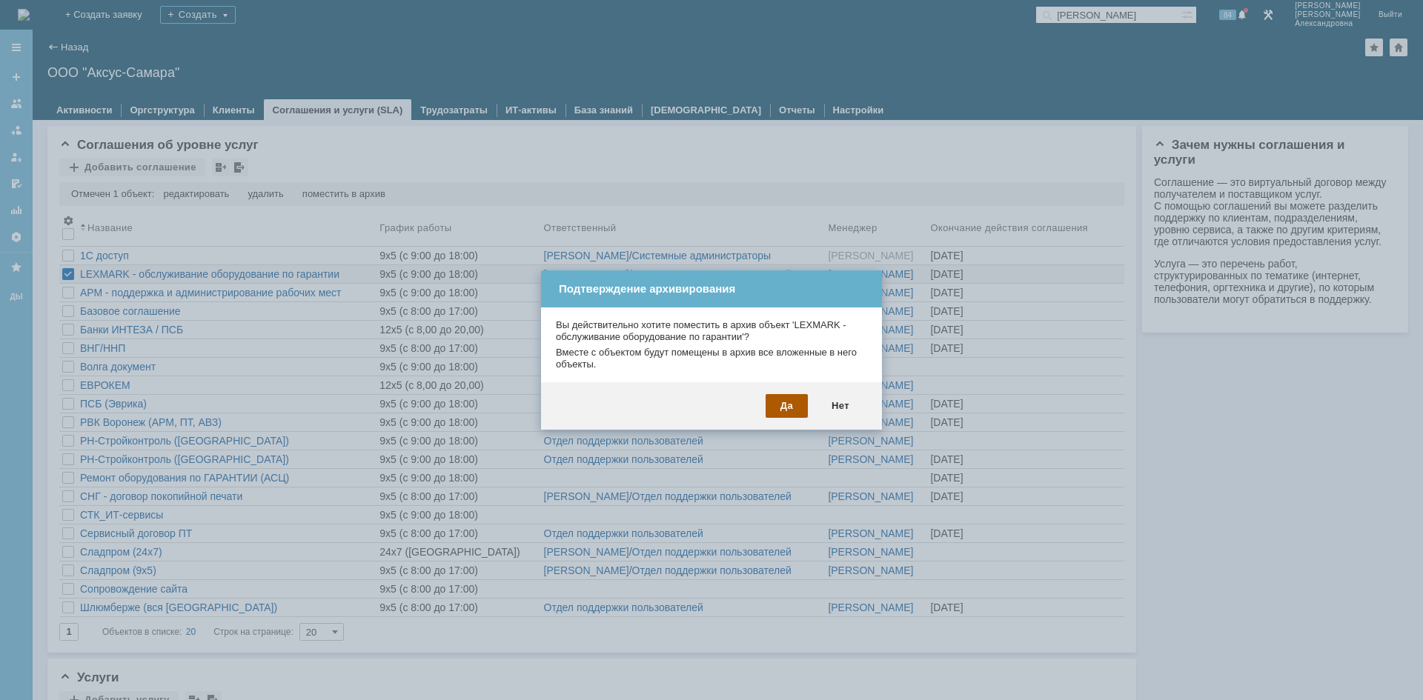
click at [800, 405] on div "Да" at bounding box center [786, 406] width 42 height 24
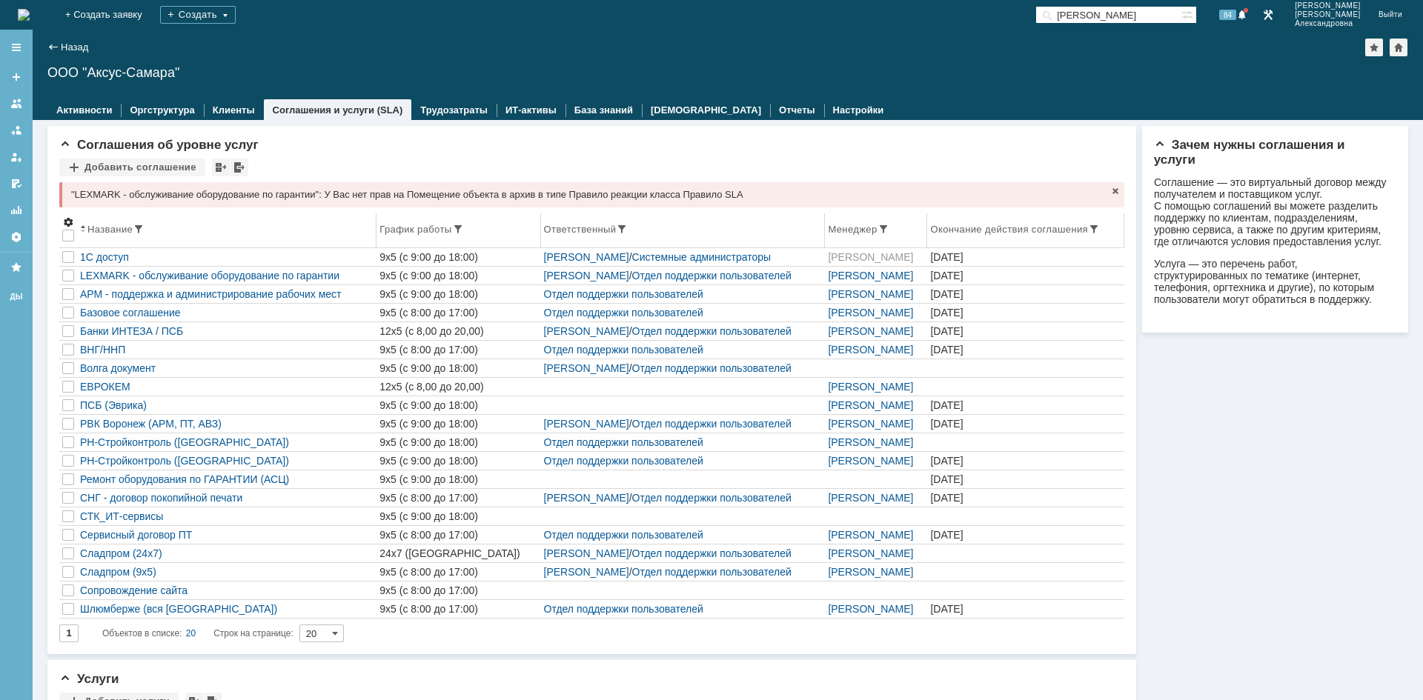
click at [67, 221] on span at bounding box center [68, 222] width 12 height 12
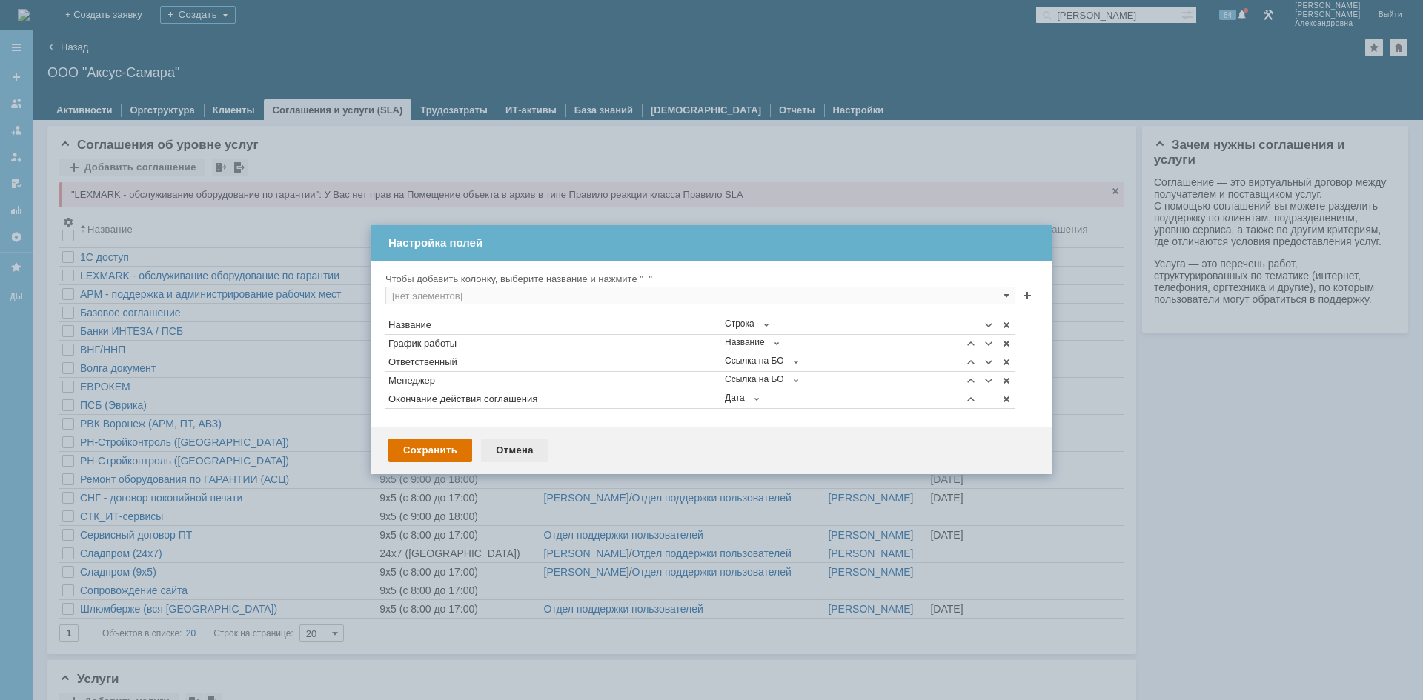
click at [516, 452] on div "Отмена" at bounding box center [514, 451] width 67 height 24
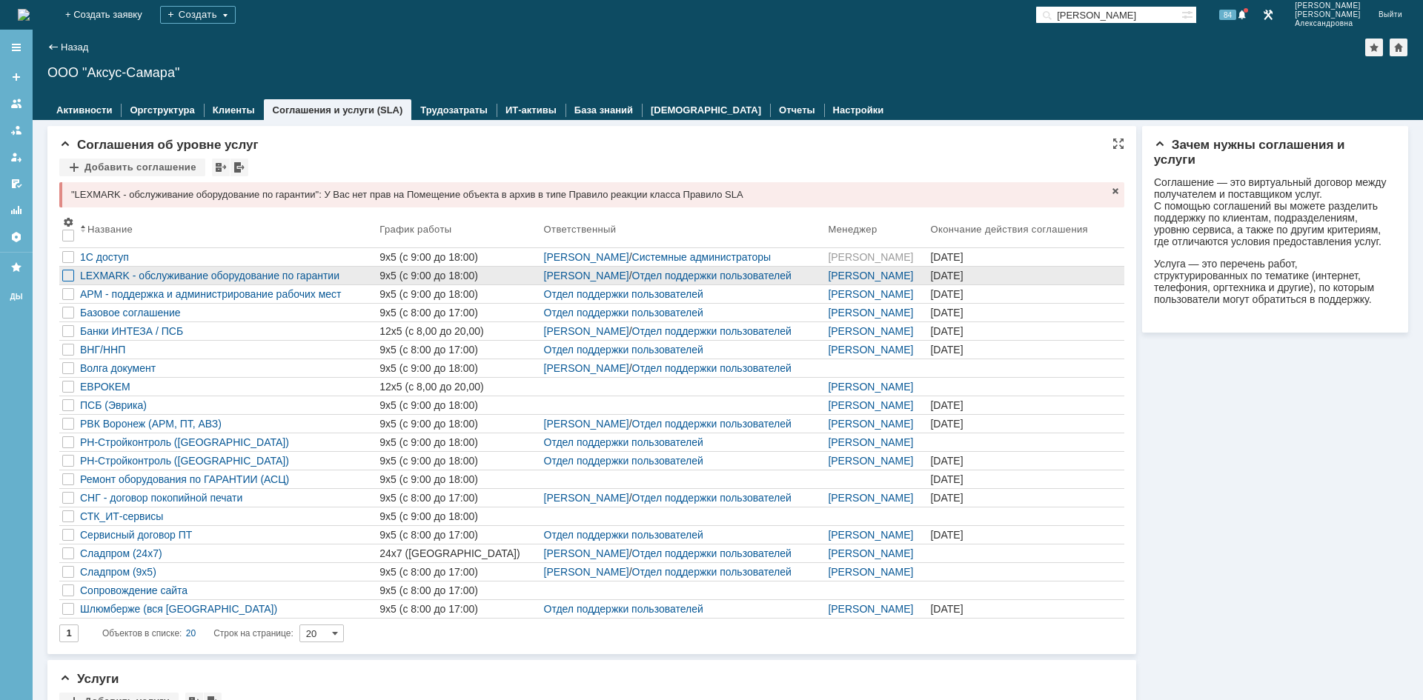
click at [66, 273] on div at bounding box center [68, 276] width 12 height 12
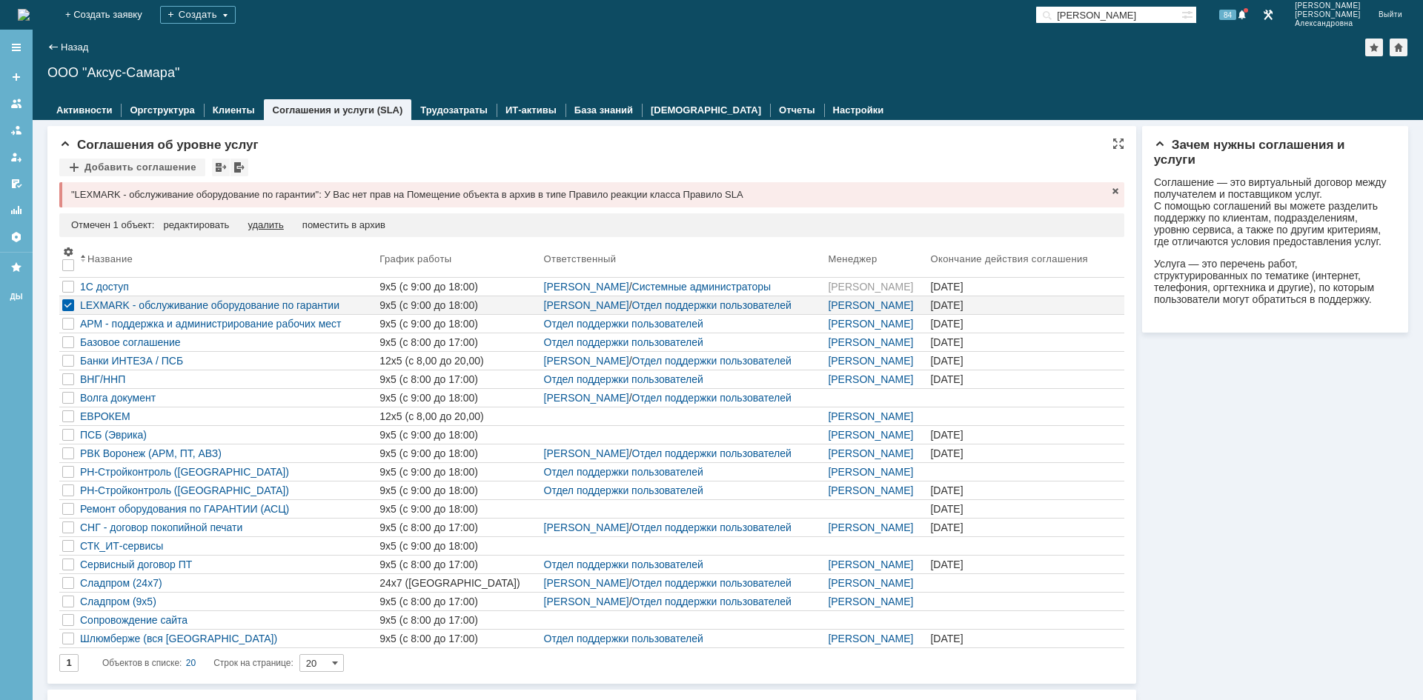
click at [273, 229] on div "удалить" at bounding box center [266, 225] width 36 height 12
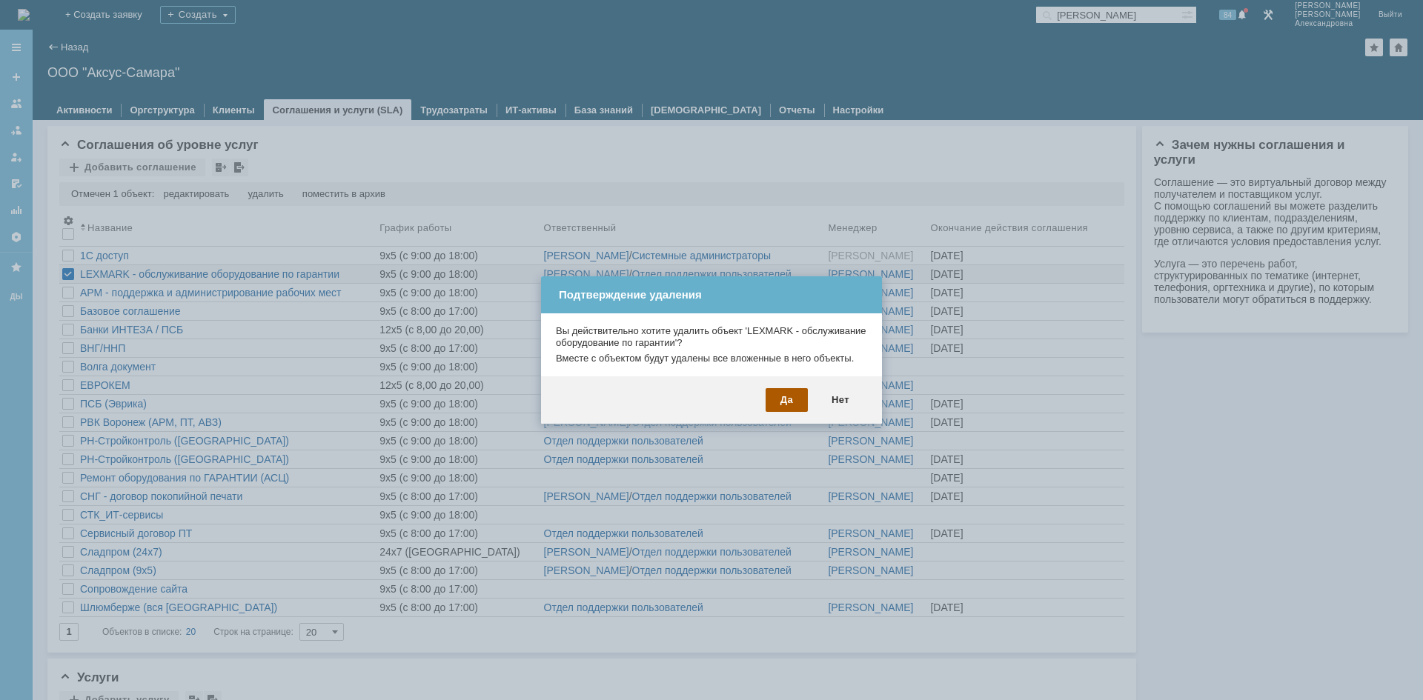
click at [775, 398] on div "Да" at bounding box center [786, 400] width 42 height 24
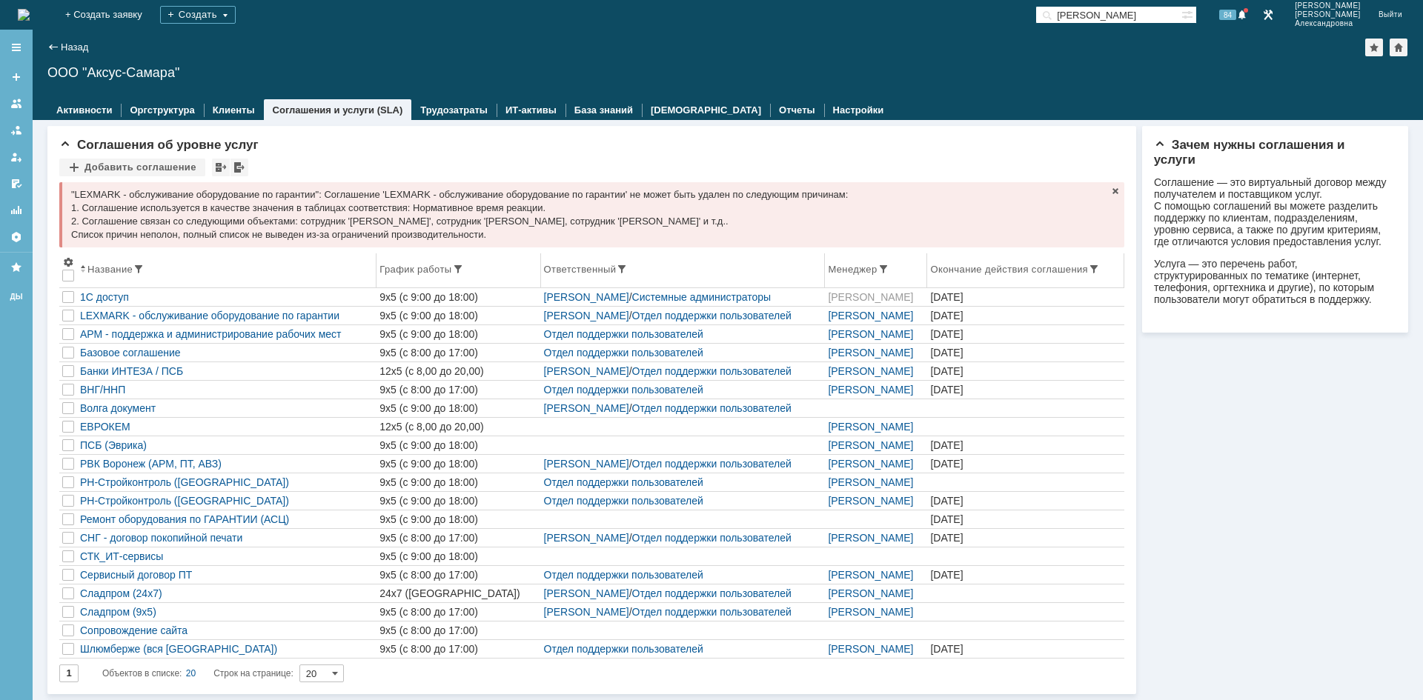
click at [980, 266] on div "Окончание действия соглашения" at bounding box center [1009, 269] width 158 height 11
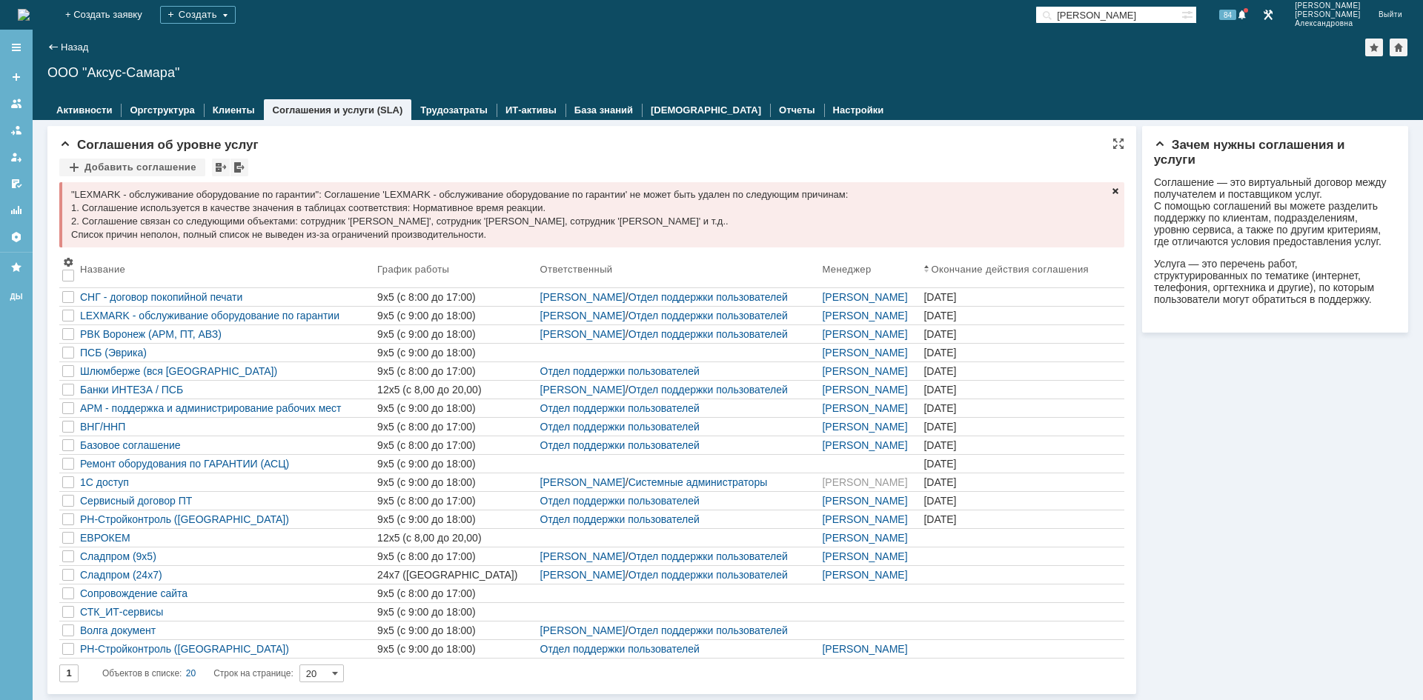
click at [1109, 191] on span at bounding box center [1115, 191] width 12 height 12
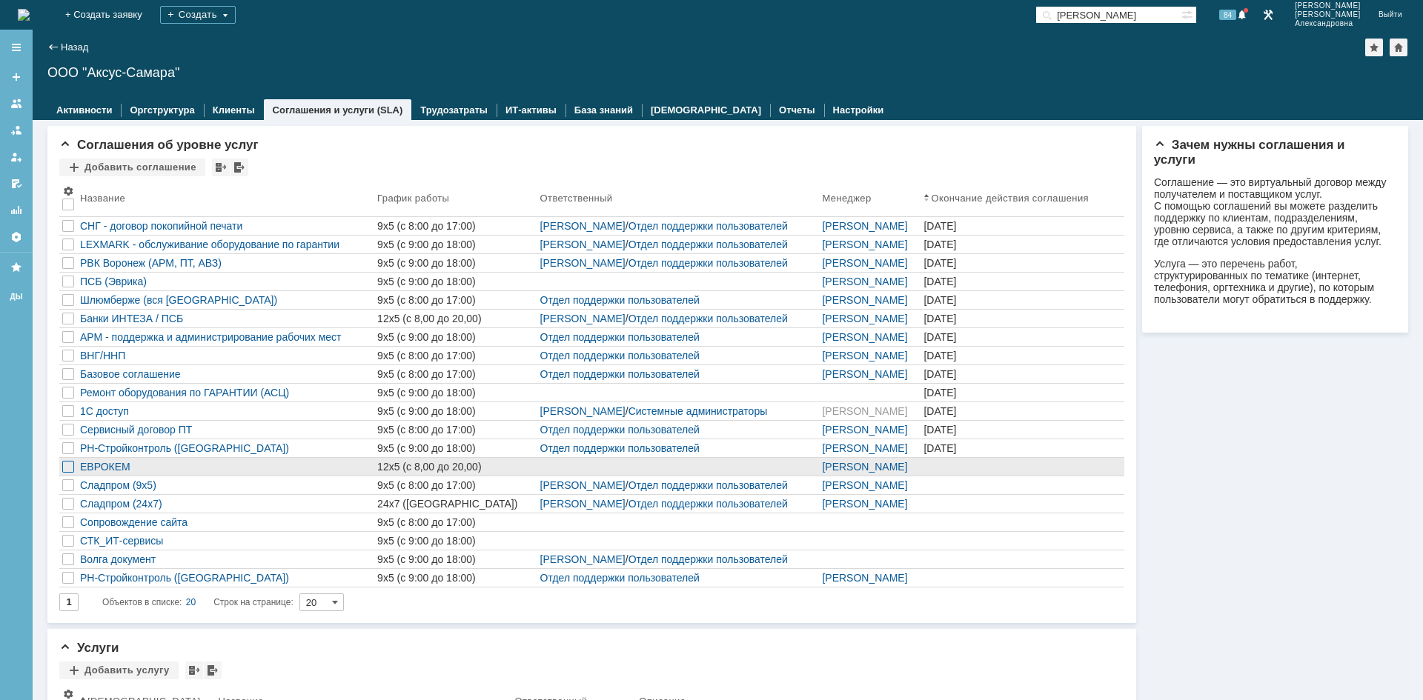
click at [68, 465] on div at bounding box center [68, 467] width 12 height 12
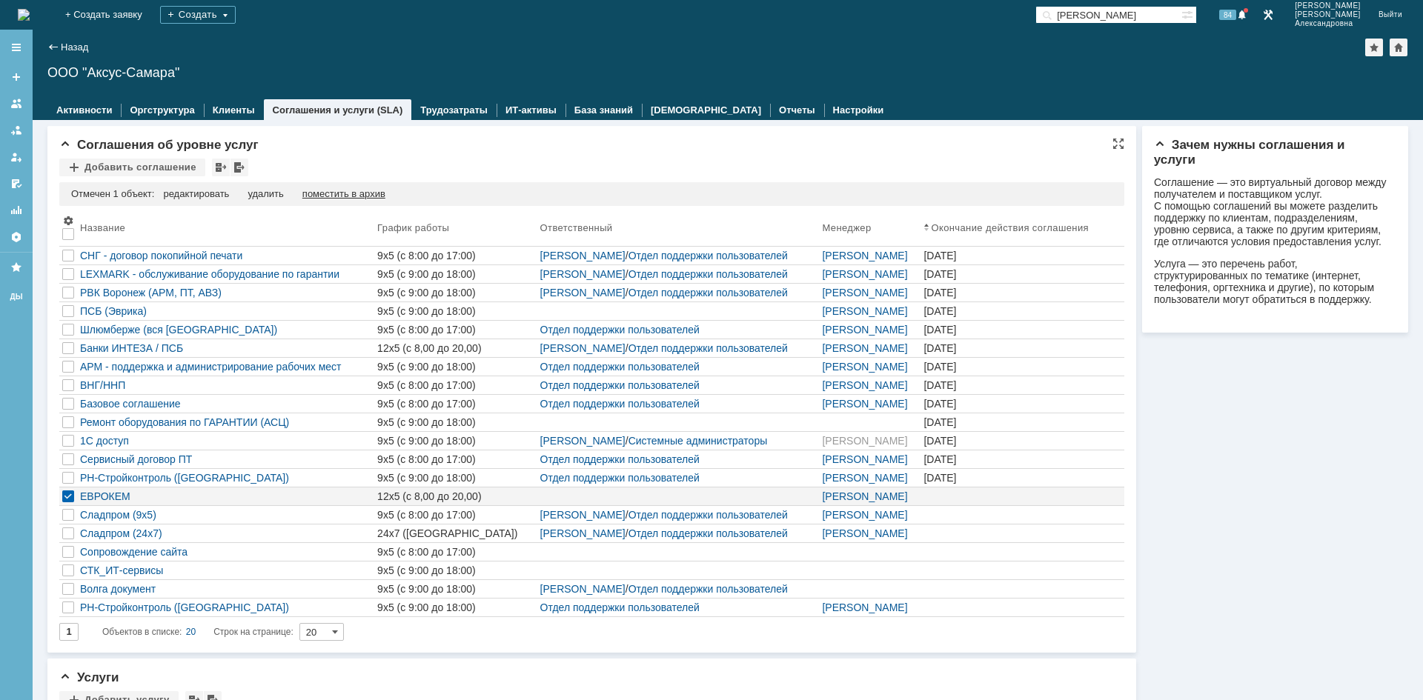
click at [374, 194] on div "поместить в архив" at bounding box center [343, 194] width 83 height 12
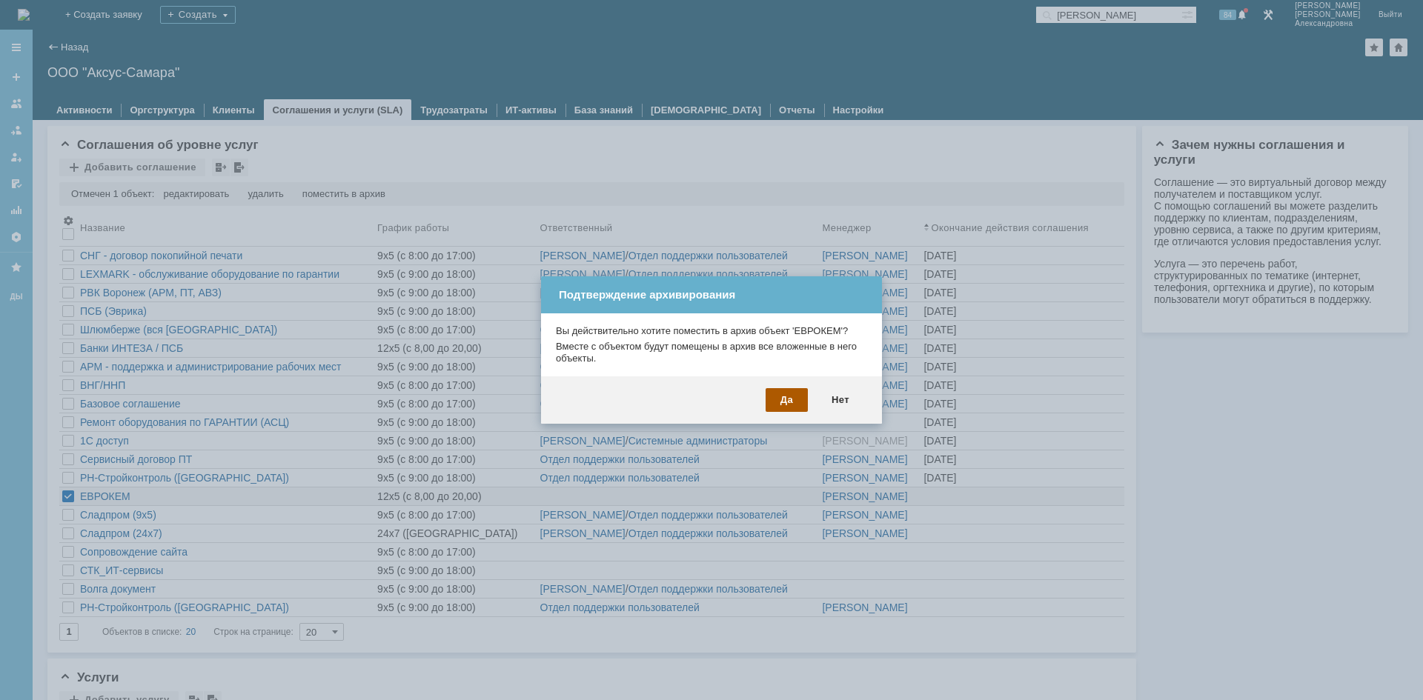
click at [796, 403] on div "Да" at bounding box center [786, 400] width 42 height 24
